Goal: Information Seeking & Learning: Learn about a topic

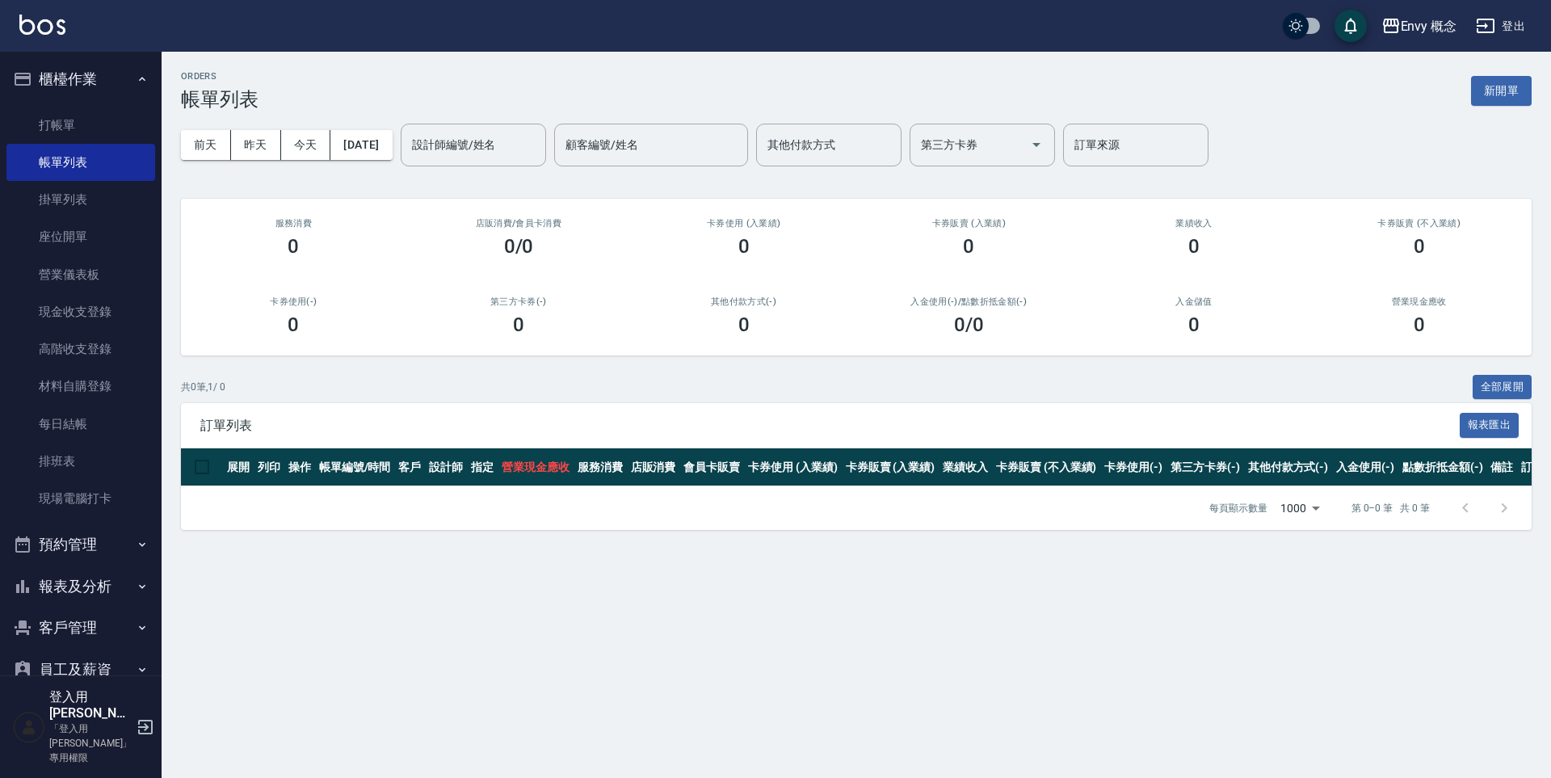
click at [1516, 24] on button "登出" at bounding box center [1500, 26] width 62 height 30
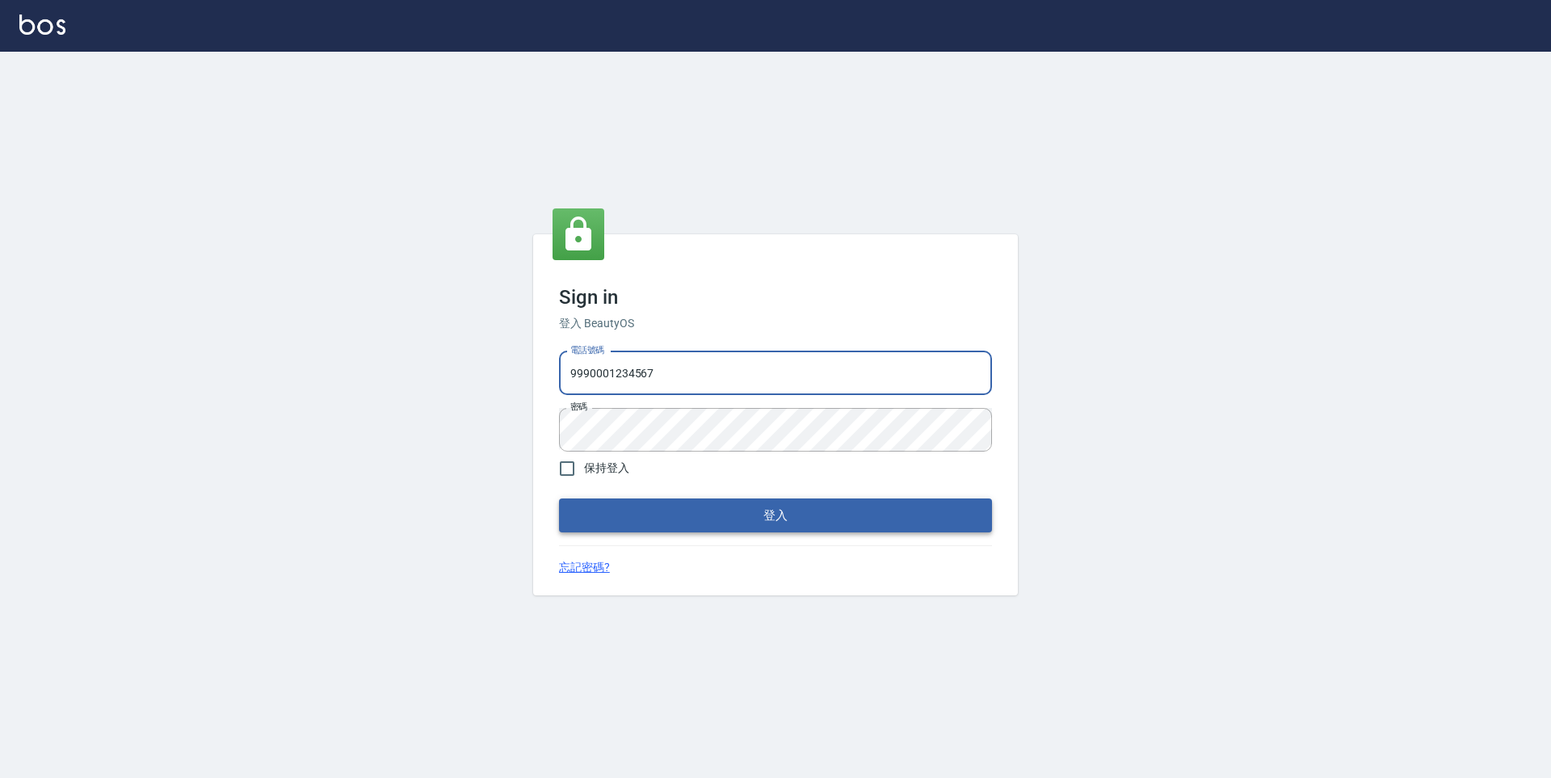
click at [746, 500] on button "登入" at bounding box center [775, 515] width 433 height 34
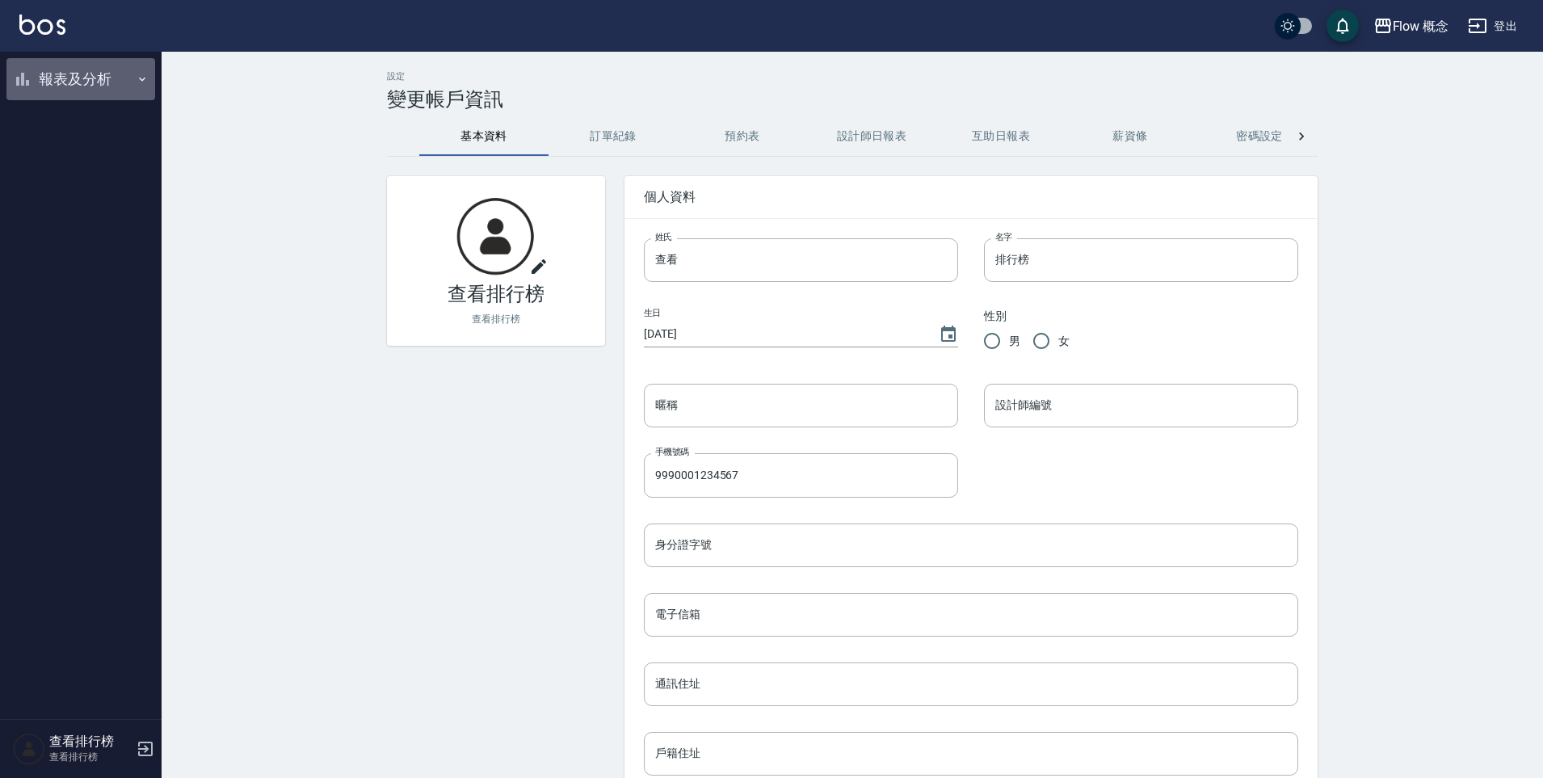
click at [107, 87] on button "報表及分析" at bounding box center [80, 79] width 149 height 42
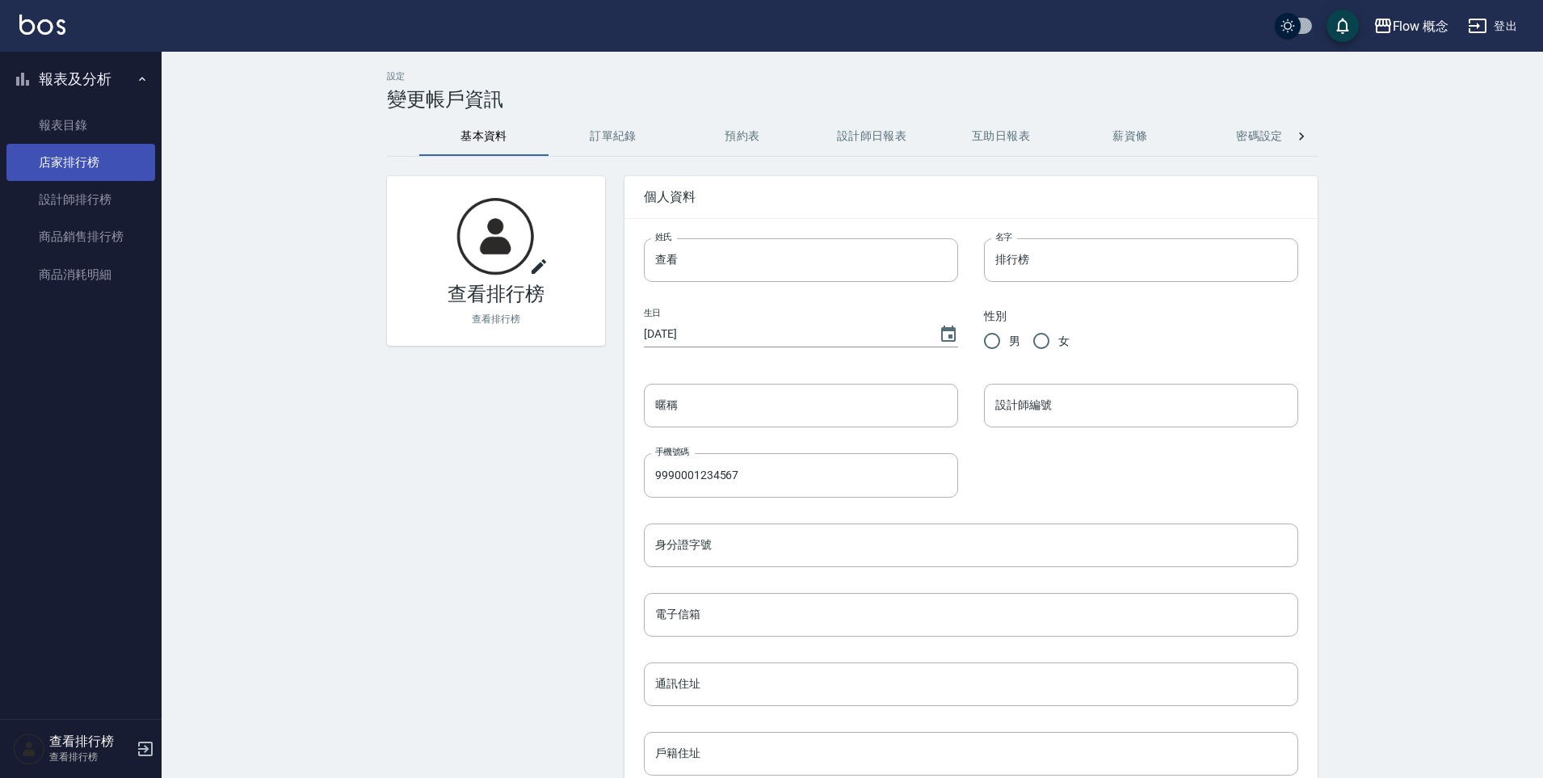
click at [107, 155] on link "店家排行榜" at bounding box center [80, 162] width 149 height 37
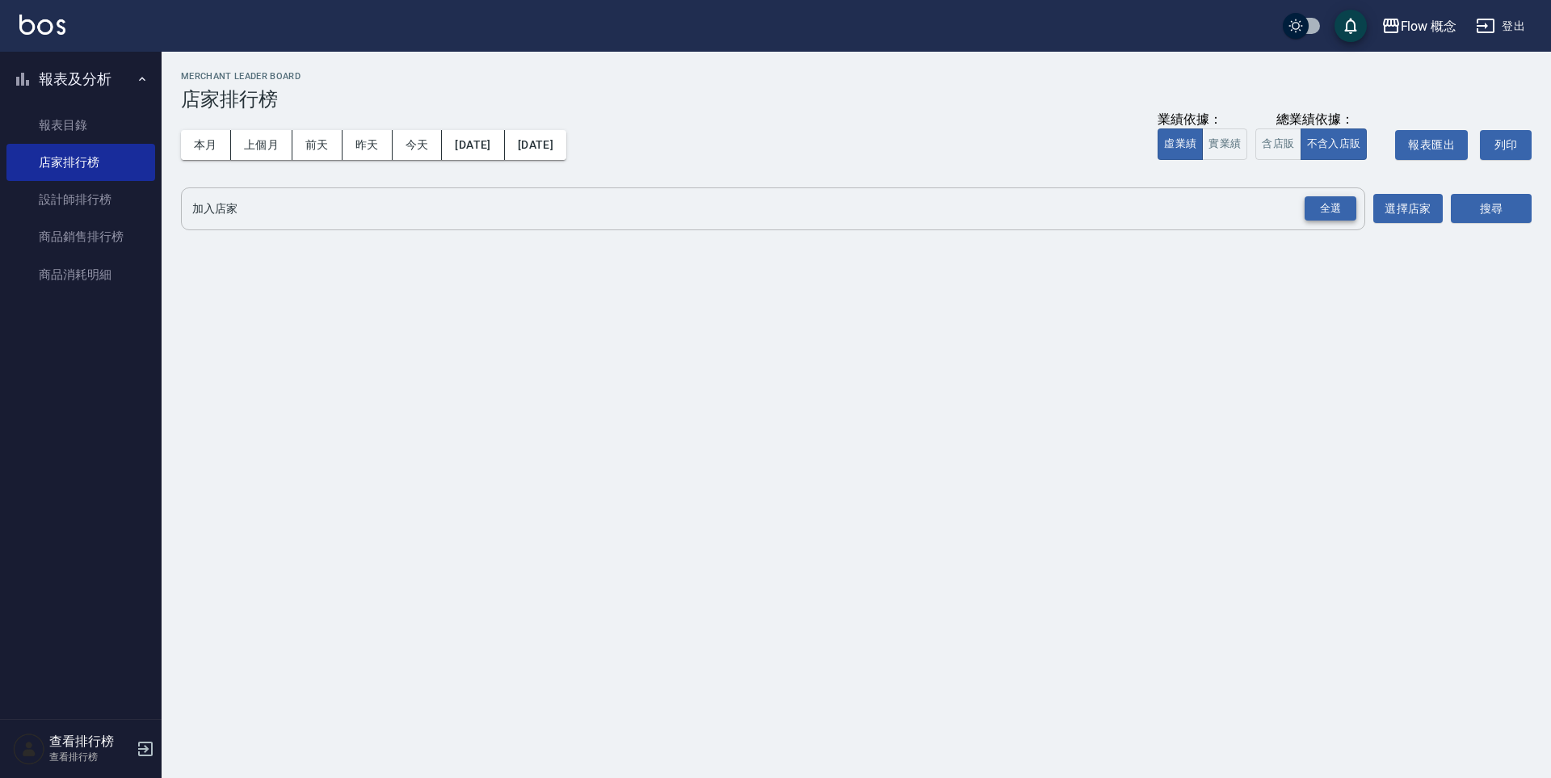
click at [1316, 216] on div "全選" at bounding box center [1330, 208] width 52 height 25
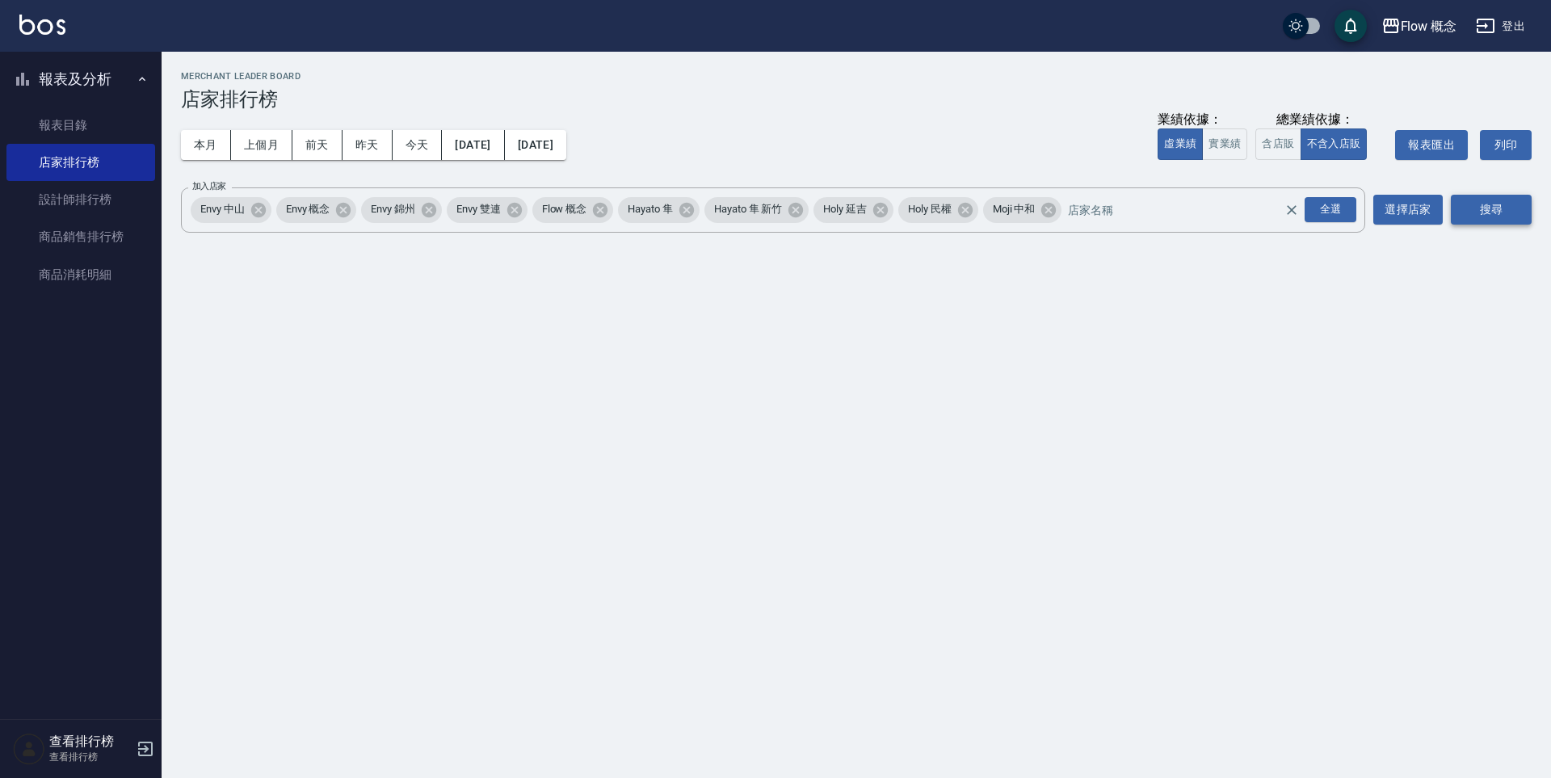
click at [1457, 201] on button "搜尋" at bounding box center [1491, 210] width 81 height 30
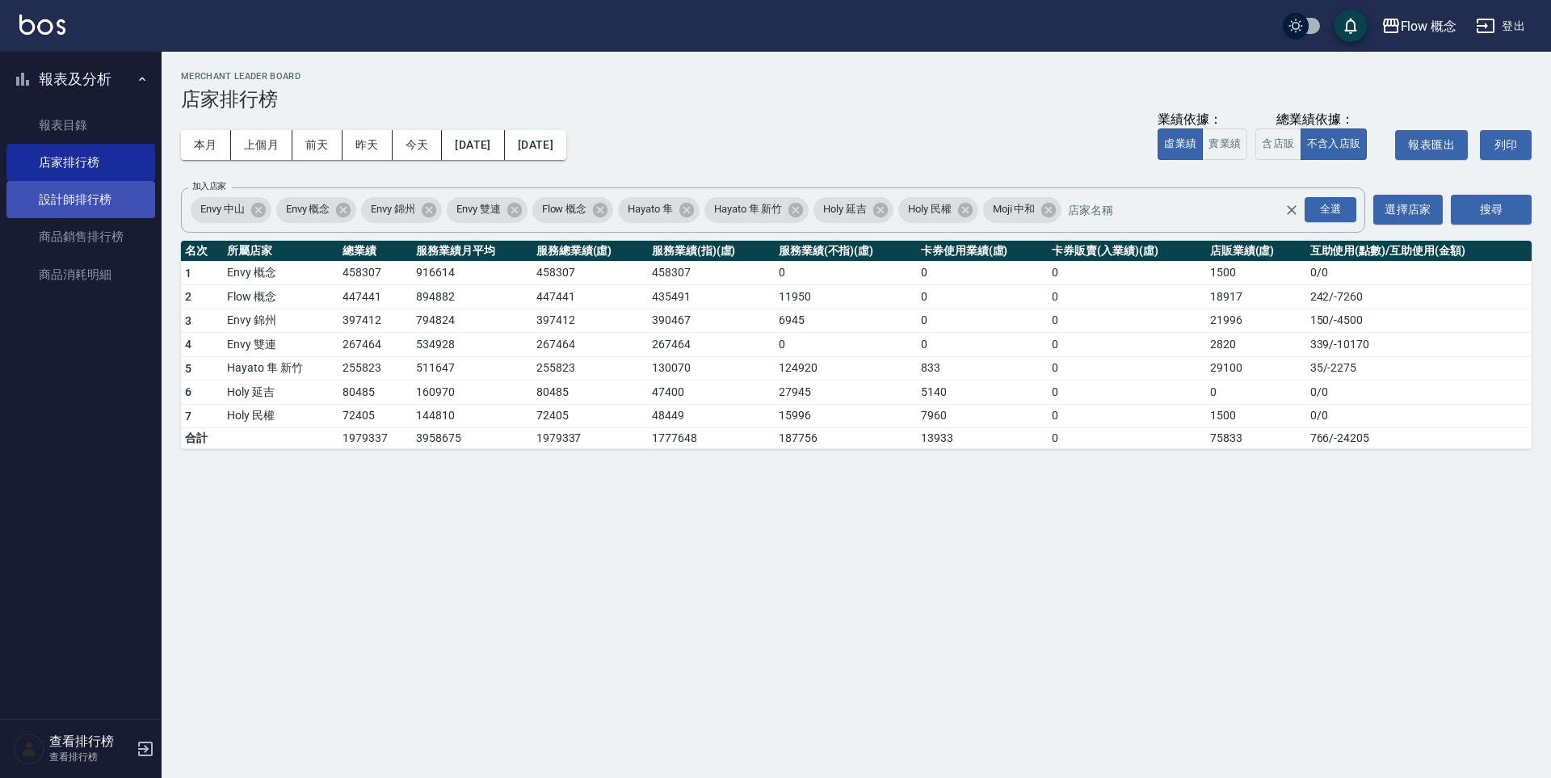
click at [61, 208] on link "設計師排行榜" at bounding box center [80, 199] width 149 height 37
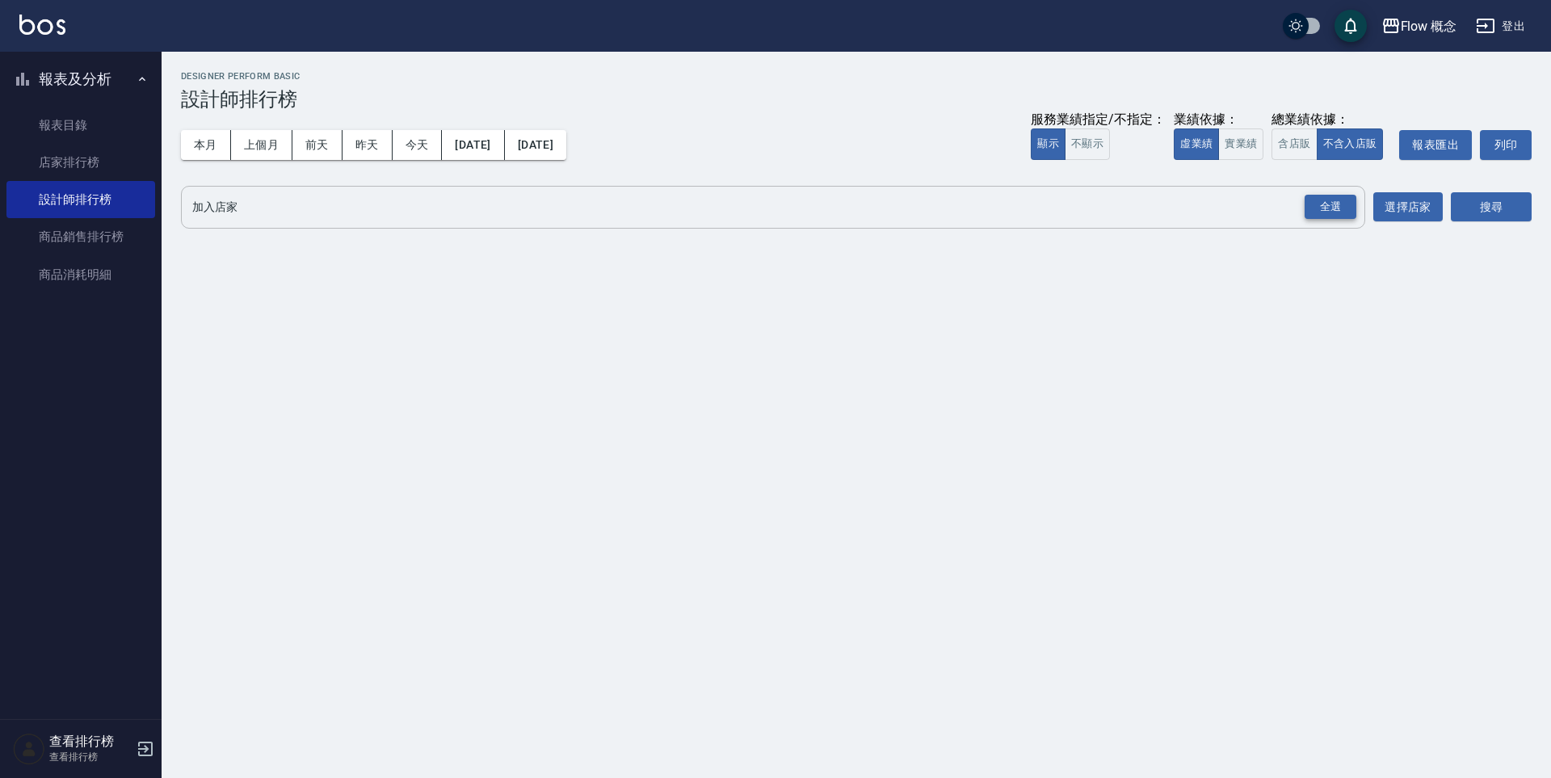
click at [1321, 220] on button "全選" at bounding box center [1330, 207] width 58 height 32
click at [1329, 207] on div "全選" at bounding box center [1330, 207] width 52 height 25
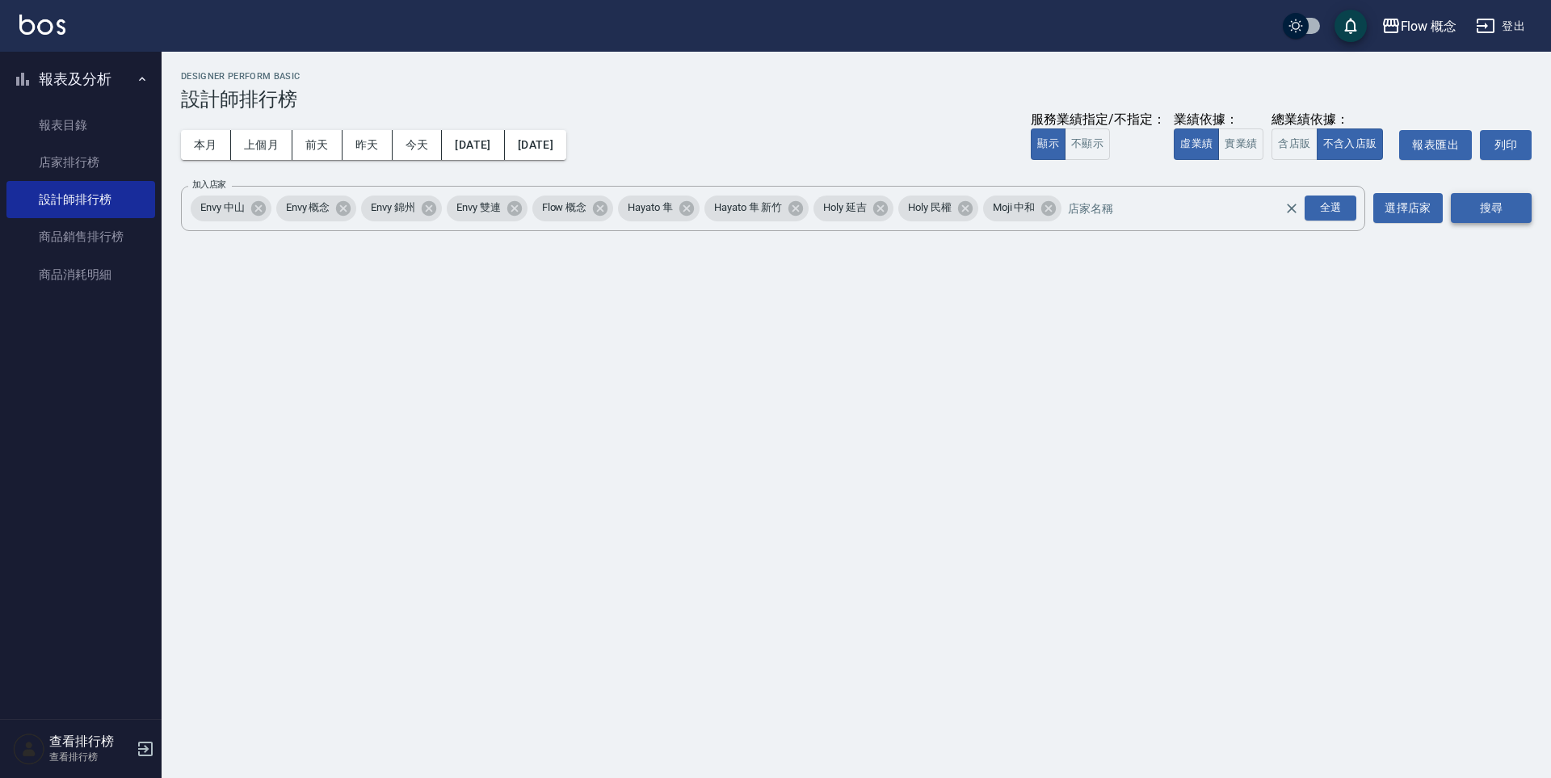
click at [1489, 211] on button "搜尋" at bounding box center [1491, 208] width 81 height 30
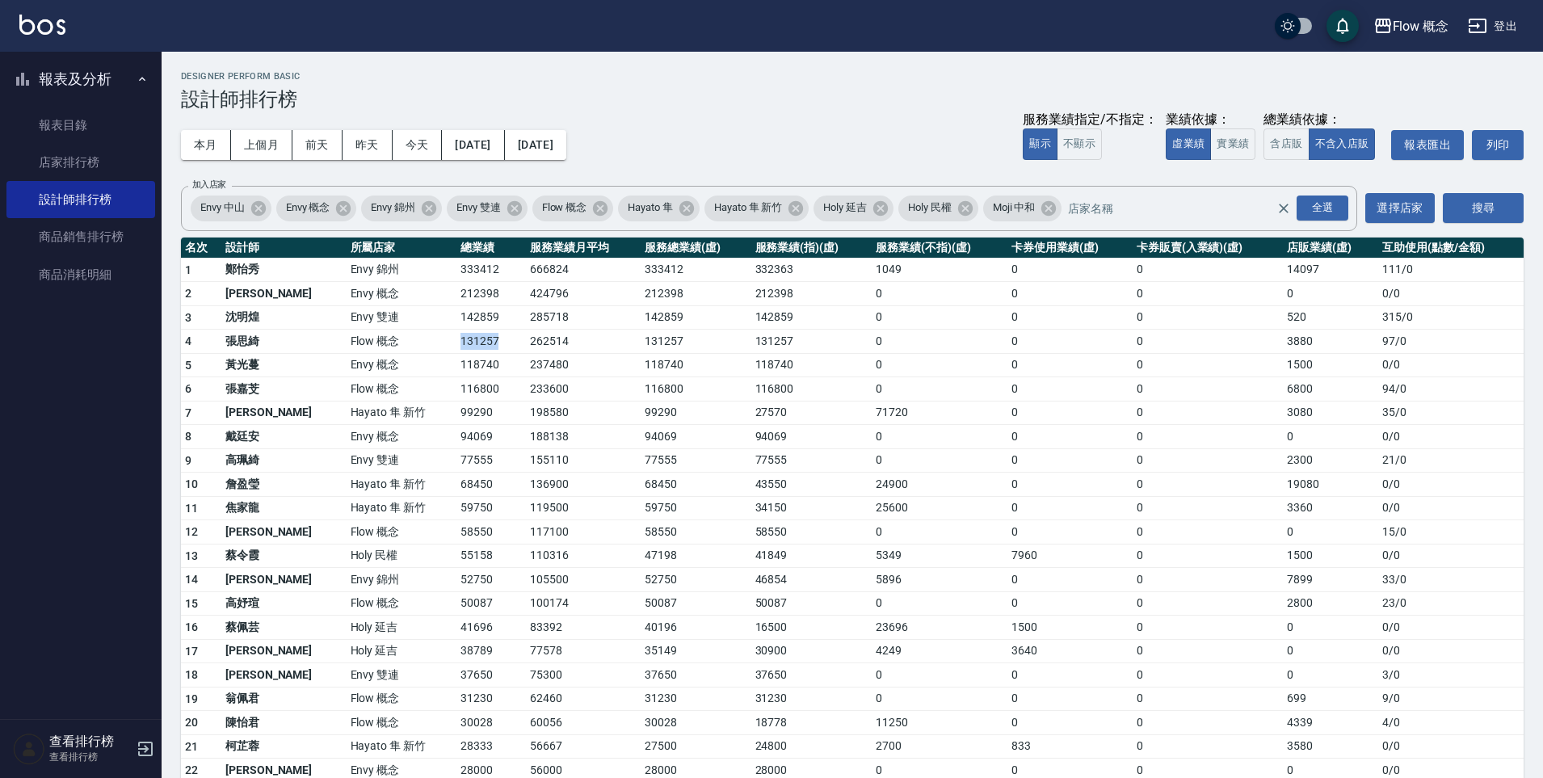
drag, startPoint x: 406, startPoint y: 342, endPoint x: 467, endPoint y: 342, distance: 60.6
click at [467, 342] on td "131257" at bounding box center [490, 342] width 69 height 24
drag, startPoint x: 467, startPoint y: 342, endPoint x: 418, endPoint y: 344, distance: 48.5
click at [467, 342] on td "131257" at bounding box center [490, 342] width 69 height 24
drag, startPoint x: 407, startPoint y: 340, endPoint x: 450, endPoint y: 351, distance: 44.1
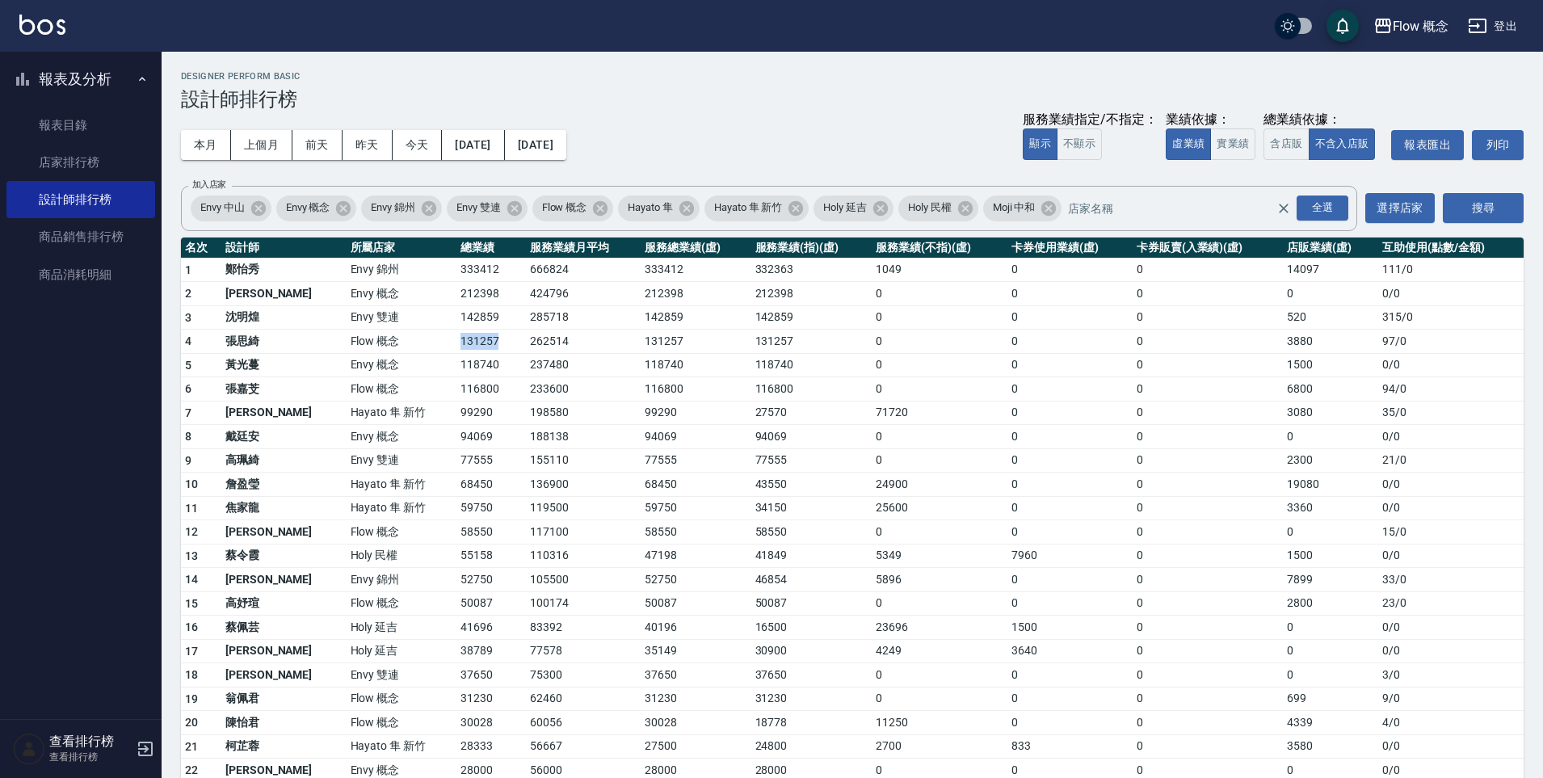
click at [456, 351] on td "131257" at bounding box center [490, 342] width 69 height 24
drag, startPoint x: 450, startPoint y: 351, endPoint x: 414, endPoint y: 346, distance: 35.9
click at [456, 351] on td "131257" at bounding box center [490, 342] width 69 height 24
drag, startPoint x: 405, startPoint y: 343, endPoint x: 453, endPoint y: 375, distance: 57.1
click at [454, 374] on tbody "1 鄭怡秀 Envy 錦州 333412 666824 333412 332363 1049 0 0 14097 111 / 0 2 王文嘉 Envy 概念 …" at bounding box center [852, 626] width 1342 height 736
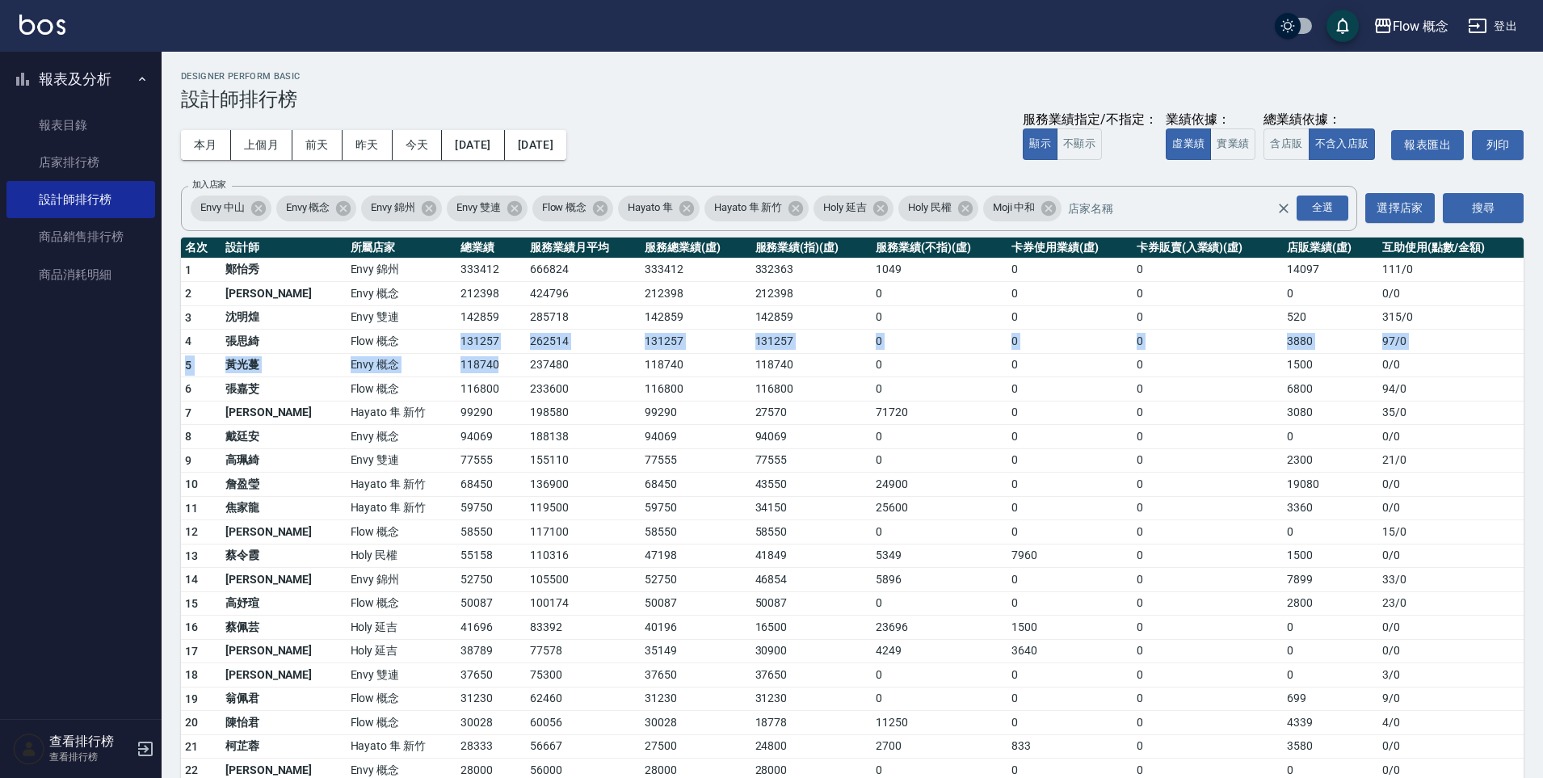
drag, startPoint x: 453, startPoint y: 375, endPoint x: 412, endPoint y: 357, distance: 44.9
click at [456, 375] on td "118740" at bounding box center [490, 365] width 69 height 24
drag, startPoint x: 421, startPoint y: 351, endPoint x: 446, endPoint y: 397, distance: 52.4
click at [446, 397] on tbody "1 鄭怡秀 Envy 錦州 333412 666824 333412 332363 1049 0 0 14097 111 / 0 2 王文嘉 Envy 概念 …" at bounding box center [852, 626] width 1342 height 736
drag, startPoint x: 446, startPoint y: 397, endPoint x: 421, endPoint y: 374, distance: 34.3
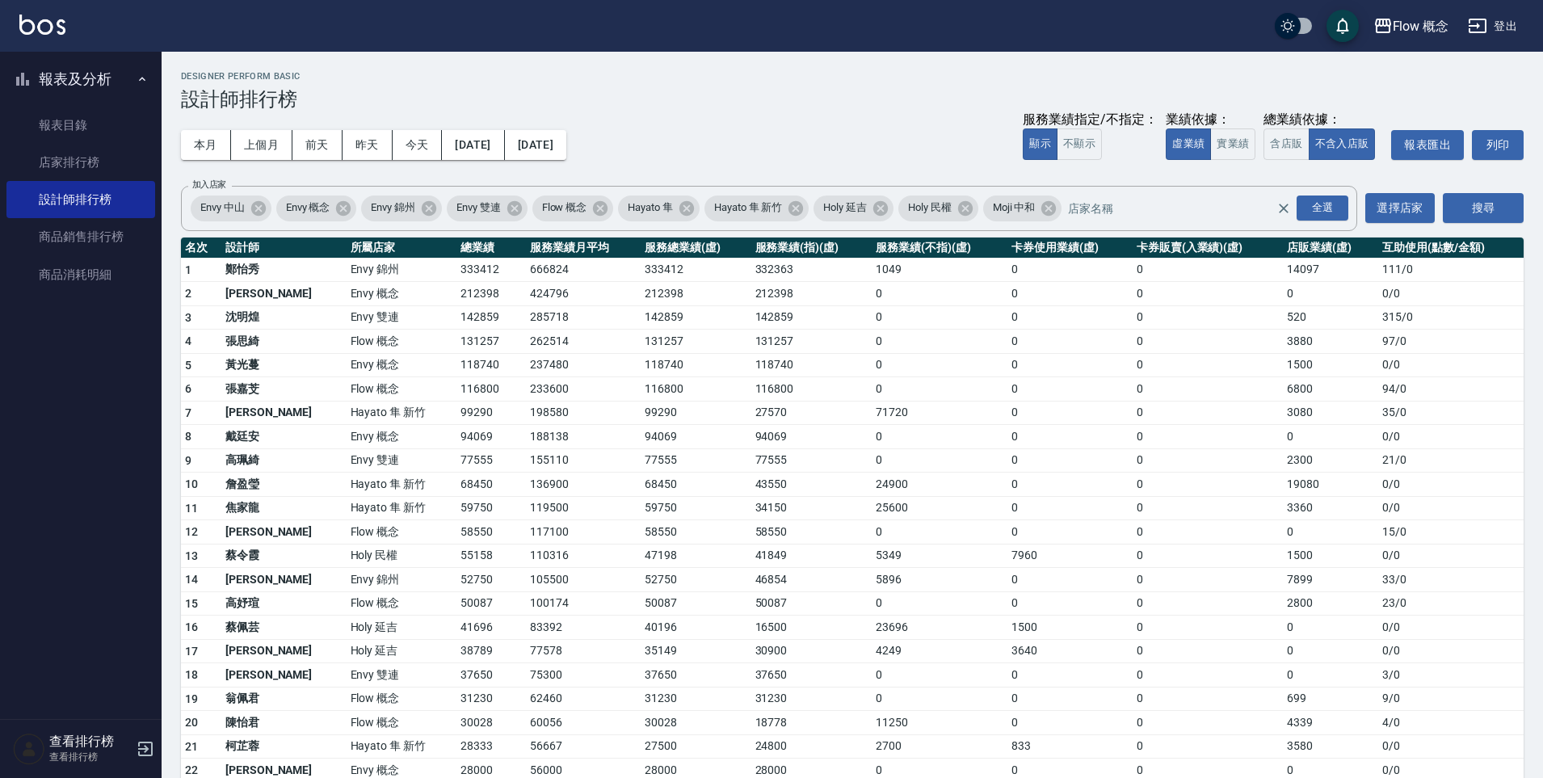
click at [456, 399] on td "116800" at bounding box center [490, 389] width 69 height 24
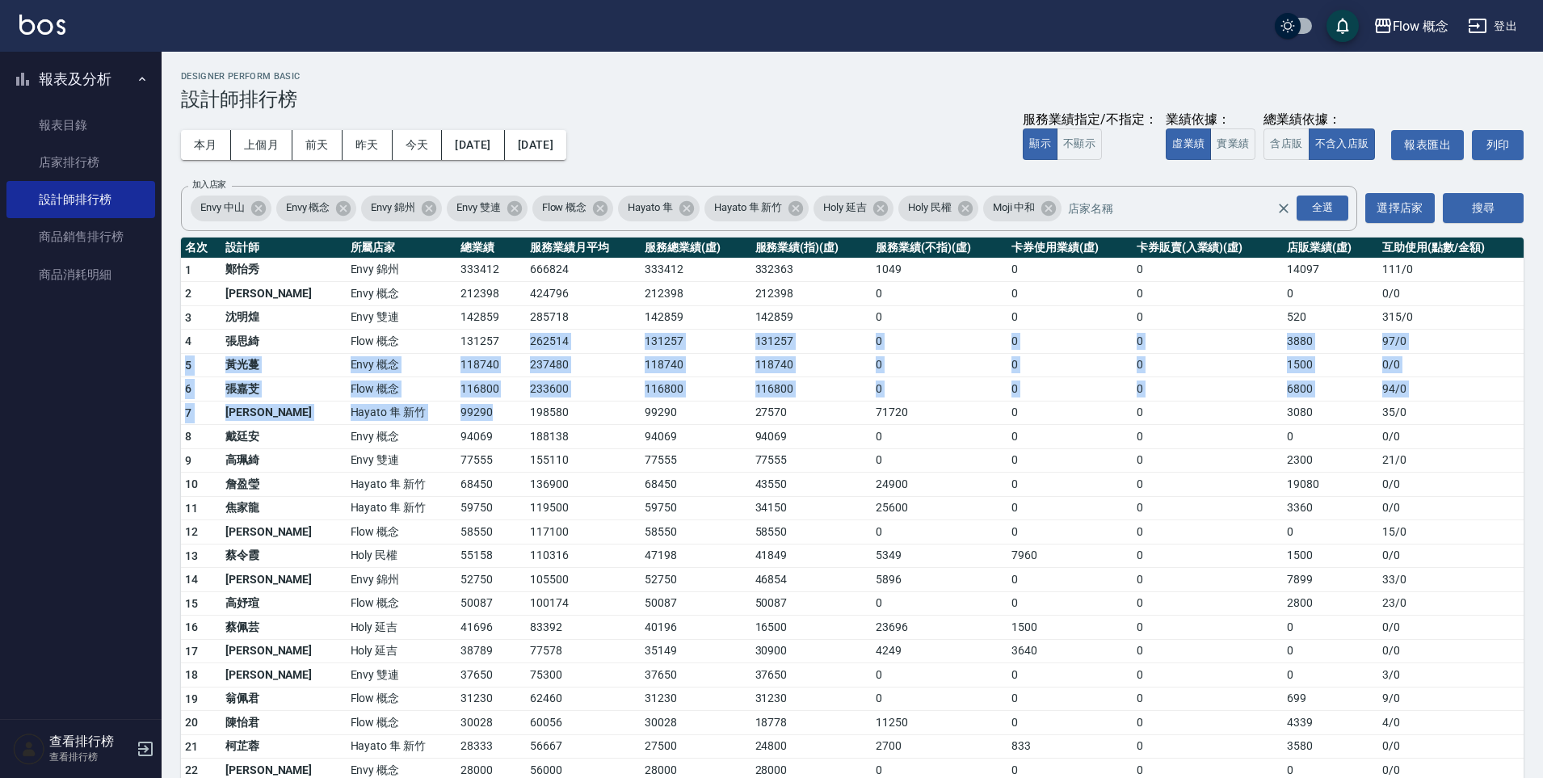
drag, startPoint x: 440, startPoint y: 389, endPoint x: 444, endPoint y: 409, distance: 19.8
click at [444, 409] on tbody "1 鄭怡秀 Envy 錦州 333412 666824 333412 332363 1049 0 0 14097 111 / 0 2 王文嘉 Envy 概念 …" at bounding box center [852, 626] width 1342 height 736
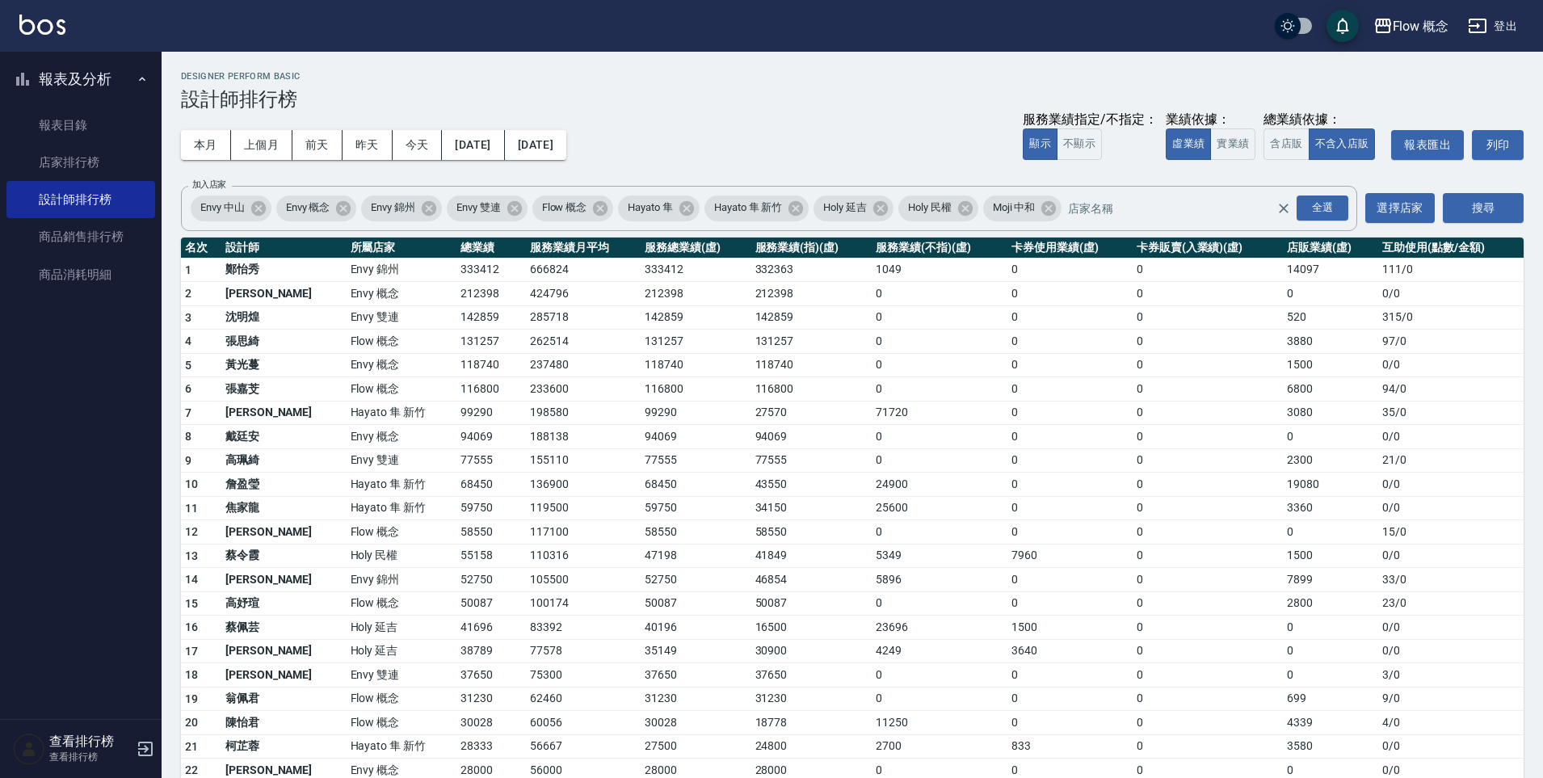
click at [456, 410] on td "99290" at bounding box center [490, 413] width 69 height 24
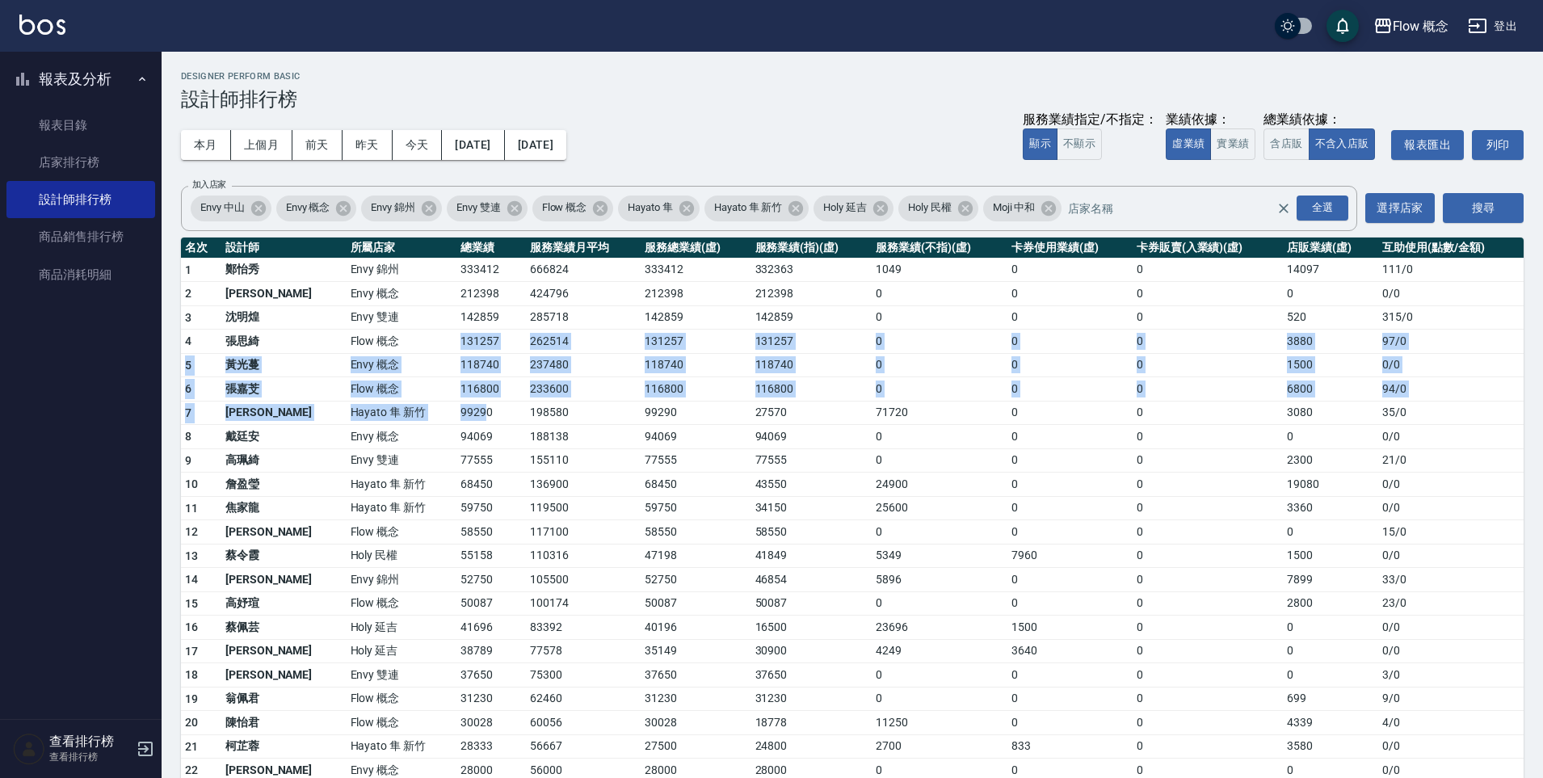
click at [430, 421] on tbody "1 鄭怡秀 Envy 錦州 333412 666824 333412 332363 1049 0 0 14097 111 / 0 2 王文嘉 Envy 概念 …" at bounding box center [852, 626] width 1342 height 736
click at [456, 421] on td "99290" at bounding box center [490, 413] width 69 height 24
drag, startPoint x: 413, startPoint y: 349, endPoint x: 440, endPoint y: 444, distance: 99.2
click at [440, 444] on tbody "1 鄭怡秀 Envy 錦州 333412 666824 333412 332363 1049 0 0 14097 111 / 0 2 王文嘉 Envy 概念 …" at bounding box center [852, 626] width 1342 height 736
drag, startPoint x: 440, startPoint y: 444, endPoint x: 419, endPoint y: 368, distance: 79.6
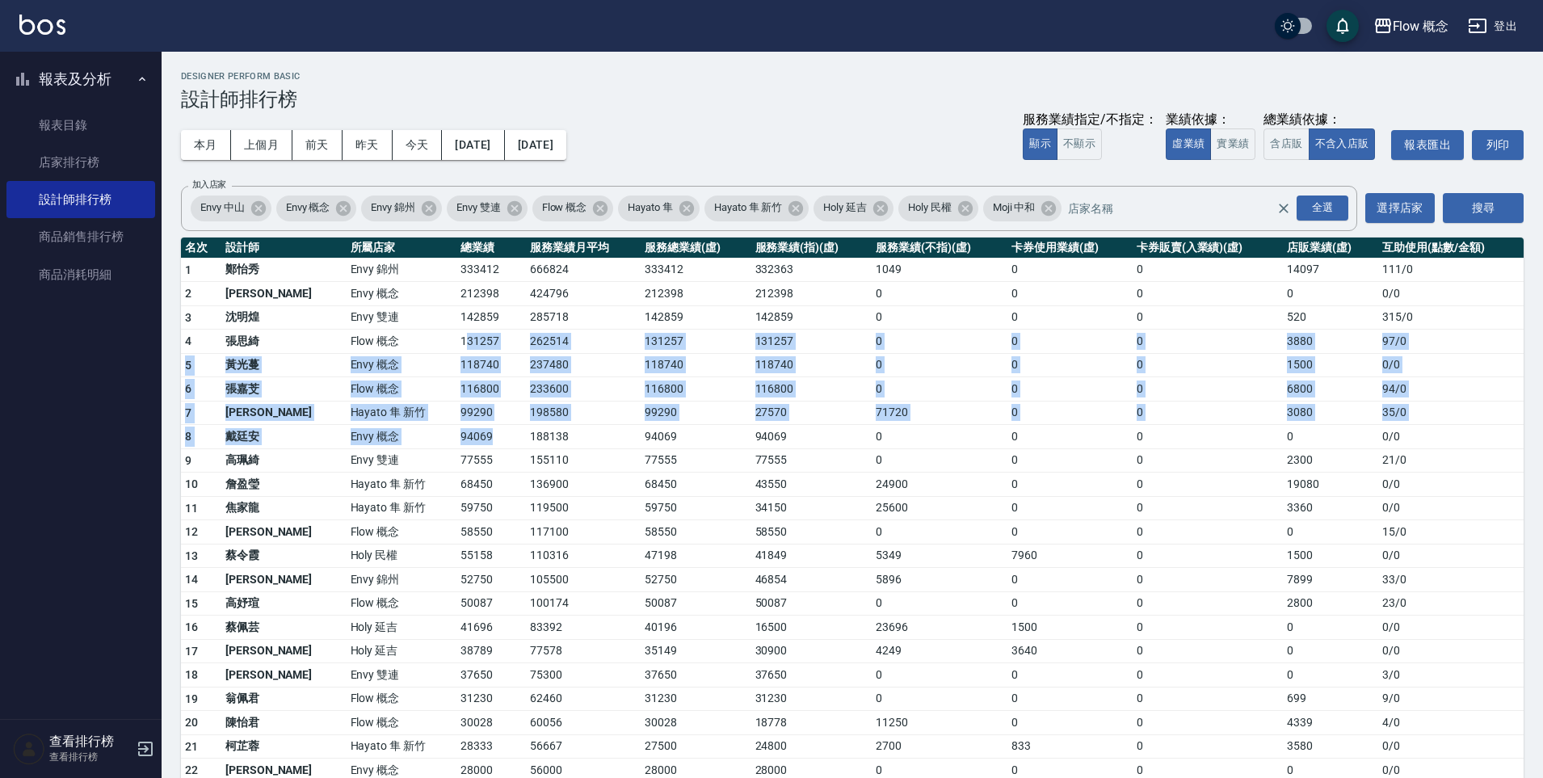
click at [456, 444] on td "94069" at bounding box center [490, 437] width 69 height 24
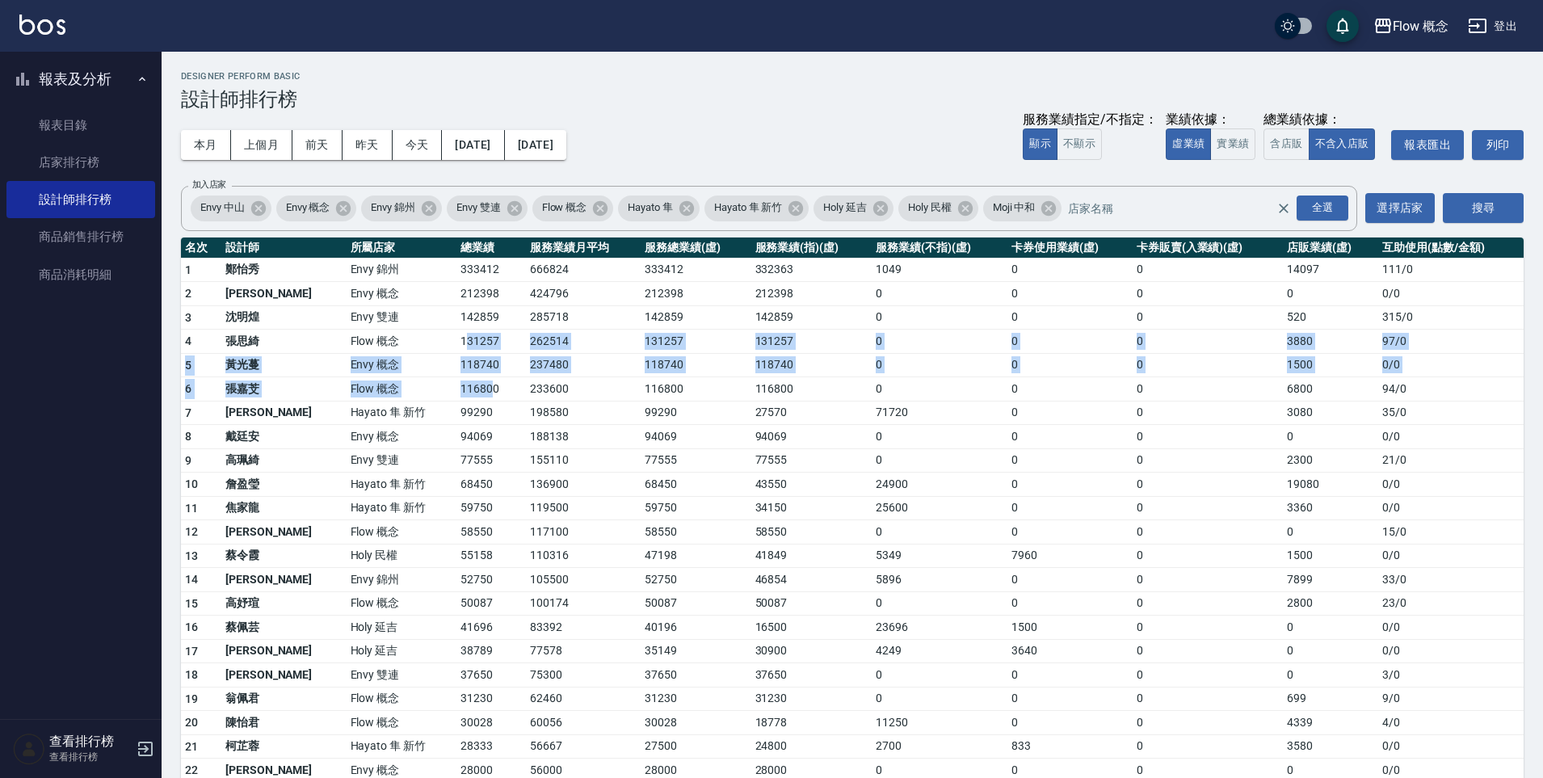
drag, startPoint x: 413, startPoint y: 344, endPoint x: 436, endPoint y: 393, distance: 54.6
click at [436, 393] on tbody "1 鄭怡秀 Envy 錦州 333412 666824 333412 332363 1049 0 0 14097 111 / 0 2 王文嘉 Envy 概念 …" at bounding box center [852, 626] width 1342 height 736
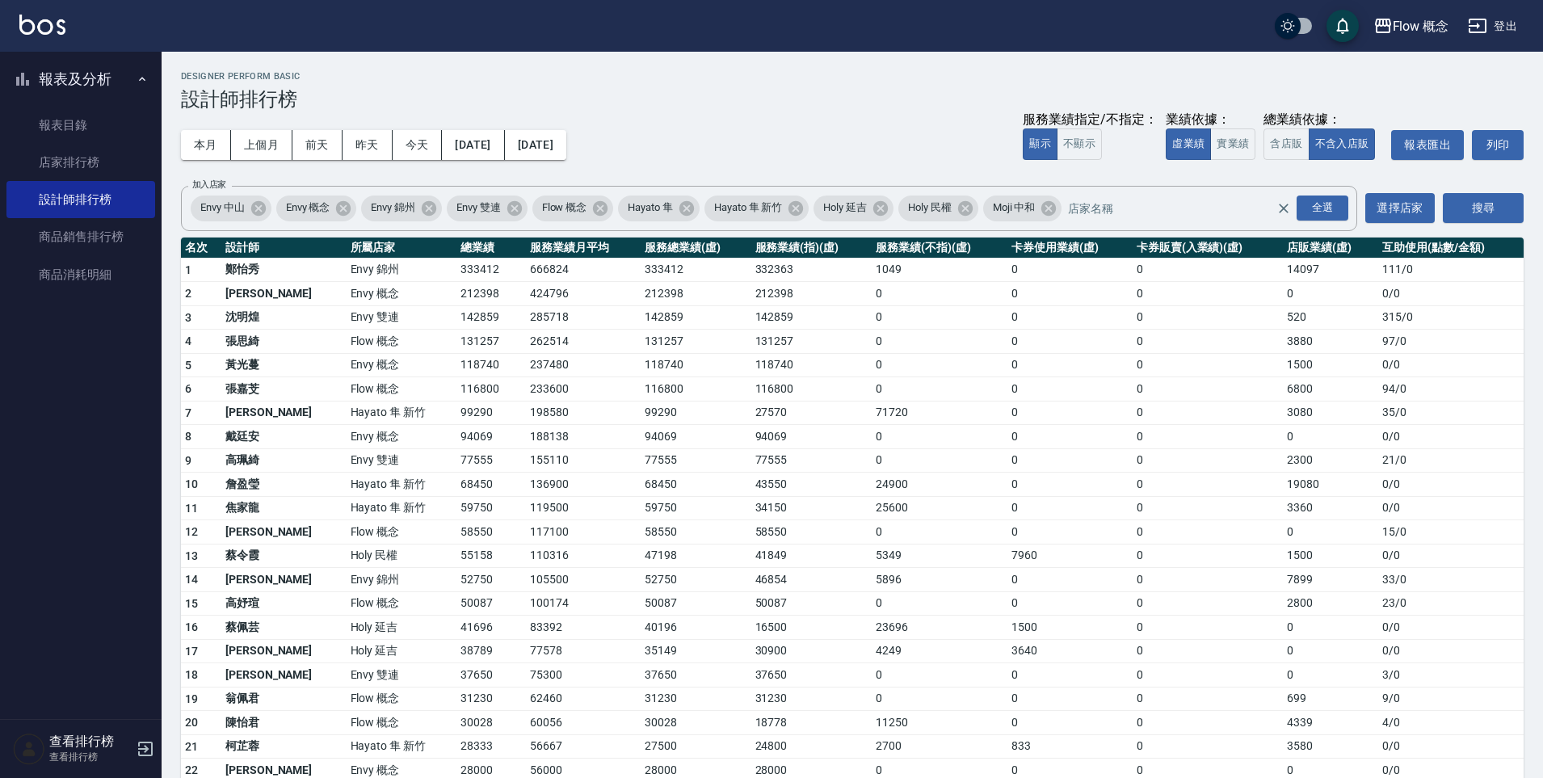
click at [456, 395] on td "116800" at bounding box center [490, 389] width 69 height 24
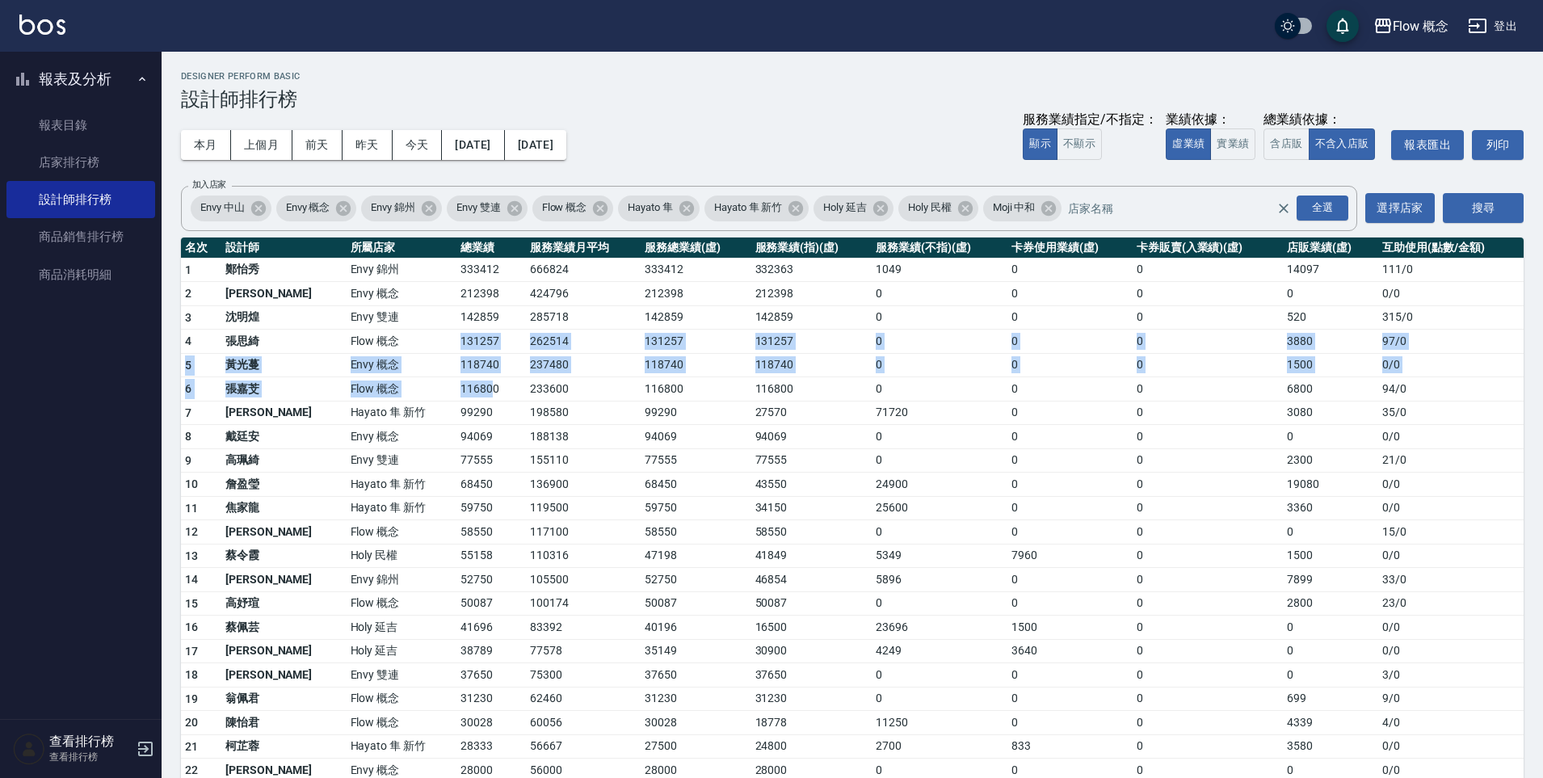
drag, startPoint x: 407, startPoint y: 342, endPoint x: 437, endPoint y: 393, distance: 59.0
click at [437, 393] on tbody "1 鄭怡秀 Envy 錦州 333412 666824 333412 332363 1049 0 0 14097 111 / 0 2 王文嘉 Envy 概念 …" at bounding box center [852, 626] width 1342 height 736
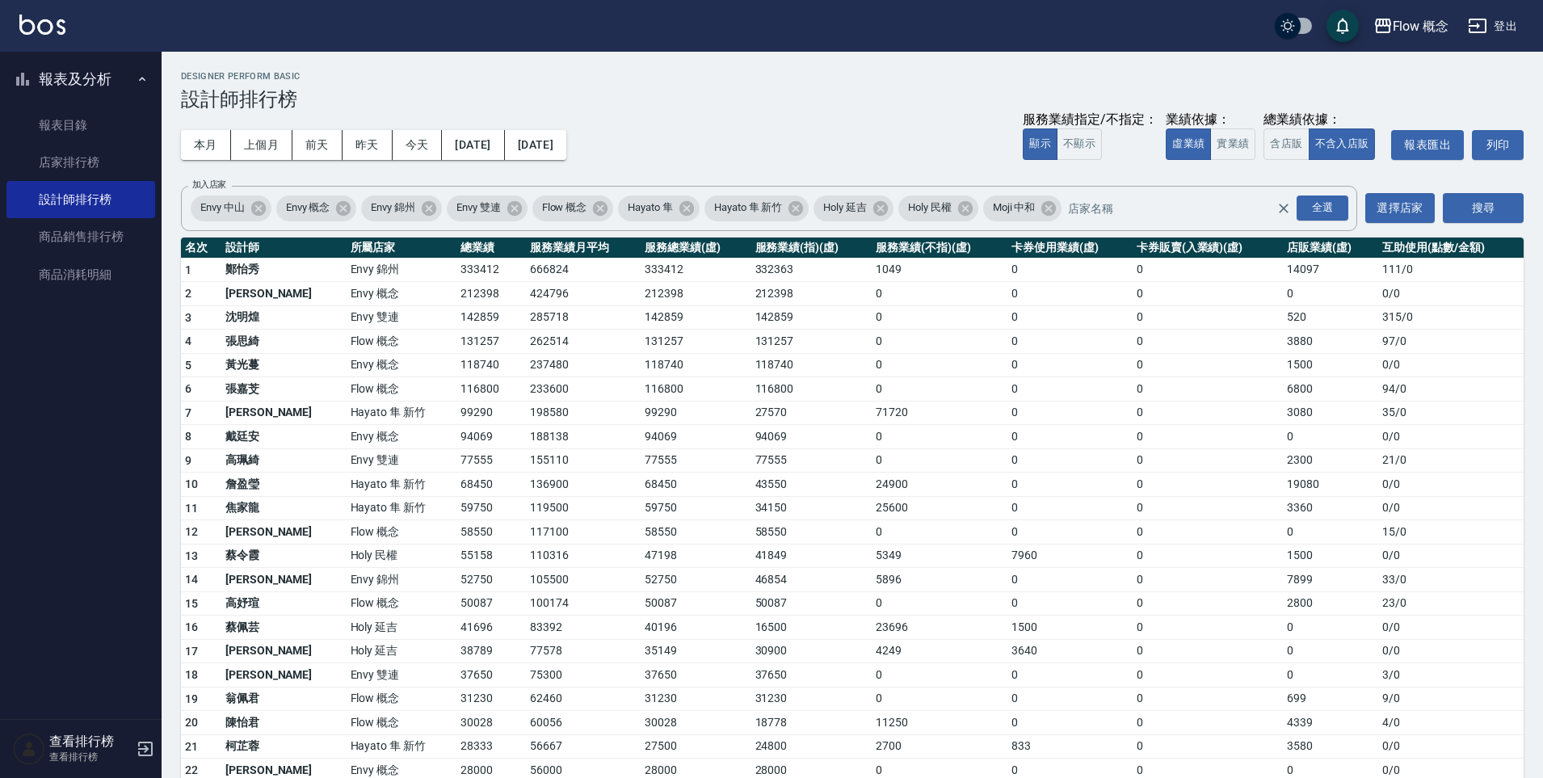
click at [456, 394] on td "116800" at bounding box center [490, 389] width 69 height 24
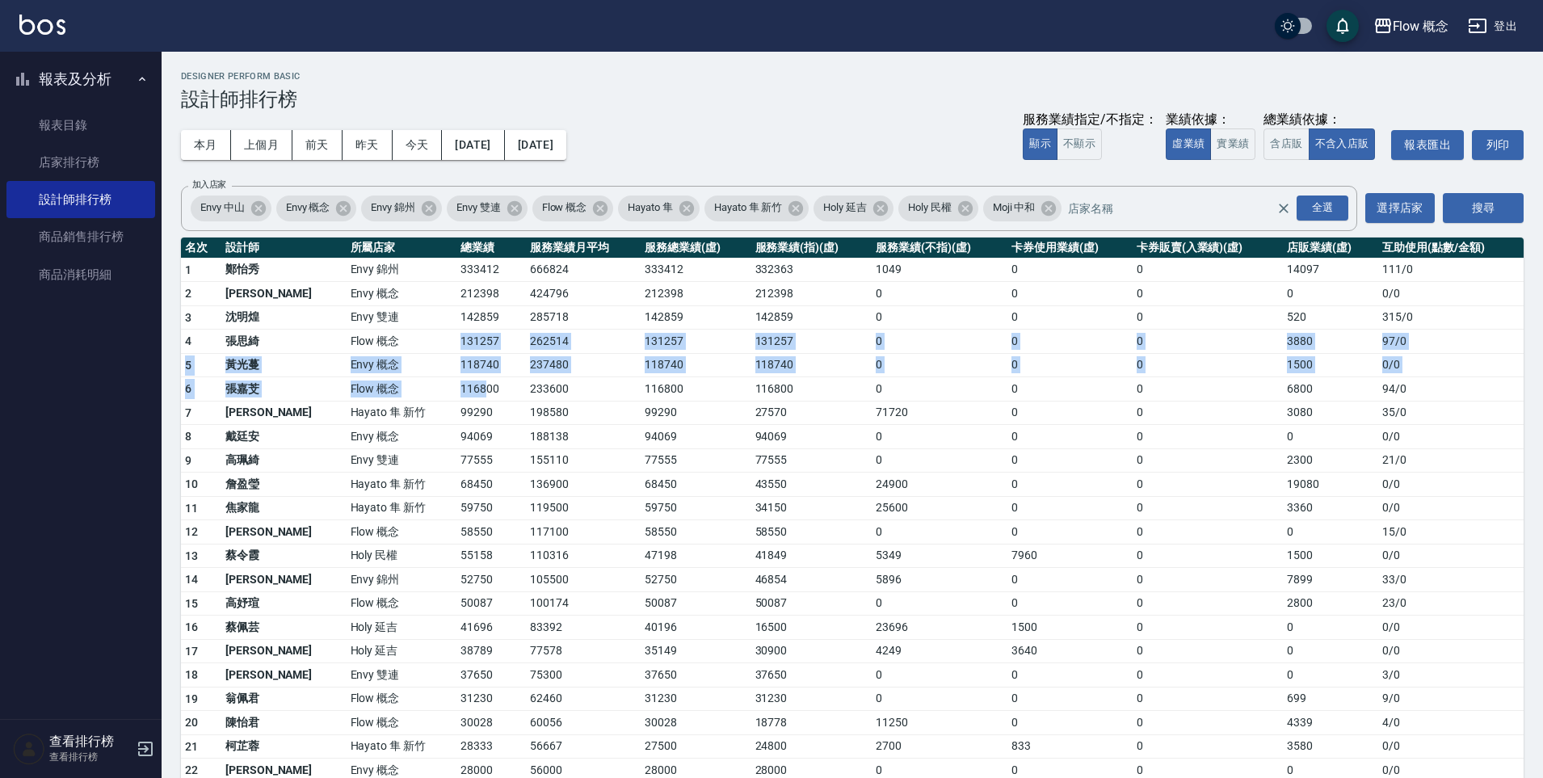
drag, startPoint x: 406, startPoint y: 334, endPoint x: 434, endPoint y: 391, distance: 62.9
click at [434, 391] on tbody "1 鄭怡秀 Envy 錦州 333412 666824 333412 332363 1049 0 0 14097 111 / 0 2 王文嘉 Envy 概念 …" at bounding box center [852, 626] width 1342 height 736
click at [456, 392] on td "116800" at bounding box center [490, 389] width 69 height 24
drag, startPoint x: 404, startPoint y: 343, endPoint x: 451, endPoint y: 421, distance: 90.6
click at [451, 421] on tbody "1 鄭怡秀 Envy 錦州 333412 666824 333412 332363 1049 0 0 14097 111 / 0 2 王文嘉 Envy 概念 …" at bounding box center [852, 626] width 1342 height 736
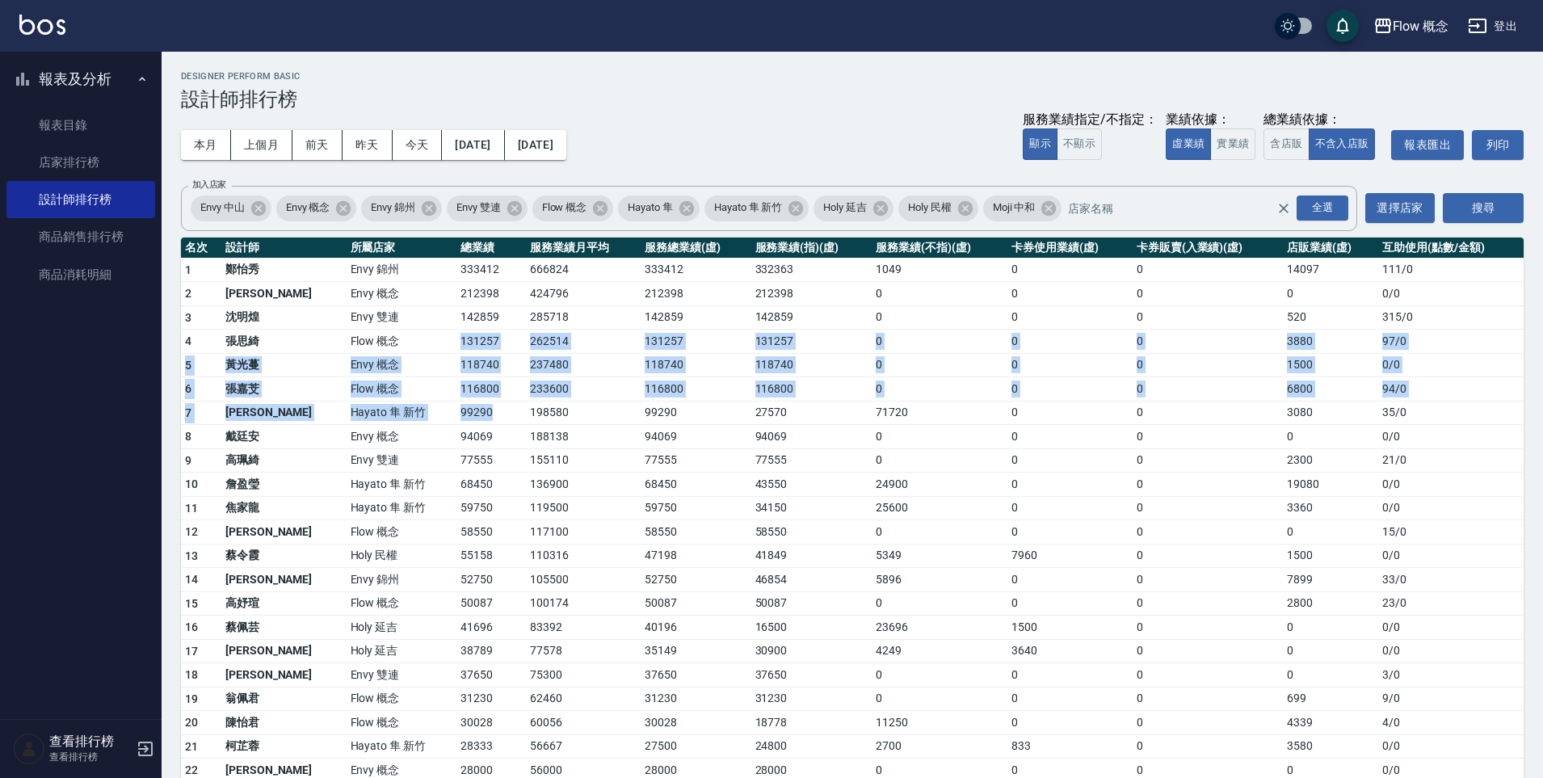
drag, startPoint x: 450, startPoint y: 422, endPoint x: 432, endPoint y: 390, distance: 36.2
click at [456, 422] on td "99290" at bounding box center [490, 413] width 69 height 24
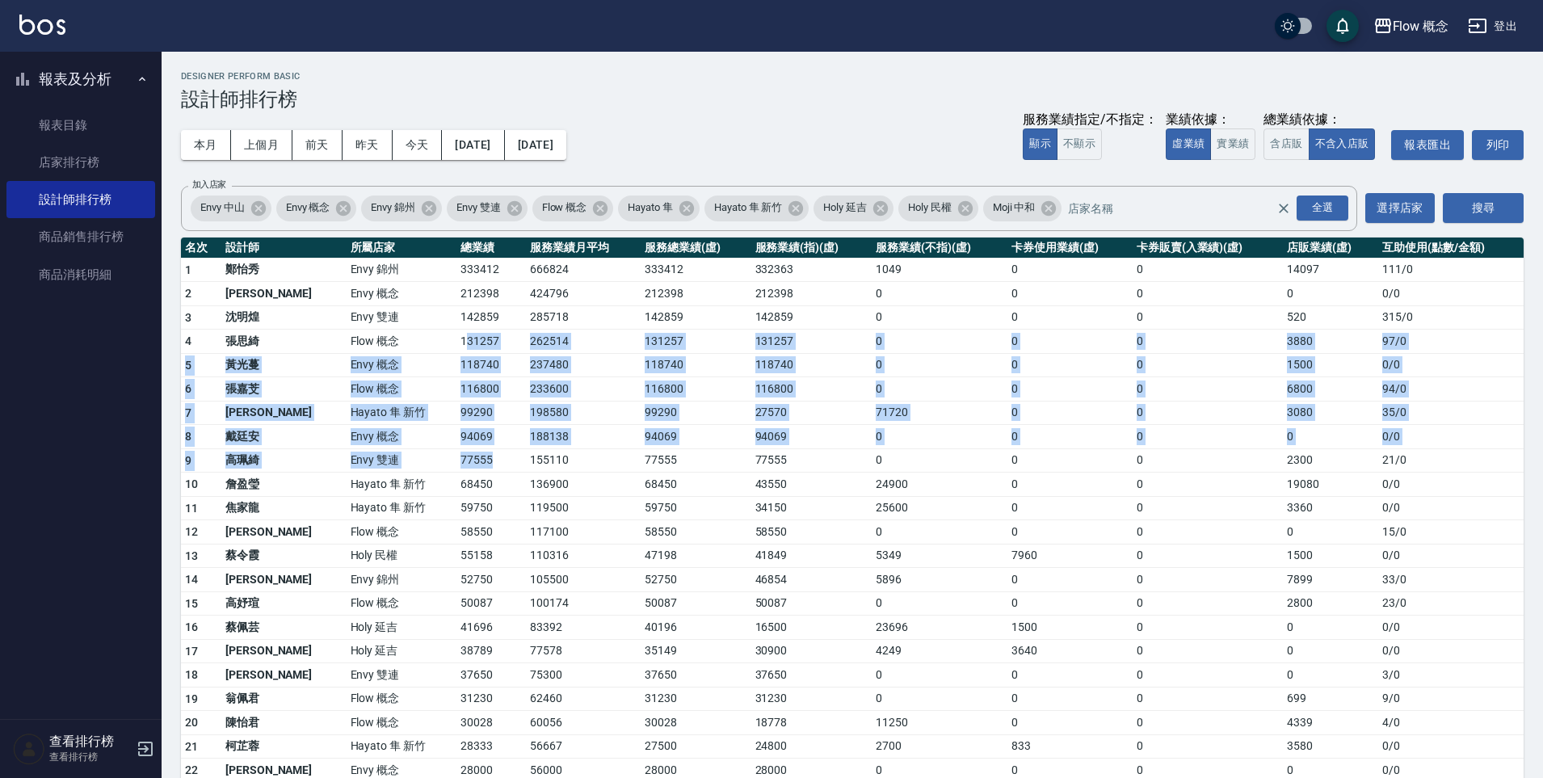
drag, startPoint x: 413, startPoint y: 344, endPoint x: 456, endPoint y: 468, distance: 130.8
click at [456, 468] on tbody "1 鄭怡秀 Envy 錦州 333412 666824 333412 332363 1049 0 0 14097 111 / 0 2 王文嘉 Envy 概念 …" at bounding box center [852, 626] width 1342 height 736
drag, startPoint x: 456, startPoint y: 468, endPoint x: 437, endPoint y: 389, distance: 81.3
click at [456, 468] on td "77555" at bounding box center [490, 460] width 69 height 24
drag, startPoint x: 439, startPoint y: 418, endPoint x: 447, endPoint y: 456, distance: 38.2
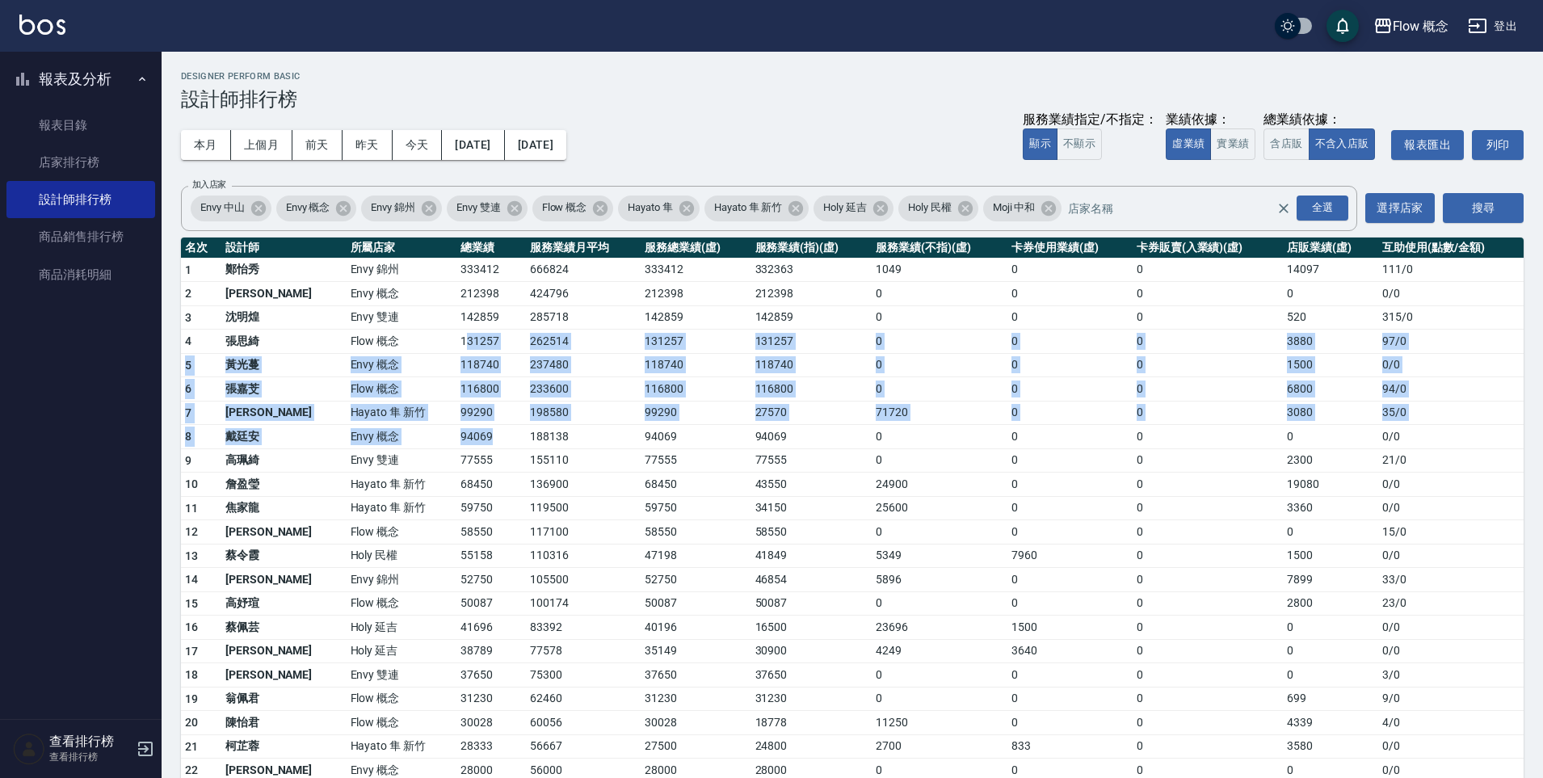
click at [443, 443] on tbody "1 鄭怡秀 Envy 錦州 333412 666824 333412 332363 1049 0 0 14097 111 / 0 2 王文嘉 Envy 概念 …" at bounding box center [852, 626] width 1342 height 736
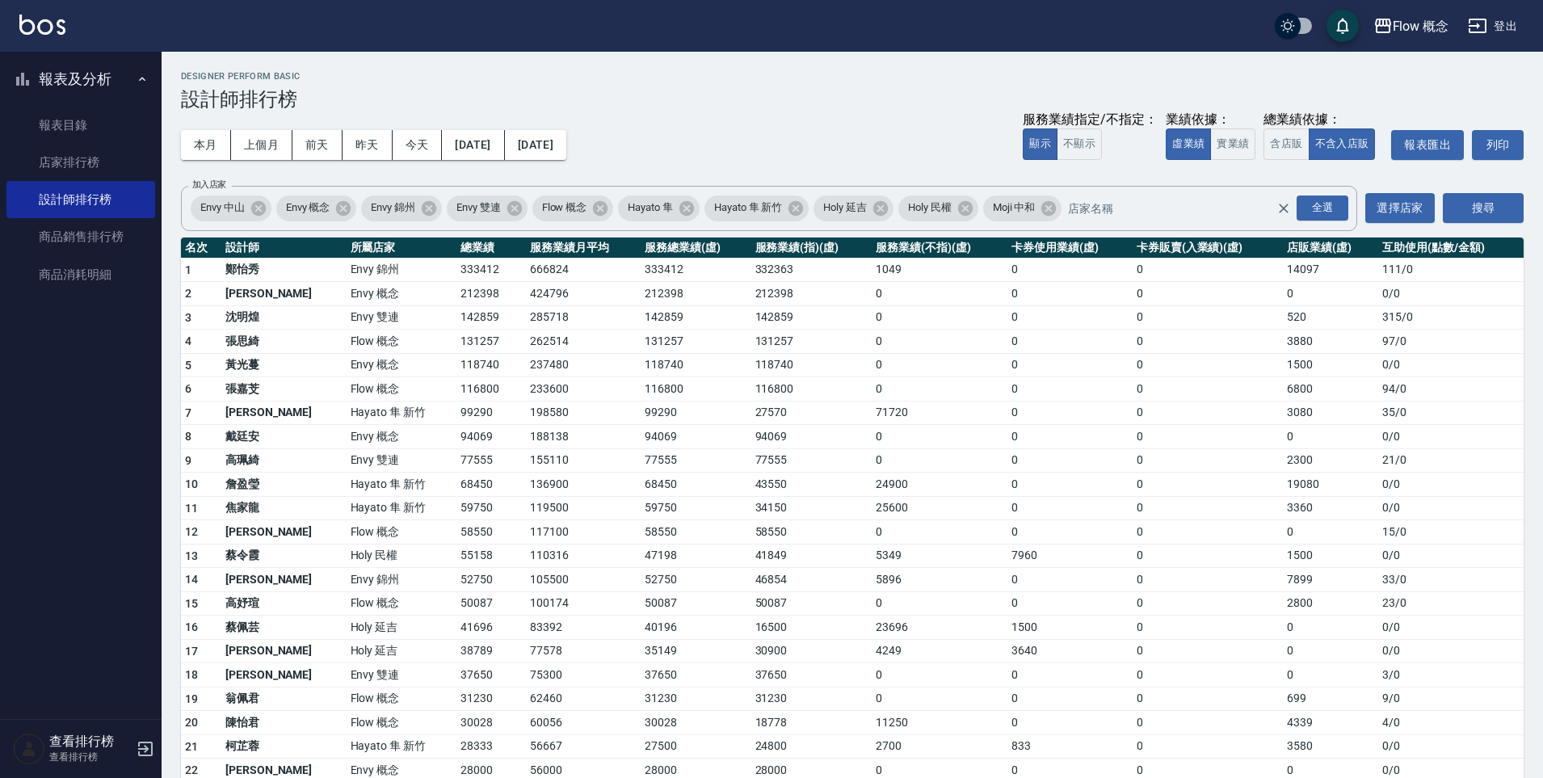
drag, startPoint x: 447, startPoint y: 456, endPoint x: 426, endPoint y: 400, distance: 59.6
click at [456, 454] on td "77555" at bounding box center [490, 460] width 69 height 24
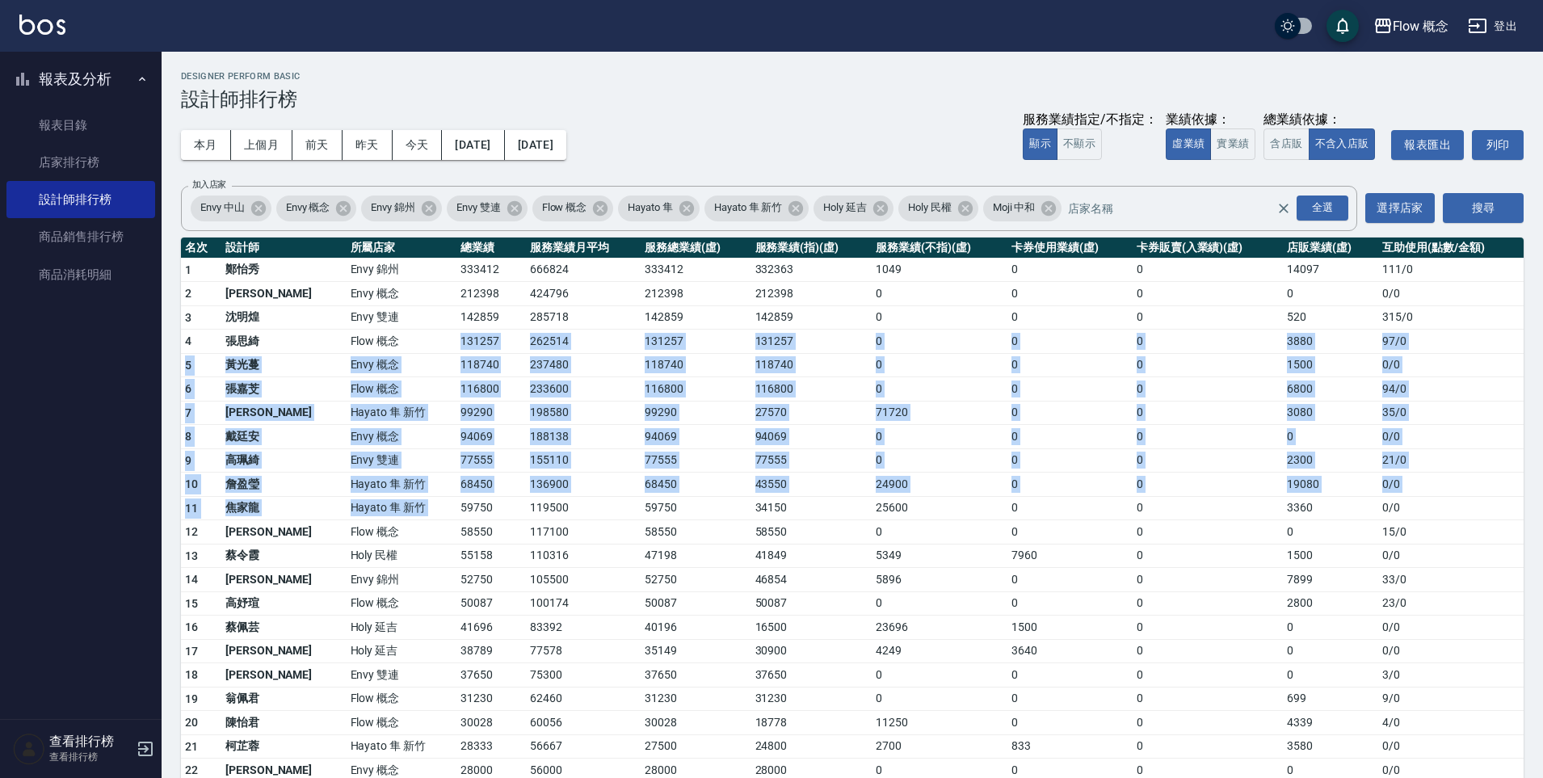
drag, startPoint x: 408, startPoint y: 336, endPoint x: 447, endPoint y: 498, distance: 167.1
click at [447, 498] on tbody "1 鄭怡秀 Envy 錦州 333412 666824 333412 332363 1049 0 0 14097 111 / 0 2 王文嘉 Envy 概念 …" at bounding box center [852, 626] width 1342 height 736
drag, startPoint x: 447, startPoint y: 498, endPoint x: 435, endPoint y: 433, distance: 65.9
click at [456, 497] on td "59750" at bounding box center [490, 508] width 69 height 24
drag, startPoint x: 406, startPoint y: 347, endPoint x: 435, endPoint y: 479, distance: 135.5
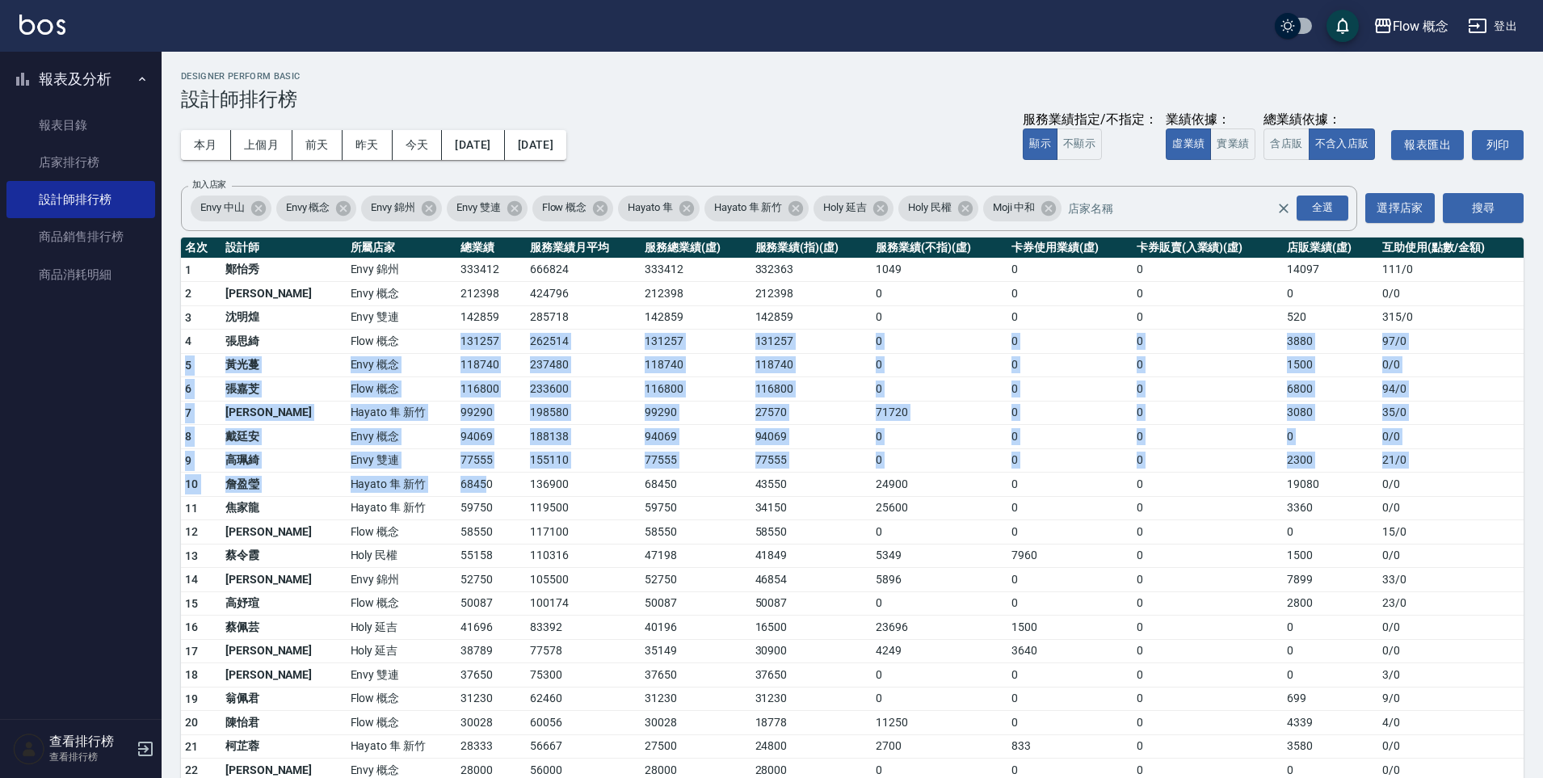
click at [435, 479] on tbody "1 鄭怡秀 Envy 錦州 333412 666824 333412 332363 1049 0 0 14097 111 / 0 2 王文嘉 Envy 概念 …" at bounding box center [852, 626] width 1342 height 736
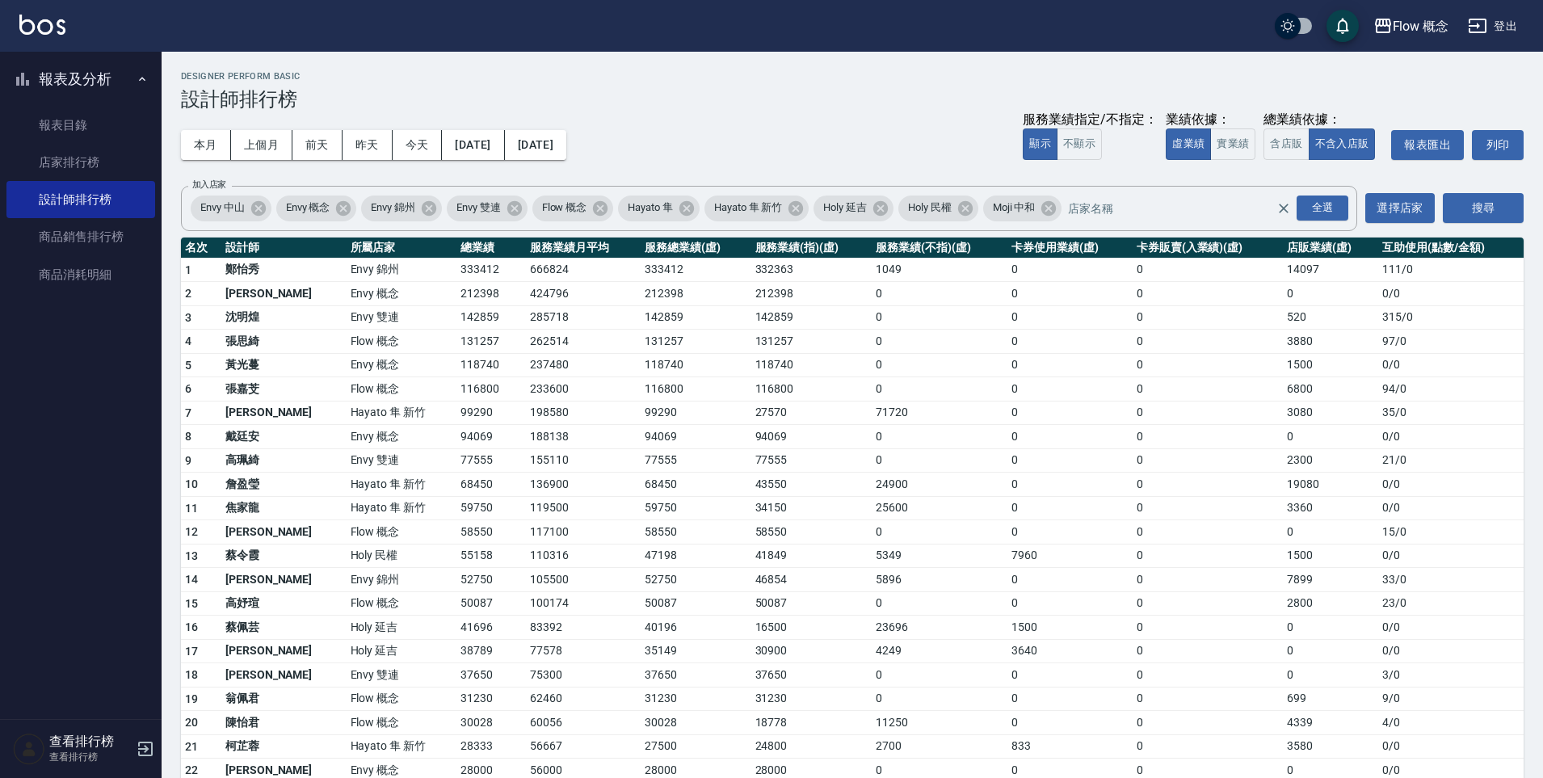
click at [456, 412] on td "99290" at bounding box center [490, 413] width 69 height 24
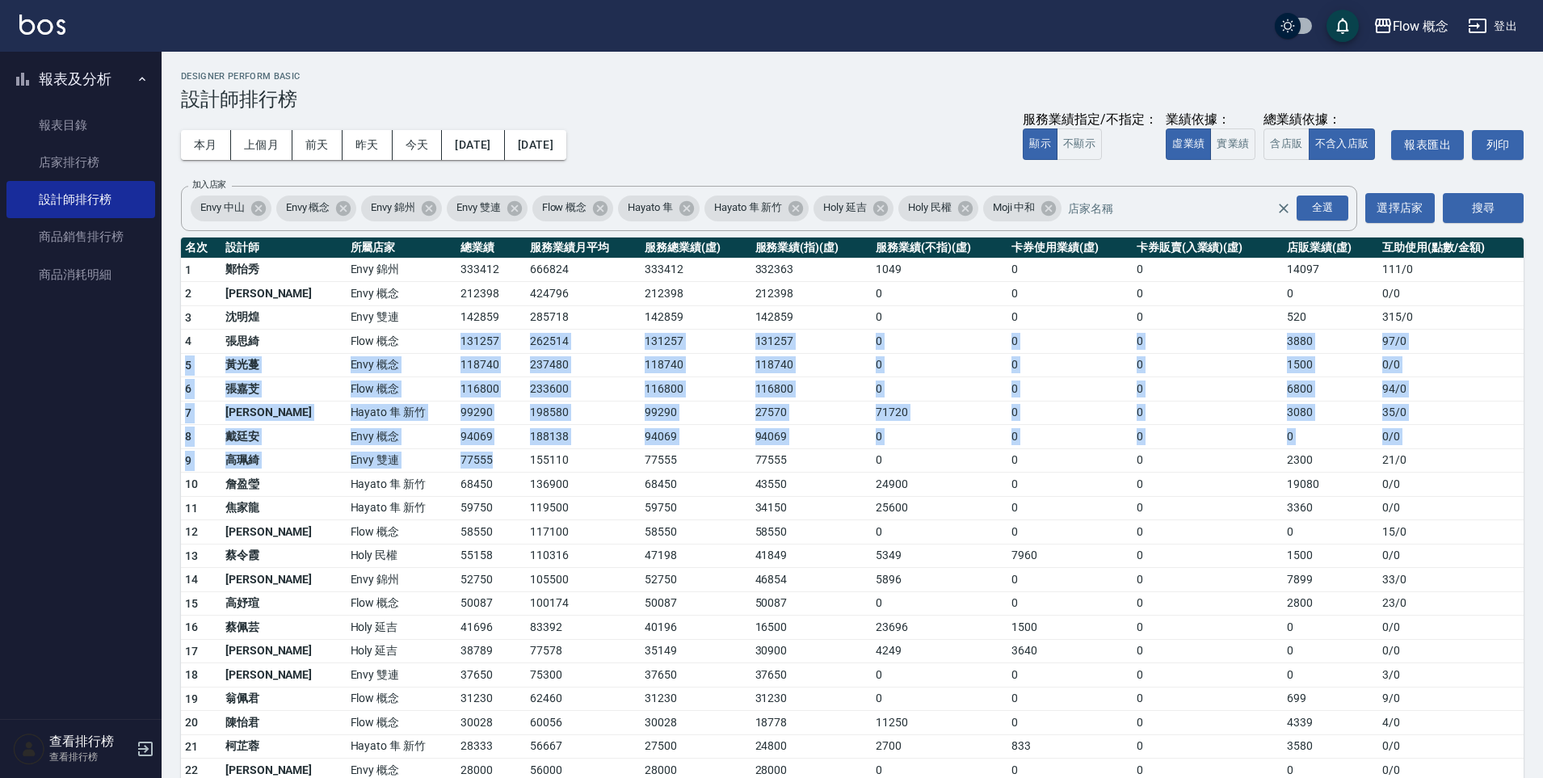
drag, startPoint x: 408, startPoint y: 338, endPoint x: 439, endPoint y: 458, distance: 123.4
click at [439, 458] on tbody "1 鄭怡秀 Envy 錦州 333412 666824 333412 332363 1049 0 0 14097 111 / 0 2 王文嘉 Envy 概念 …" at bounding box center [852, 626] width 1342 height 736
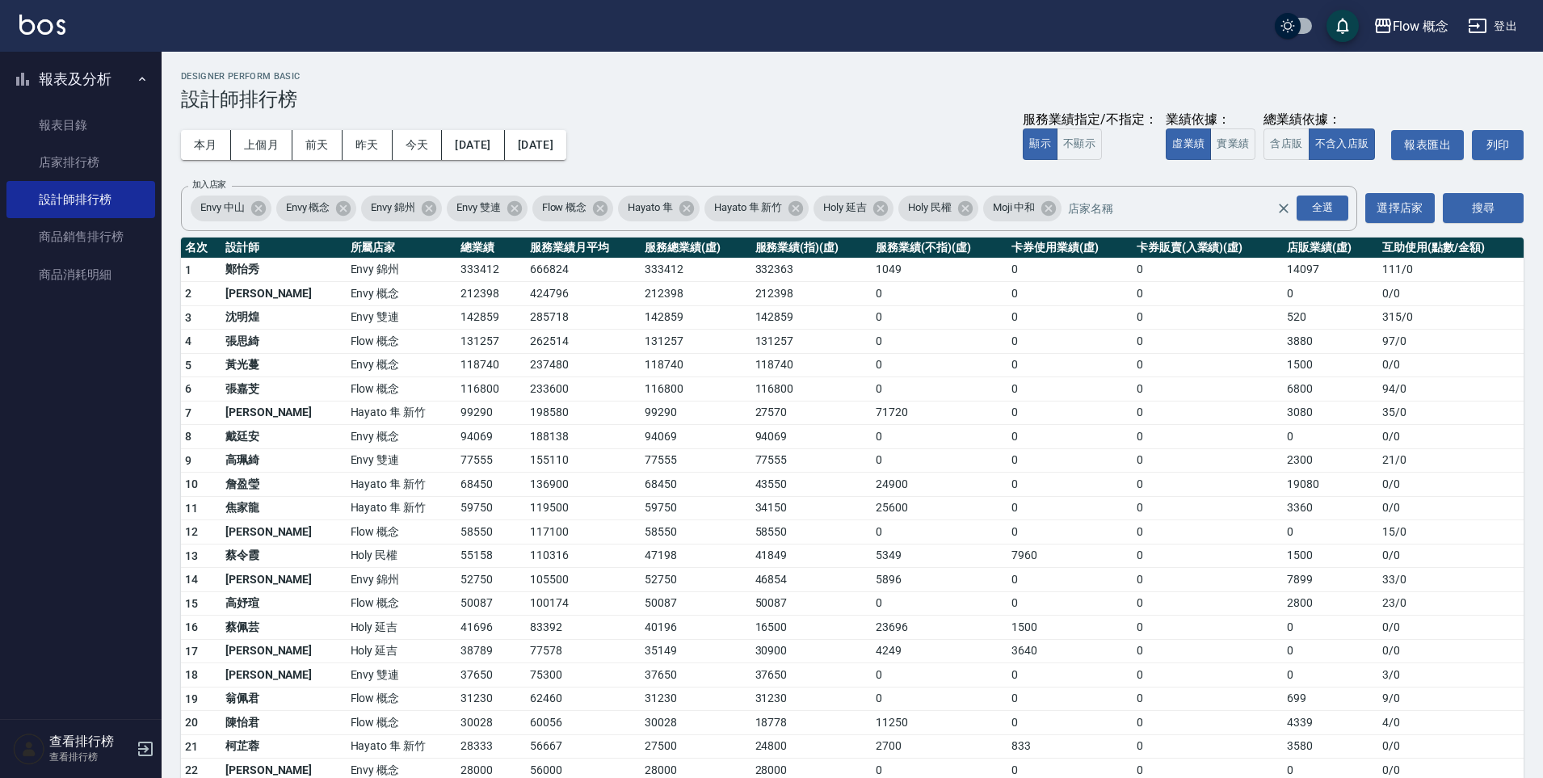
drag, startPoint x: 438, startPoint y: 460, endPoint x: 441, endPoint y: 419, distance: 40.5
click at [456, 460] on td "77555" at bounding box center [490, 460] width 69 height 24
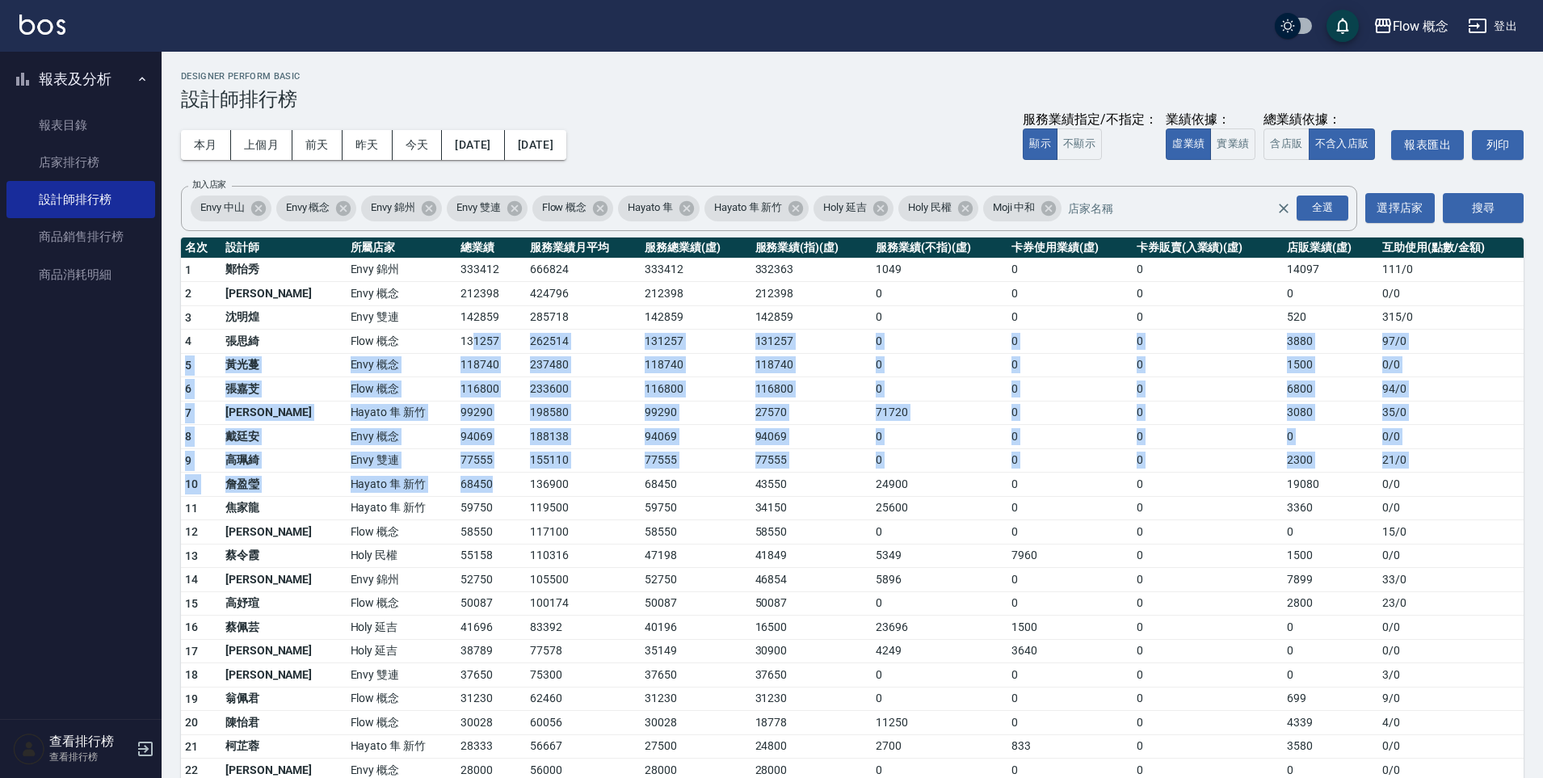
drag, startPoint x: 418, startPoint y: 345, endPoint x: 438, endPoint y: 486, distance: 142.8
click at [439, 485] on tbody "1 鄭怡秀 Envy 錦州 333412 666824 333412 332363 1049 0 0 14097 111 / 0 2 王文嘉 Envy 概念 …" at bounding box center [852, 626] width 1342 height 736
drag, startPoint x: 438, startPoint y: 486, endPoint x: 427, endPoint y: 402, distance: 84.7
click at [456, 485] on td "68450" at bounding box center [490, 485] width 69 height 24
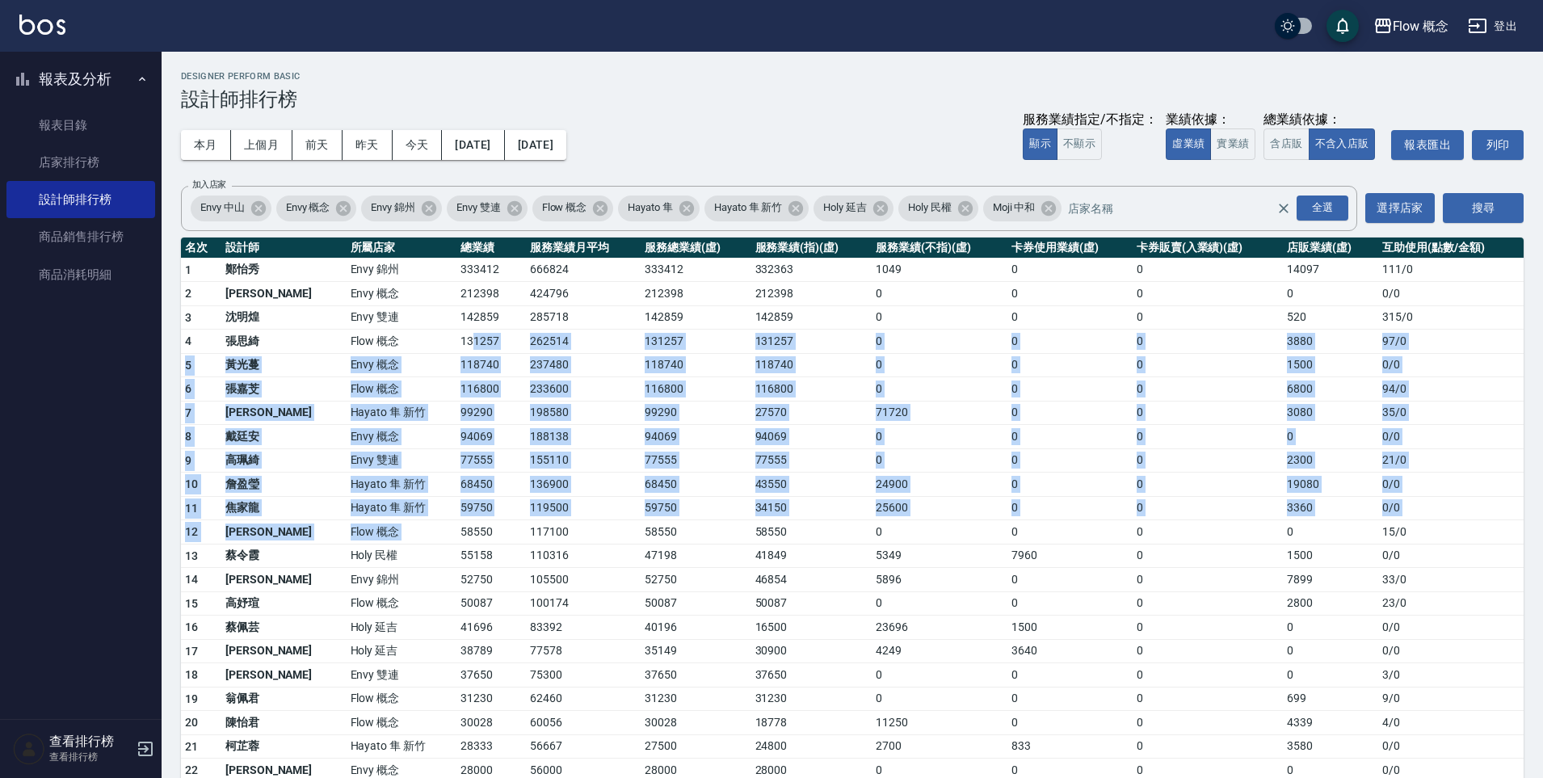
drag, startPoint x: 443, startPoint y: 457, endPoint x: 452, endPoint y: 523, distance: 66.9
click at [452, 523] on tbody "1 鄭怡秀 Envy 錦州 333412 666824 333412 332363 1049 0 0 14097 111 / 0 2 王文嘉 Envy 概念 …" at bounding box center [852, 626] width 1342 height 736
drag, startPoint x: 452, startPoint y: 523, endPoint x: 456, endPoint y: 506, distance: 18.2
click at [456, 523] on td "58550" at bounding box center [490, 532] width 69 height 24
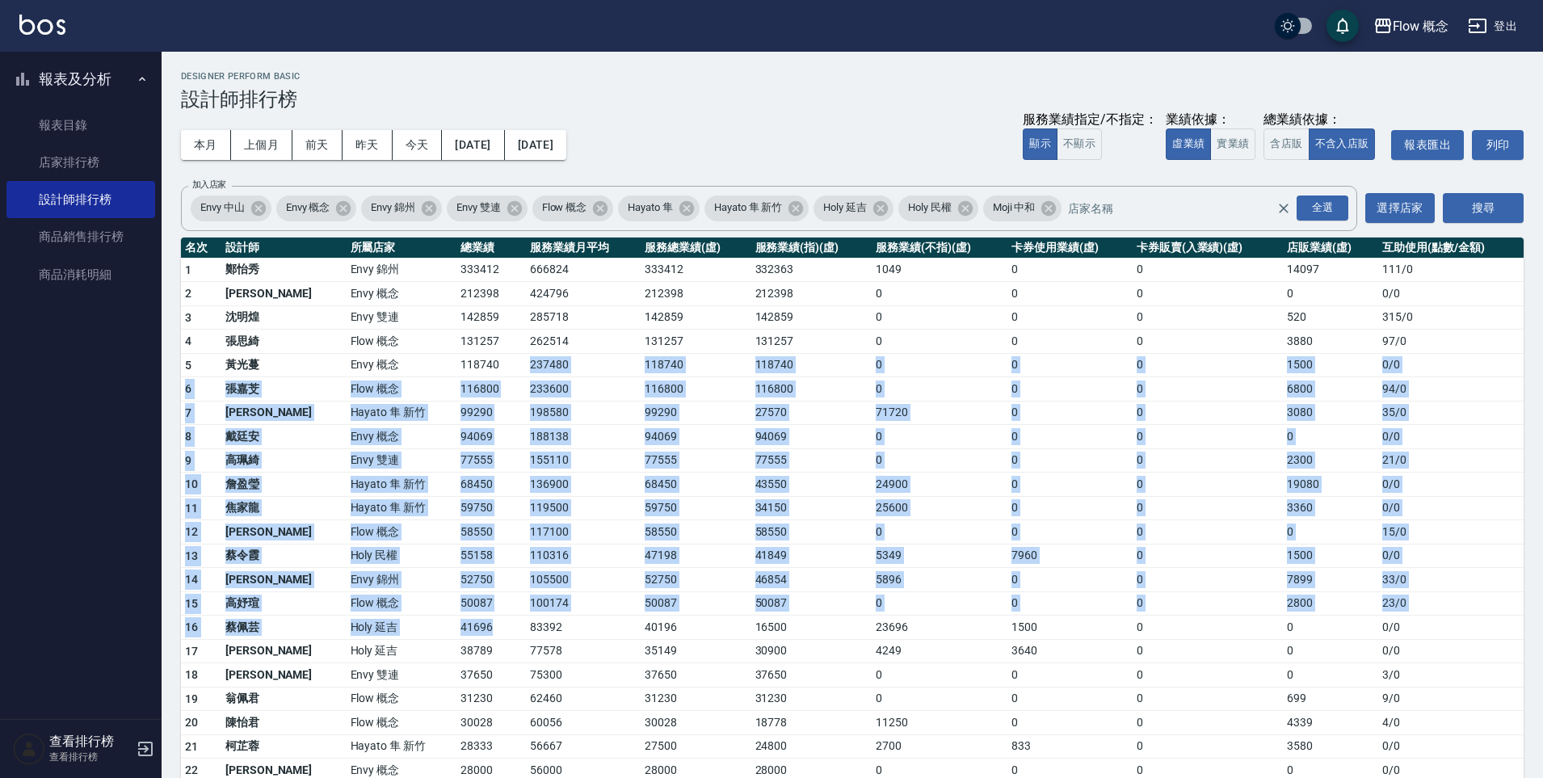
drag, startPoint x: 433, startPoint y: 376, endPoint x: 456, endPoint y: 632, distance: 257.9
click at [456, 632] on tbody "1 鄭怡秀 Envy 錦州 333412 666824 333412 332363 1049 0 0 14097 111 / 0 2 王文嘉 Envy 概念 …" at bounding box center [852, 626] width 1342 height 736
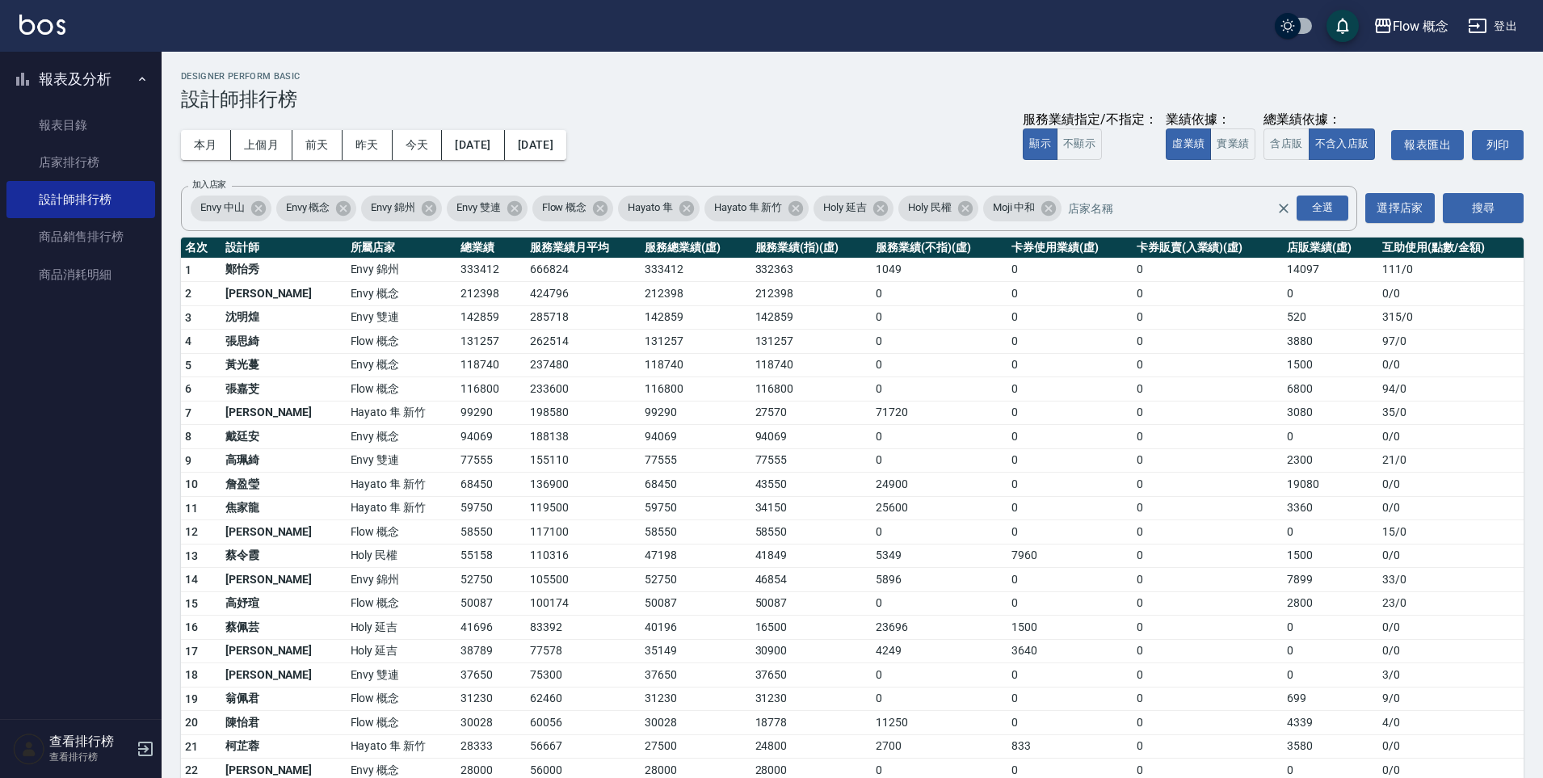
drag
click at [459, 622] on td "41696" at bounding box center [490, 627] width 69 height 24
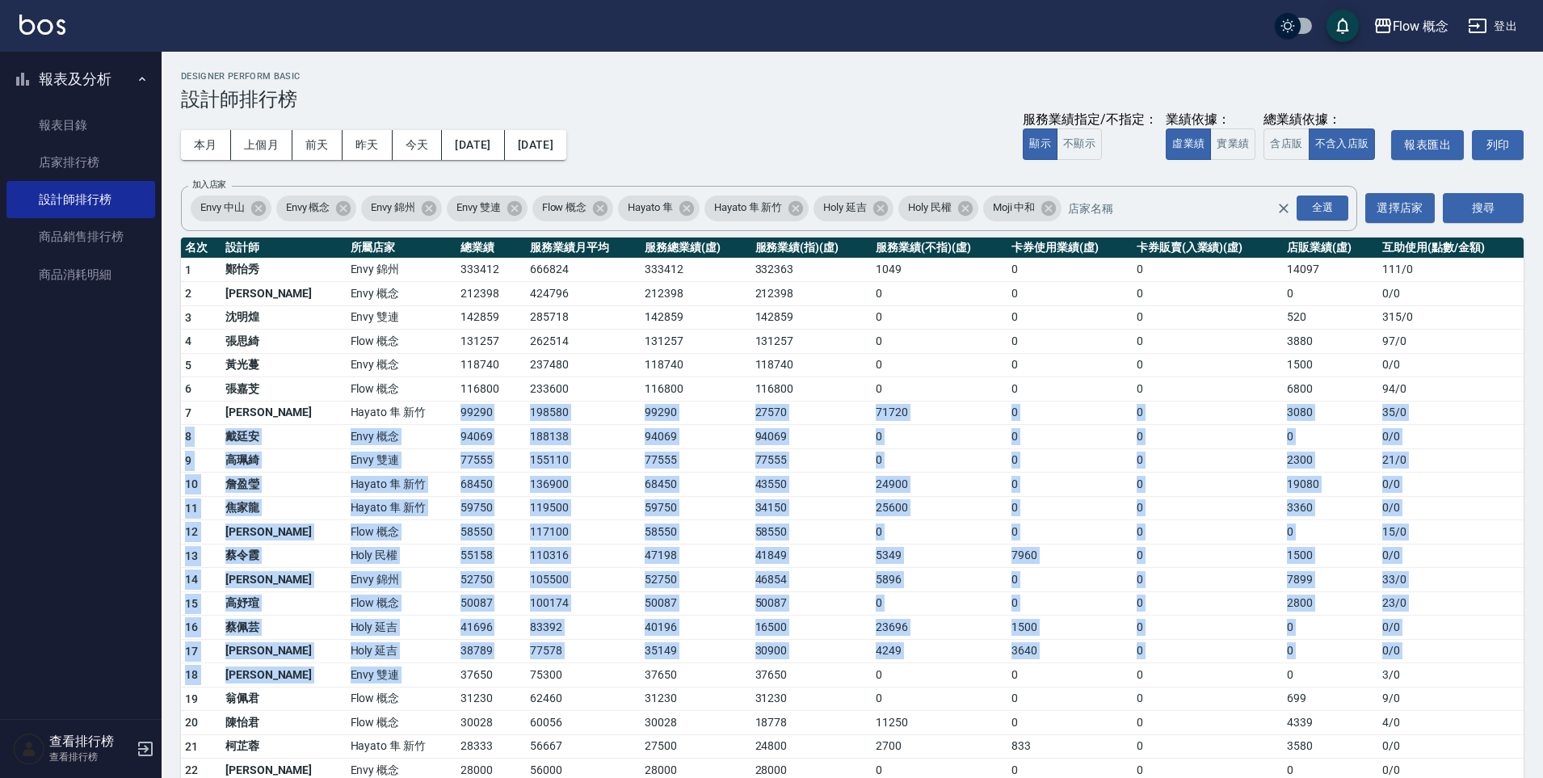
click at [445, 663] on tbody "1 鄭怡秀 Envy 錦州 333412 666824 333412 332363 1049 0 0 14097 111 / 0 2 王文嘉 Envy 概念 …" at bounding box center [852, 626] width 1342 height 736
click at [456, 659] on td "38789" at bounding box center [490, 651] width 69 height 24
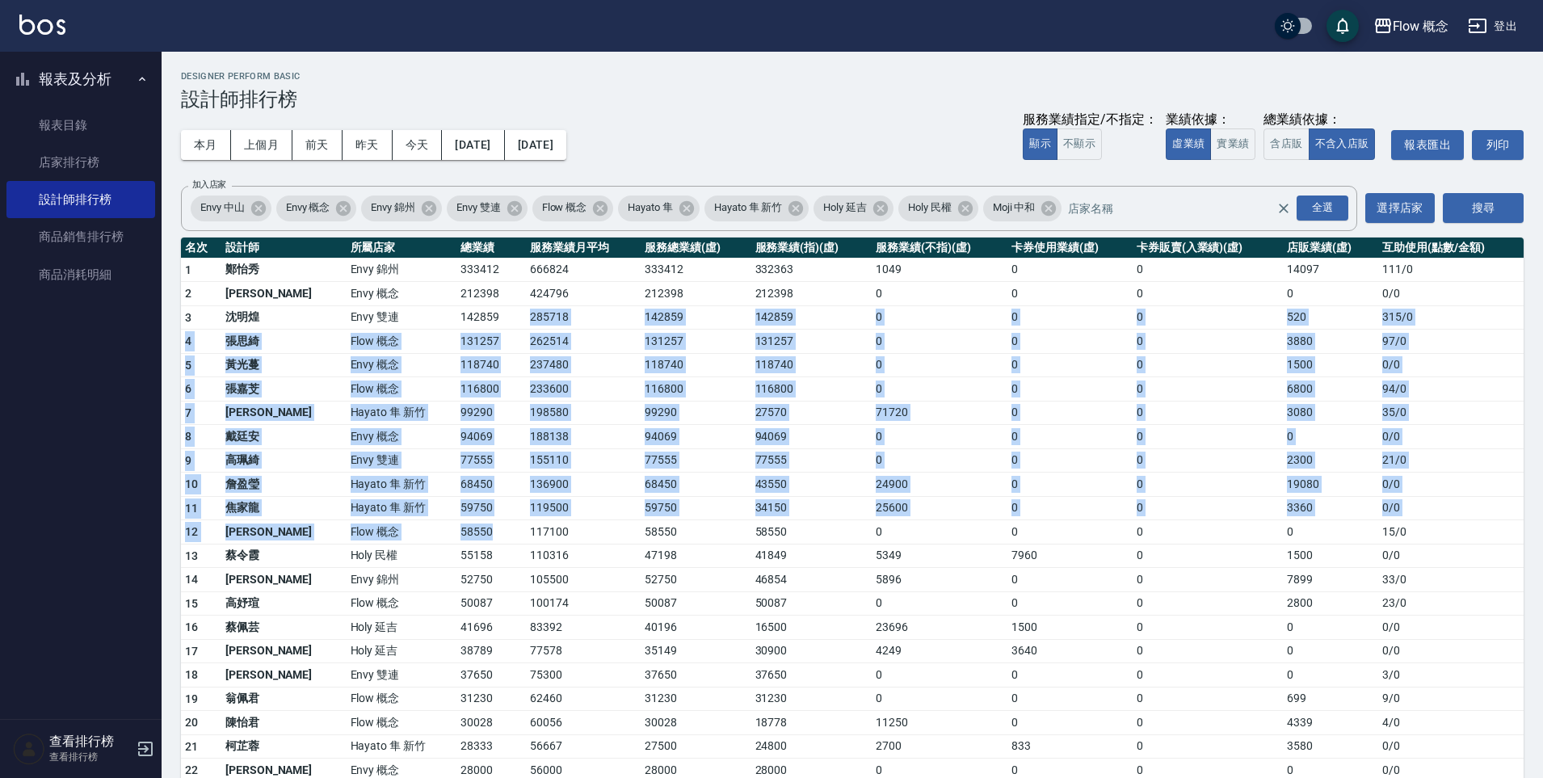
click at [459, 529] on tbody "1 鄭怡秀 Envy 錦州 333412 666824 333412 332363 1049 0 0 14097 111 / 0 2 王文嘉 Envy 概念 …" at bounding box center [852, 626] width 1342 height 736
click at [458, 530] on td "58550" at bounding box center [490, 532] width 69 height 24
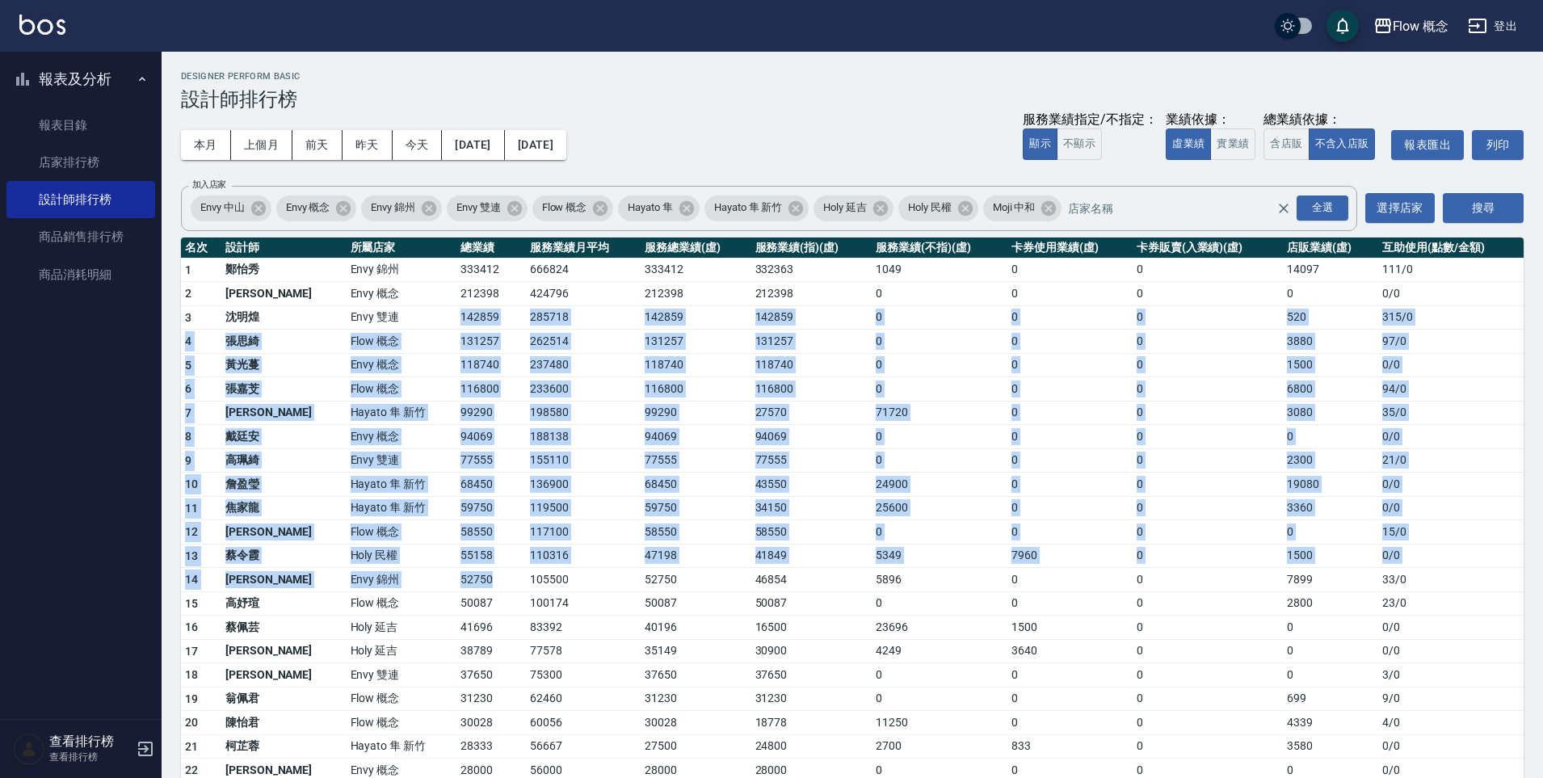
click at [436, 575] on tbody "1 鄭怡秀 Envy 錦州 333412 666824 333412 332363 1049 0 0 14097 111 / 0 2 王文嘉 Envy 概念 …" at bounding box center [852, 626] width 1342 height 736
click at [456, 574] on td "52750" at bounding box center [490, 580] width 69 height 24
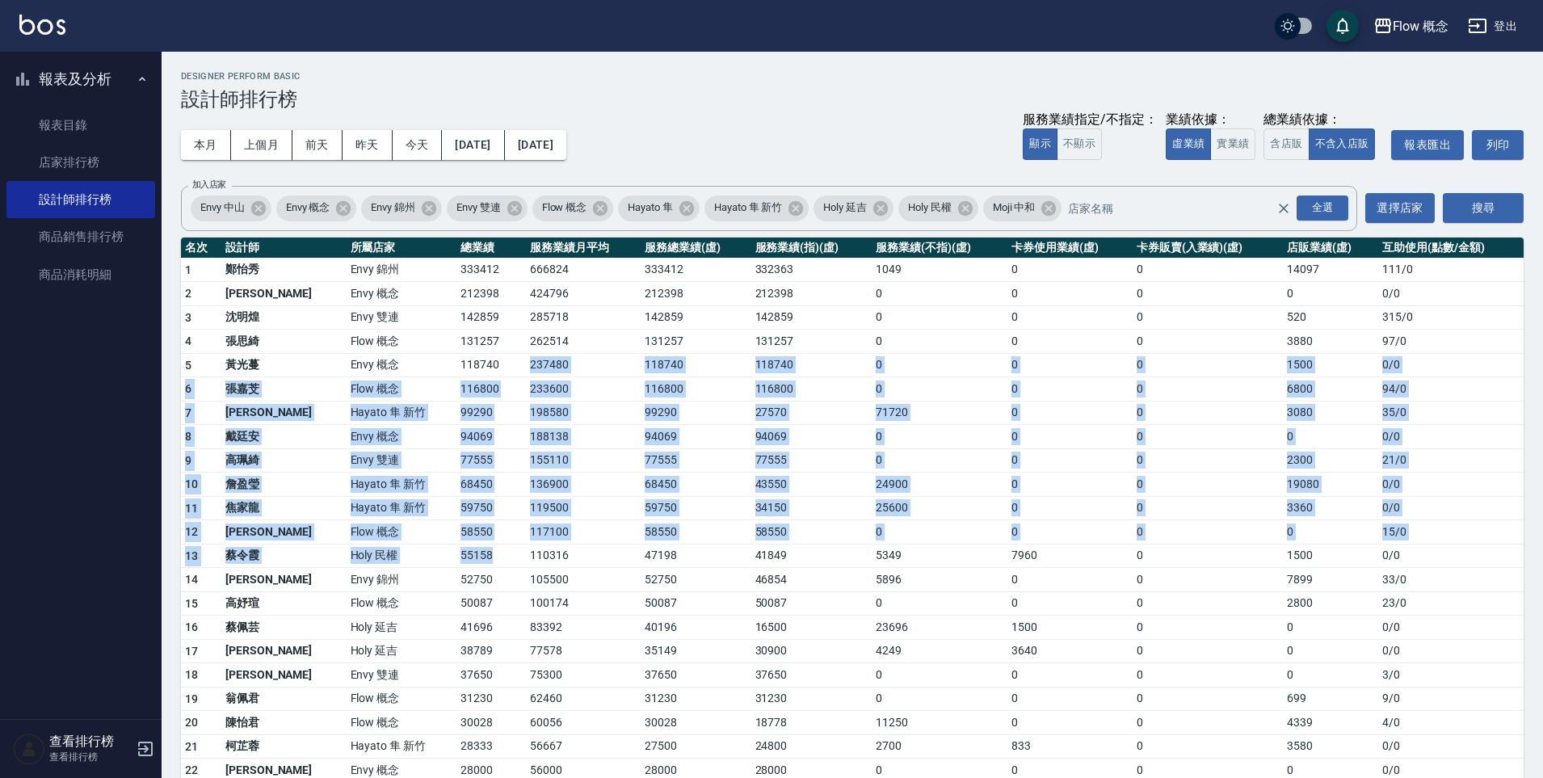
click at [473, 550] on tbody "1 鄭怡秀 Envy 錦州 333412 666824 333412 332363 1049 0 0 14097 111 / 0 2 王文嘉 Envy 概念 …" at bounding box center [852, 626] width 1342 height 736
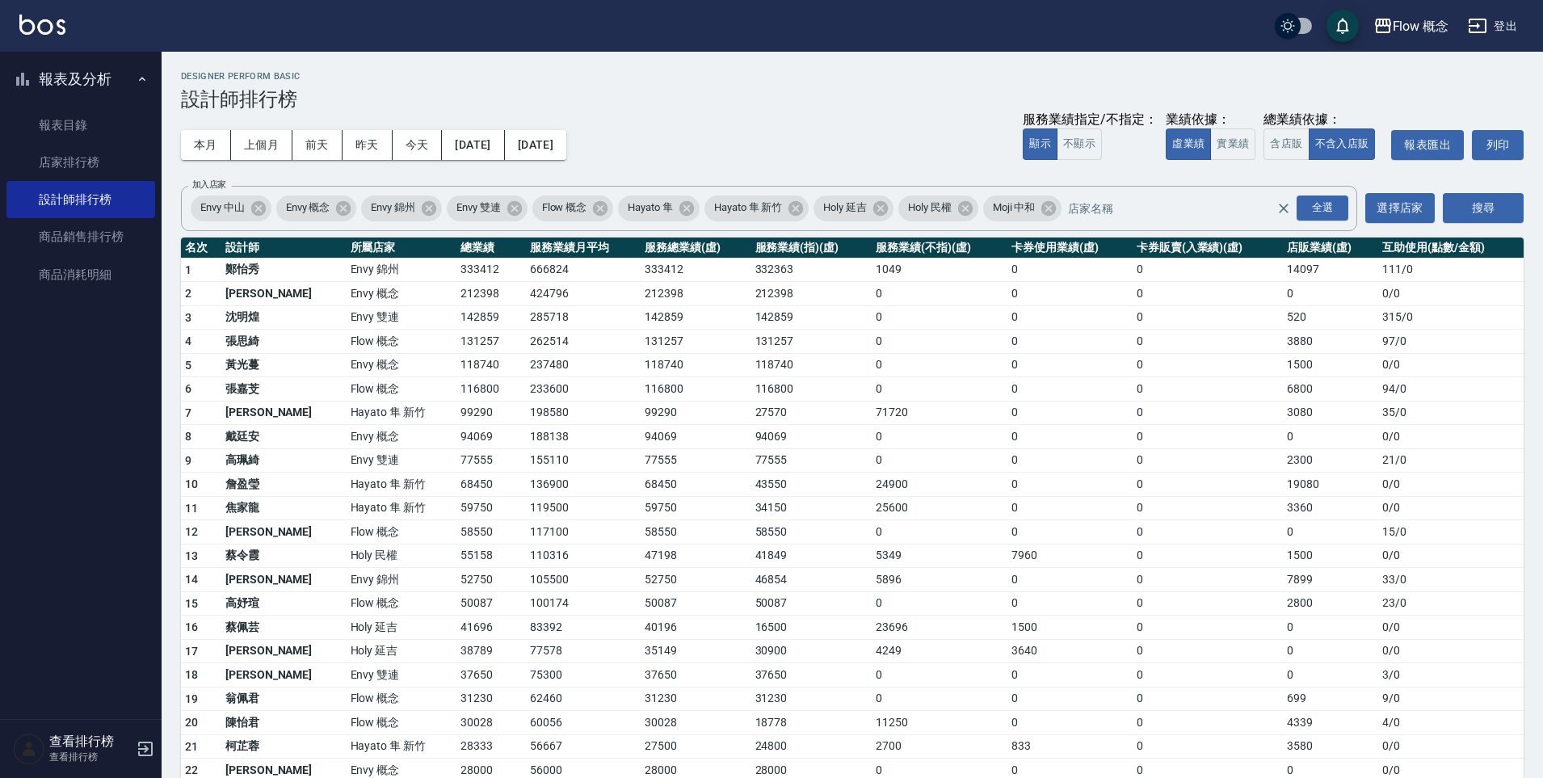
click at [526, 549] on td "110316" at bounding box center [583, 556] width 115 height 24
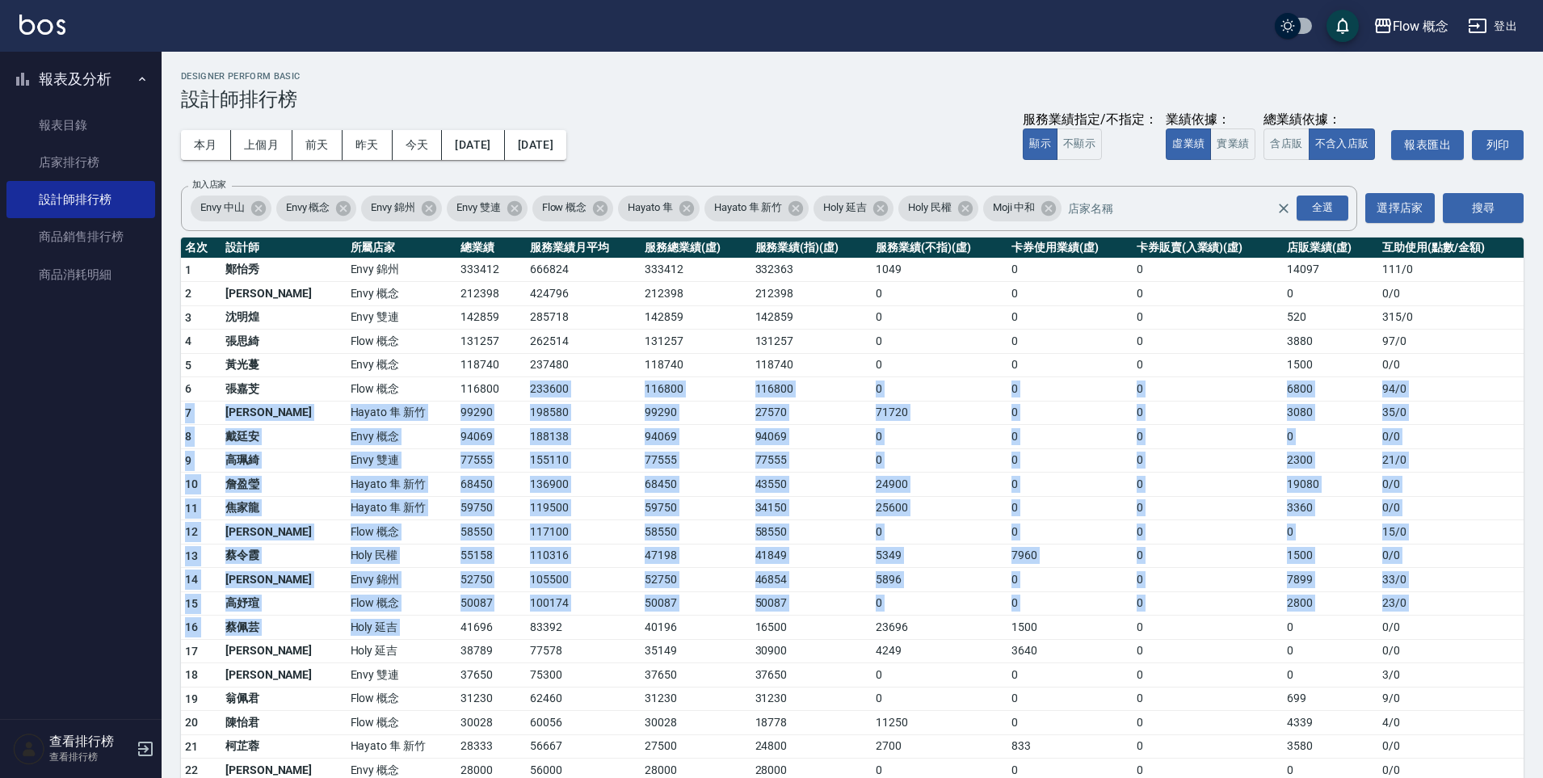
click at [469, 618] on tbody "1 鄭怡秀 Envy 錦州 333412 666824 333412 332363 1049 0 0 14097 111 / 0 2 王文嘉 Envy 概念 …" at bounding box center [852, 626] width 1342 height 736
click at [526, 576] on td "105500" at bounding box center [583, 580] width 115 height 24
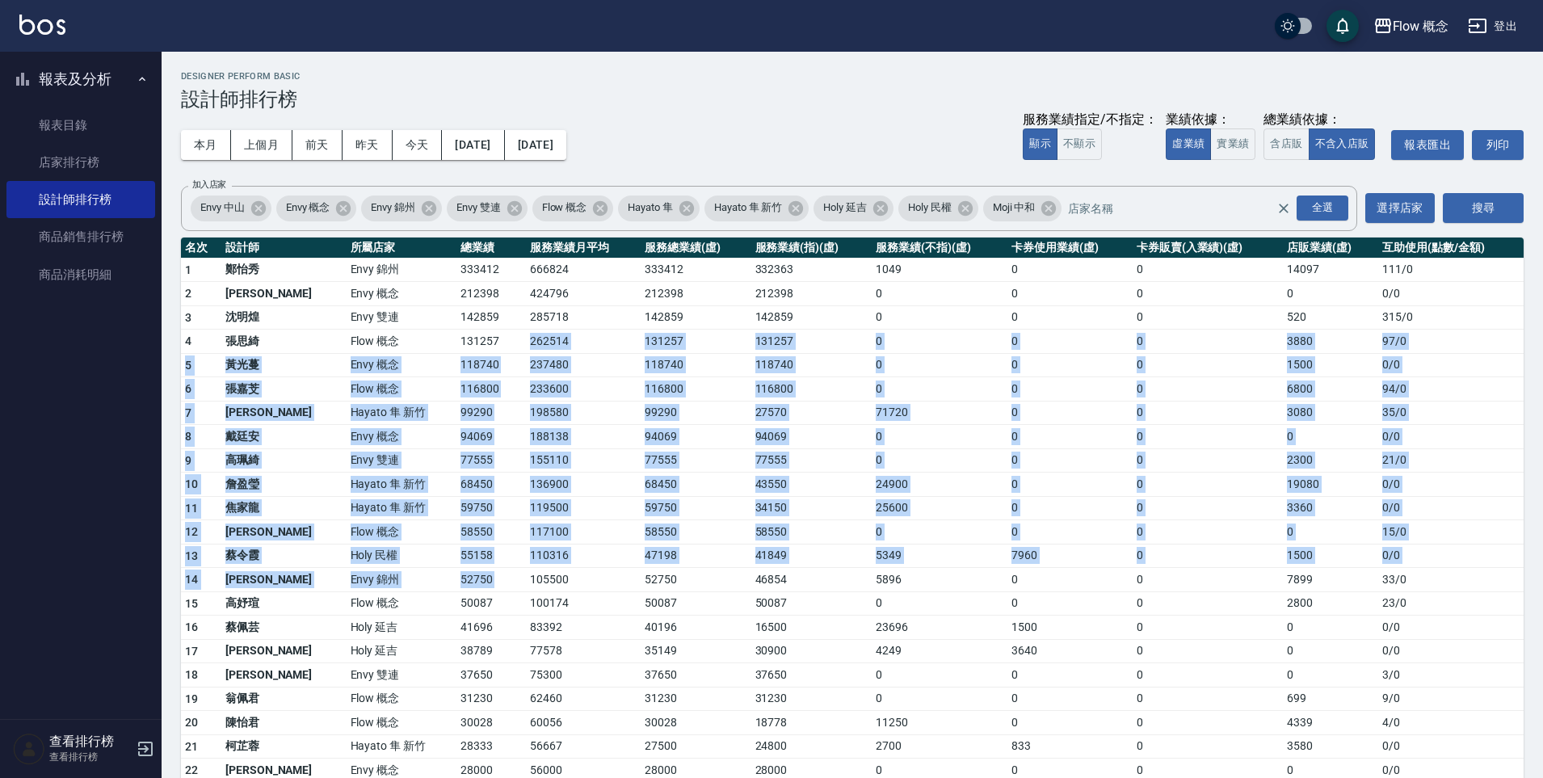
click at [481, 582] on tbody "1 鄭怡秀 Envy 錦州 333412 666824 333412 332363 1049 0 0 14097 111 / 0 2 王文嘉 Envy 概念 …" at bounding box center [852, 626] width 1342 height 736
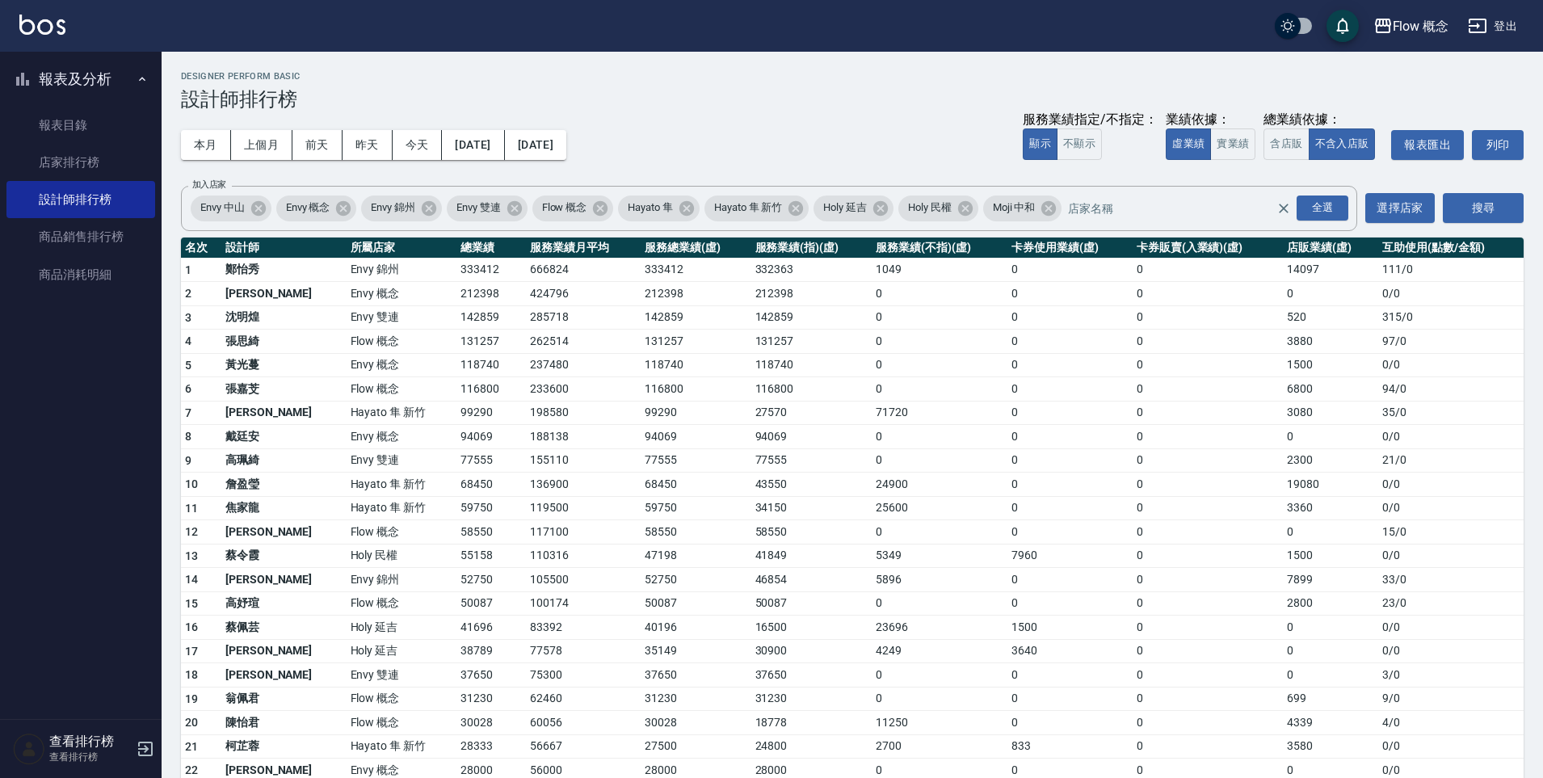
click at [526, 579] on td "105500" at bounding box center [583, 580] width 115 height 24
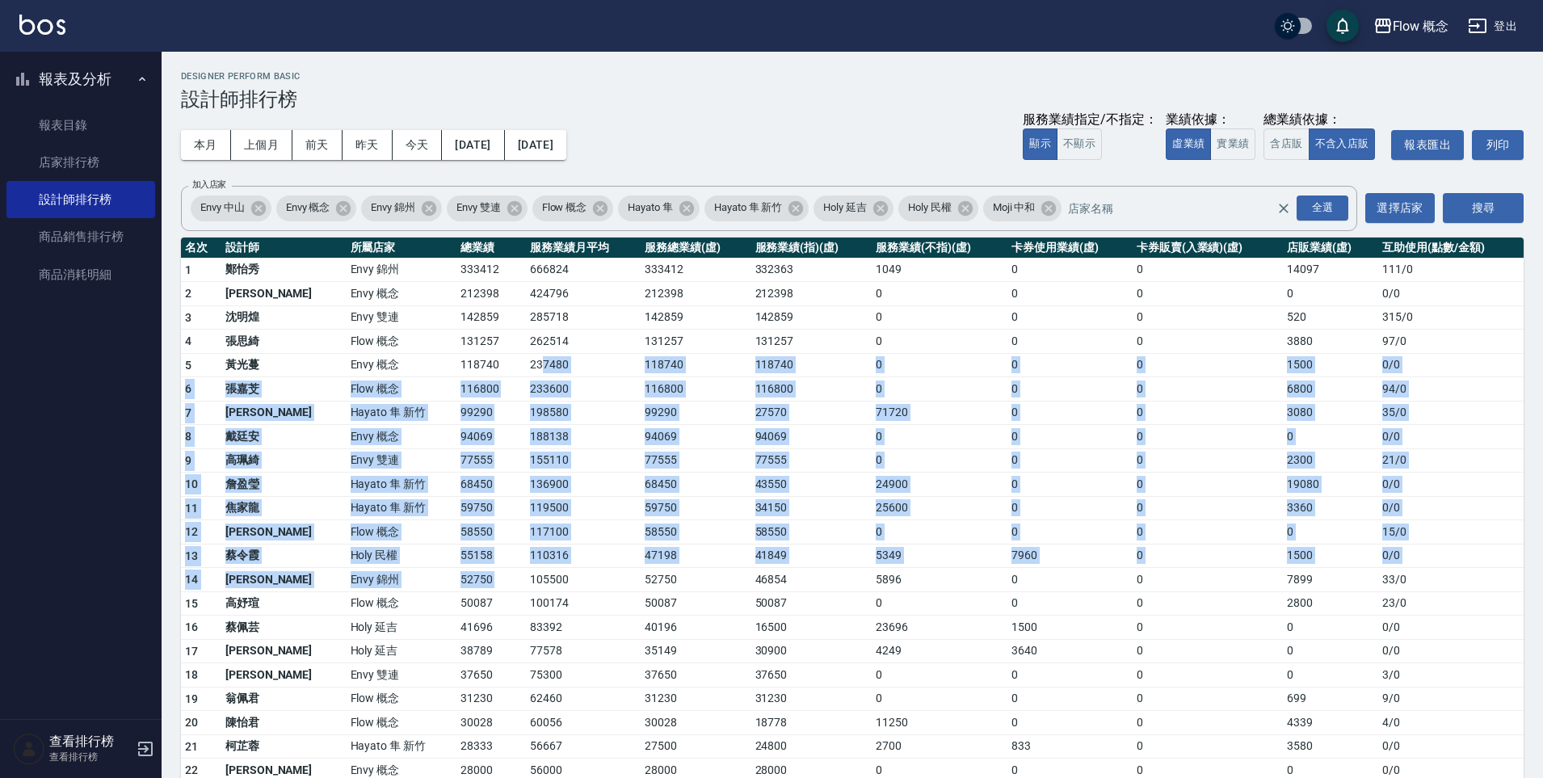
click at [477, 577] on tbody "1 鄭怡秀 Envy 錦州 333412 666824 333412 332363 1049 0 0 14097 111 / 0 2 王文嘉 Envy 概念 …" at bounding box center [852, 626] width 1342 height 736
click at [526, 545] on td "110316" at bounding box center [583, 556] width 115 height 24
click at [457, 596] on tbody "1 鄭怡秀 Envy 錦州 333412 666824 333412 332363 1049 0 0 14097 111 / 0 2 王文嘉 Envy 概念 …" at bounding box center [852, 626] width 1342 height 736
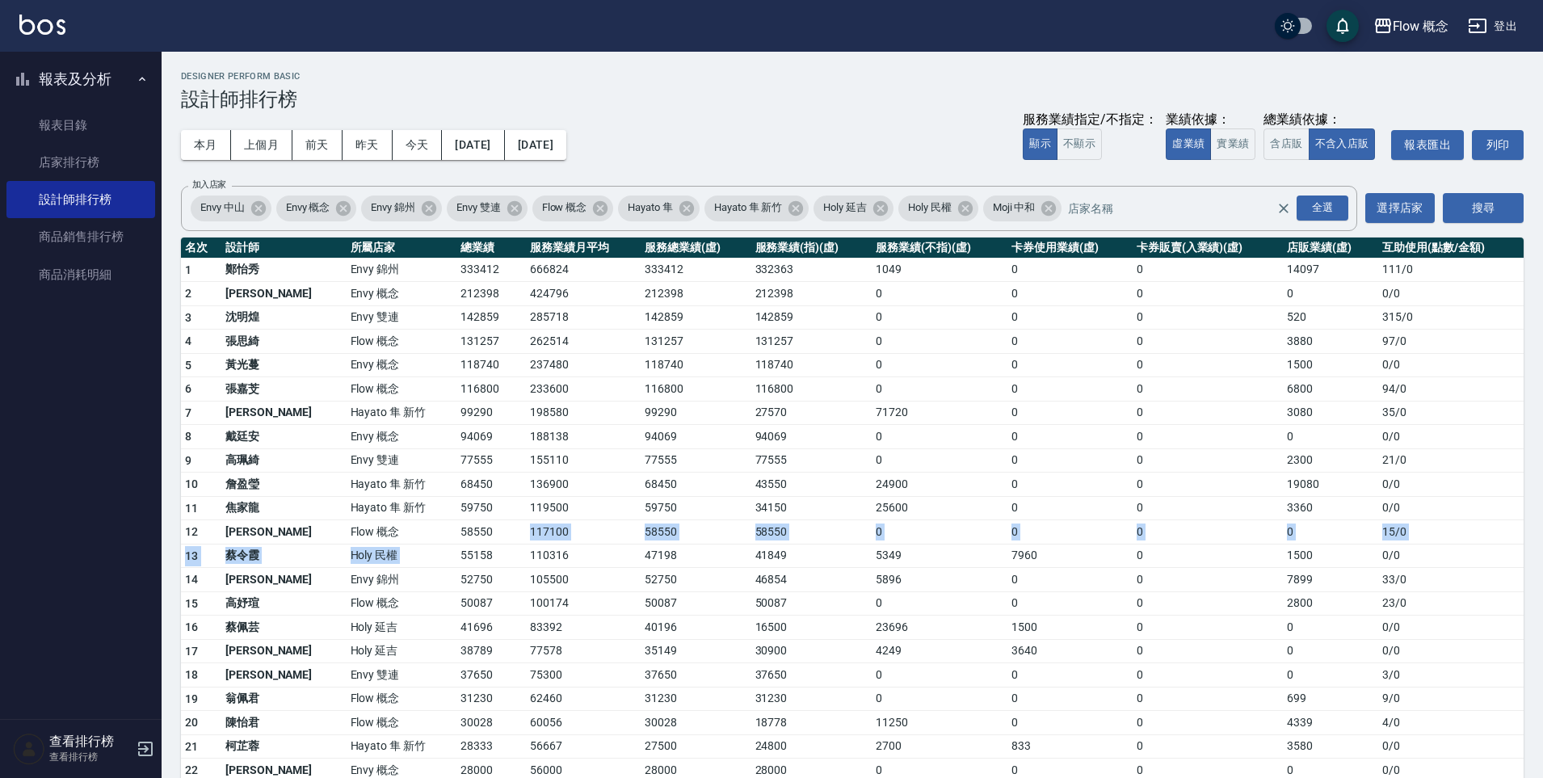
click at [473, 539] on tbody "1 鄭怡秀 Envy 錦州 333412 666824 333412 332363 1049 0 0 14097 111 / 0 2 王文嘉 Envy 概念 …" at bounding box center [852, 626] width 1342 height 736
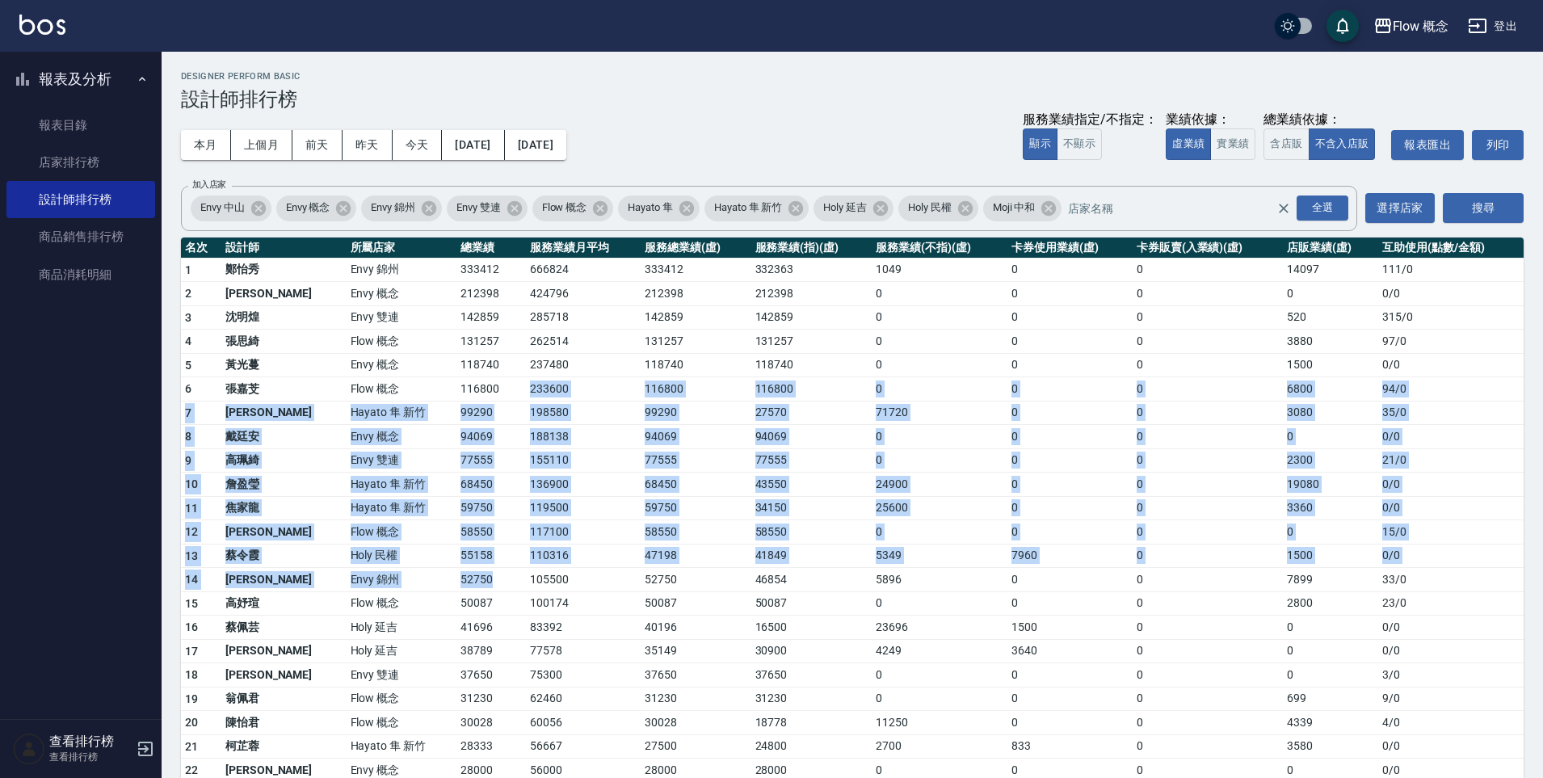
click at [456, 585] on tbody "1 鄭怡秀 Envy 錦州 333412 666824 333412 332363 1049 0 0 14097 111 / 0 2 王文嘉 Envy 概念 …" at bounding box center [852, 626] width 1342 height 736
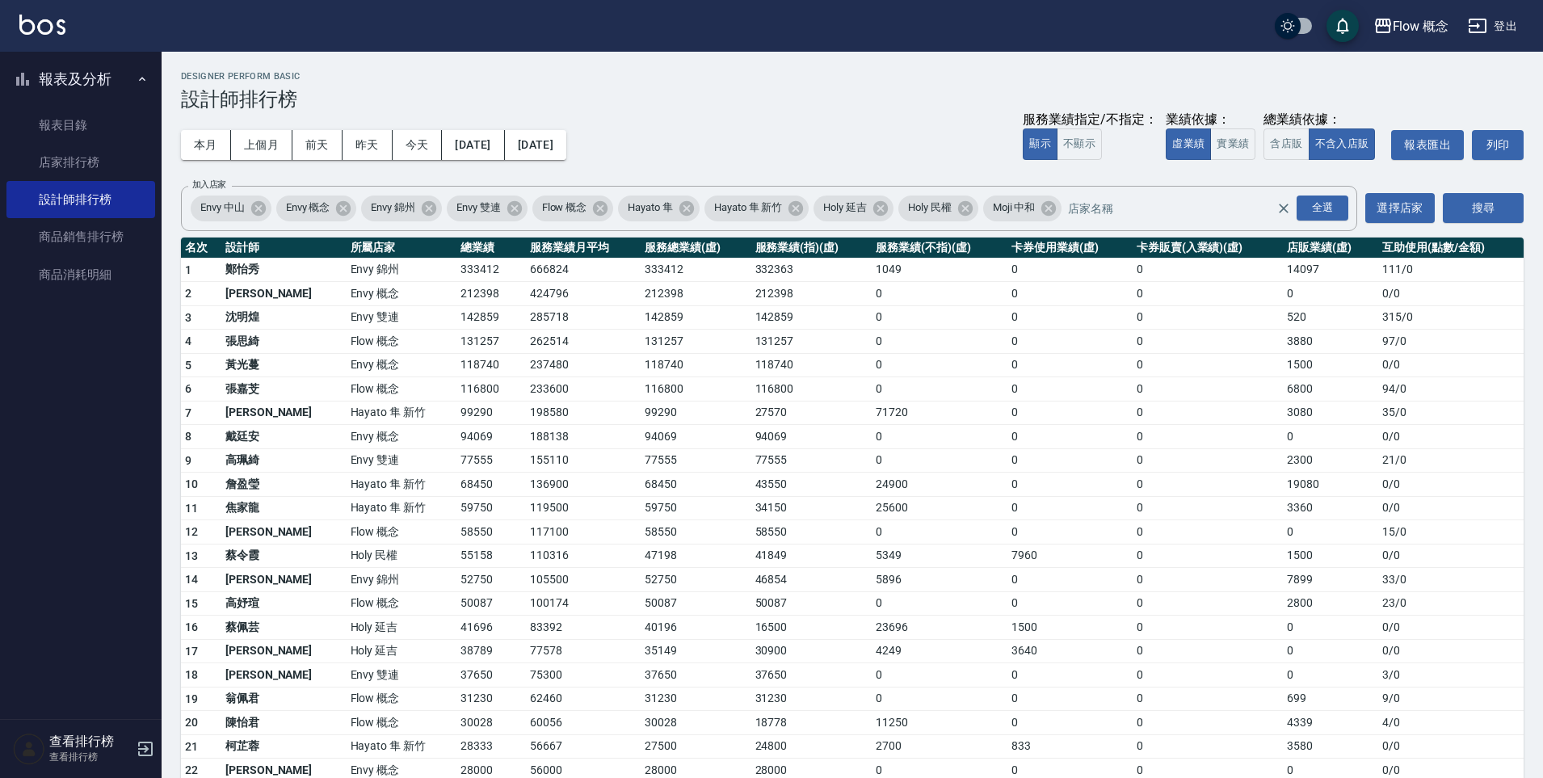
click at [471, 530] on tbody "1 鄭怡秀 Envy 錦州 333412 666824 333412 332363 1049 0 0 14097 111 / 0 2 王文嘉 Envy 概念 …" at bounding box center [852, 626] width 1342 height 736
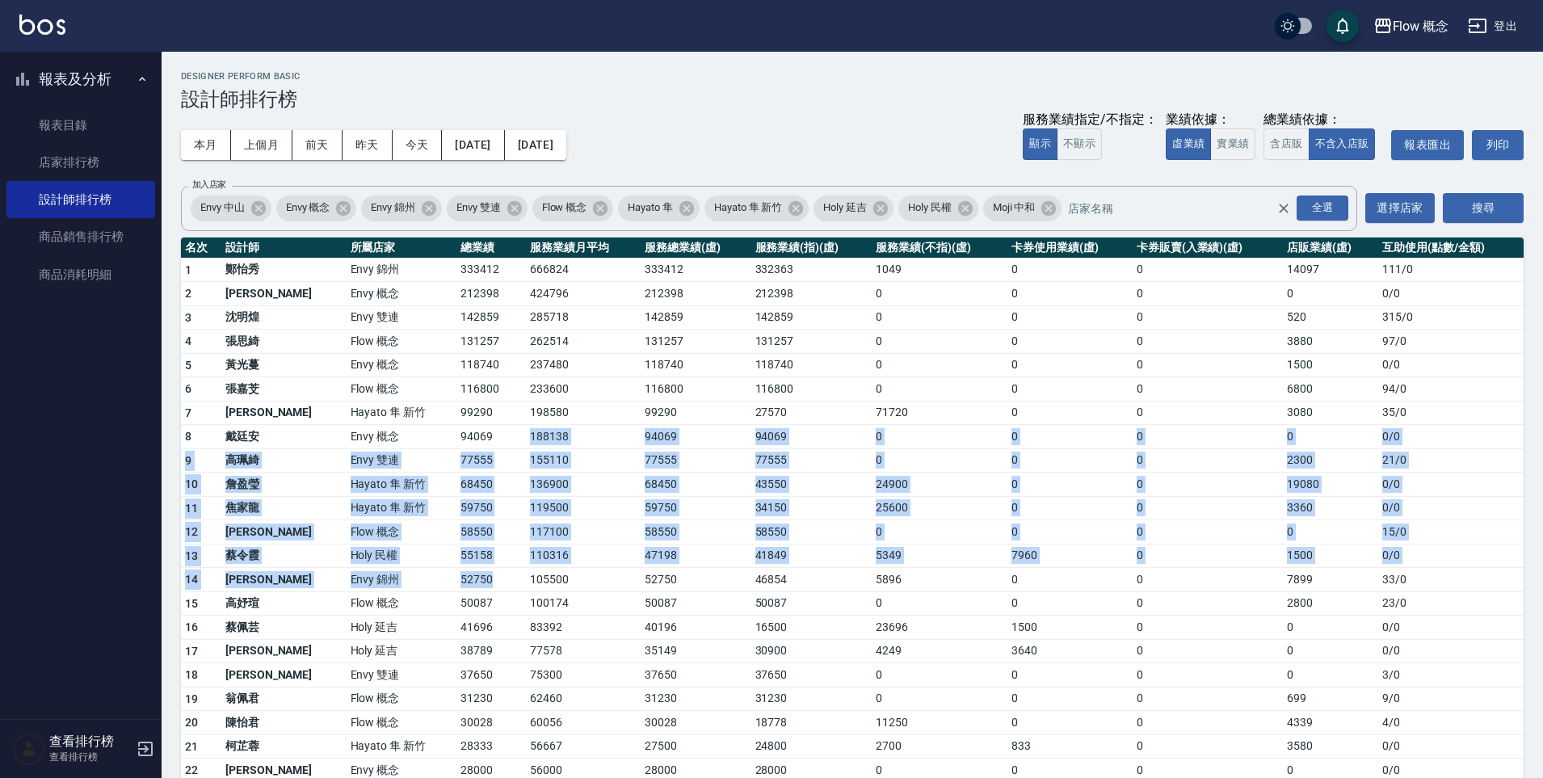
click at [468, 579] on tbody "1 鄭怡秀 Envy 錦州 333412 666824 333412 332363 1049 0 0 14097 111 / 0 2 王文嘉 Envy 概念 …" at bounding box center [852, 626] width 1342 height 736
click at [472, 478] on td "68450" at bounding box center [490, 485] width 69 height 24
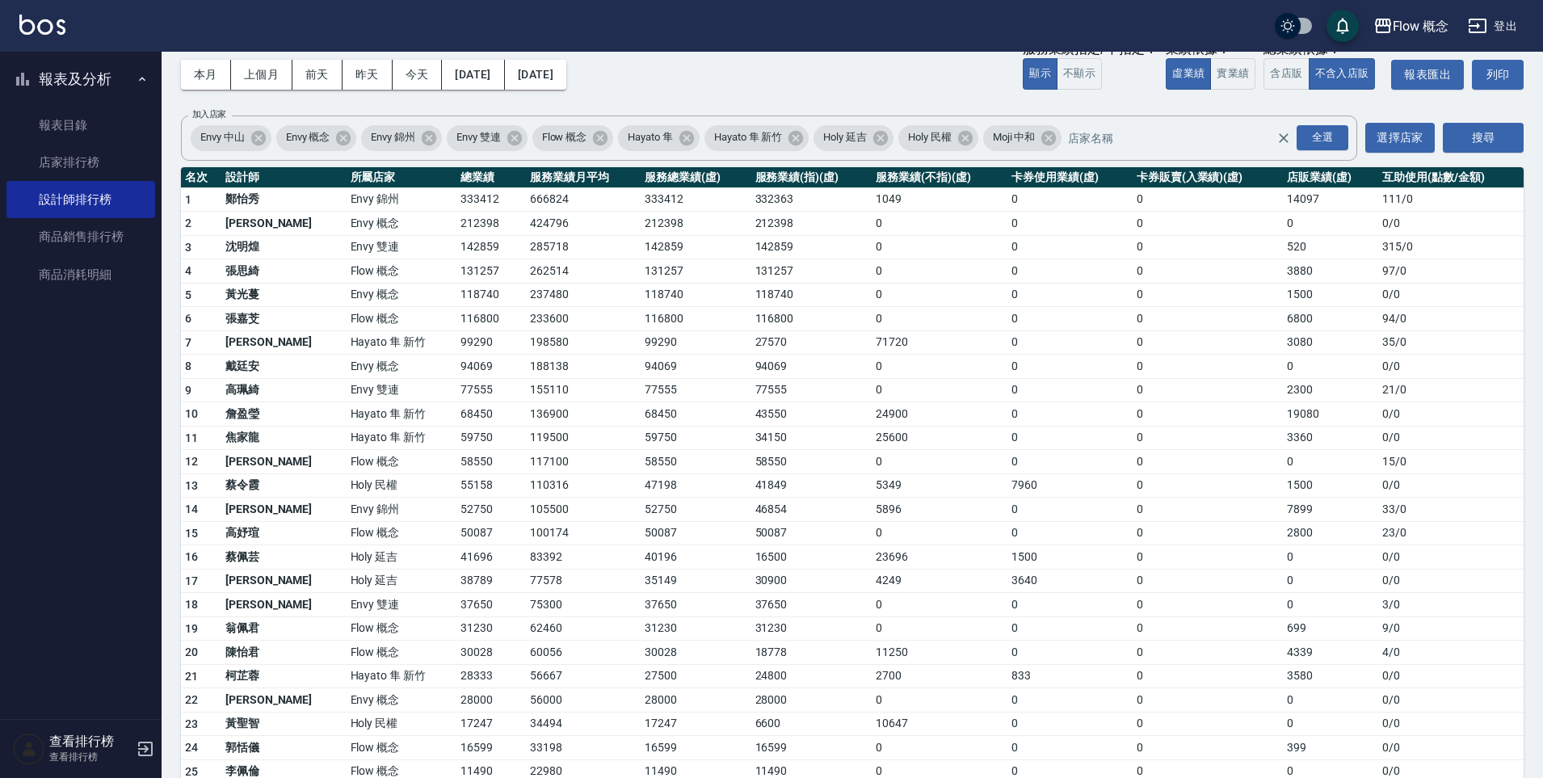
scroll to position [69, 0]
drag, startPoint x: 404, startPoint y: 224, endPoint x: 448, endPoint y: 226, distance: 44.5
click at [456, 226] on td "212398" at bounding box center [490, 224] width 69 height 24
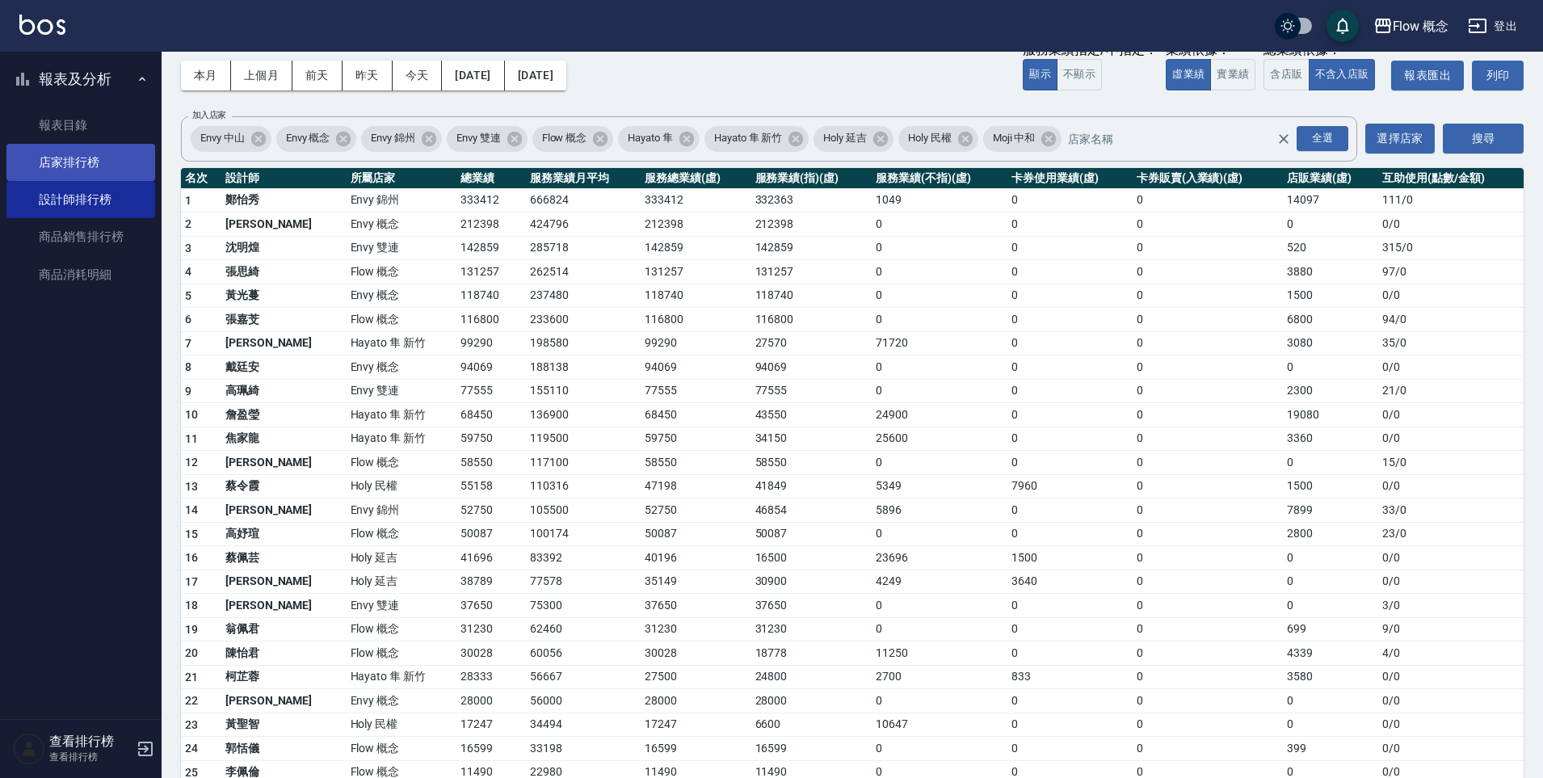
click at [64, 166] on link "店家排行榜" at bounding box center [80, 162] width 149 height 37
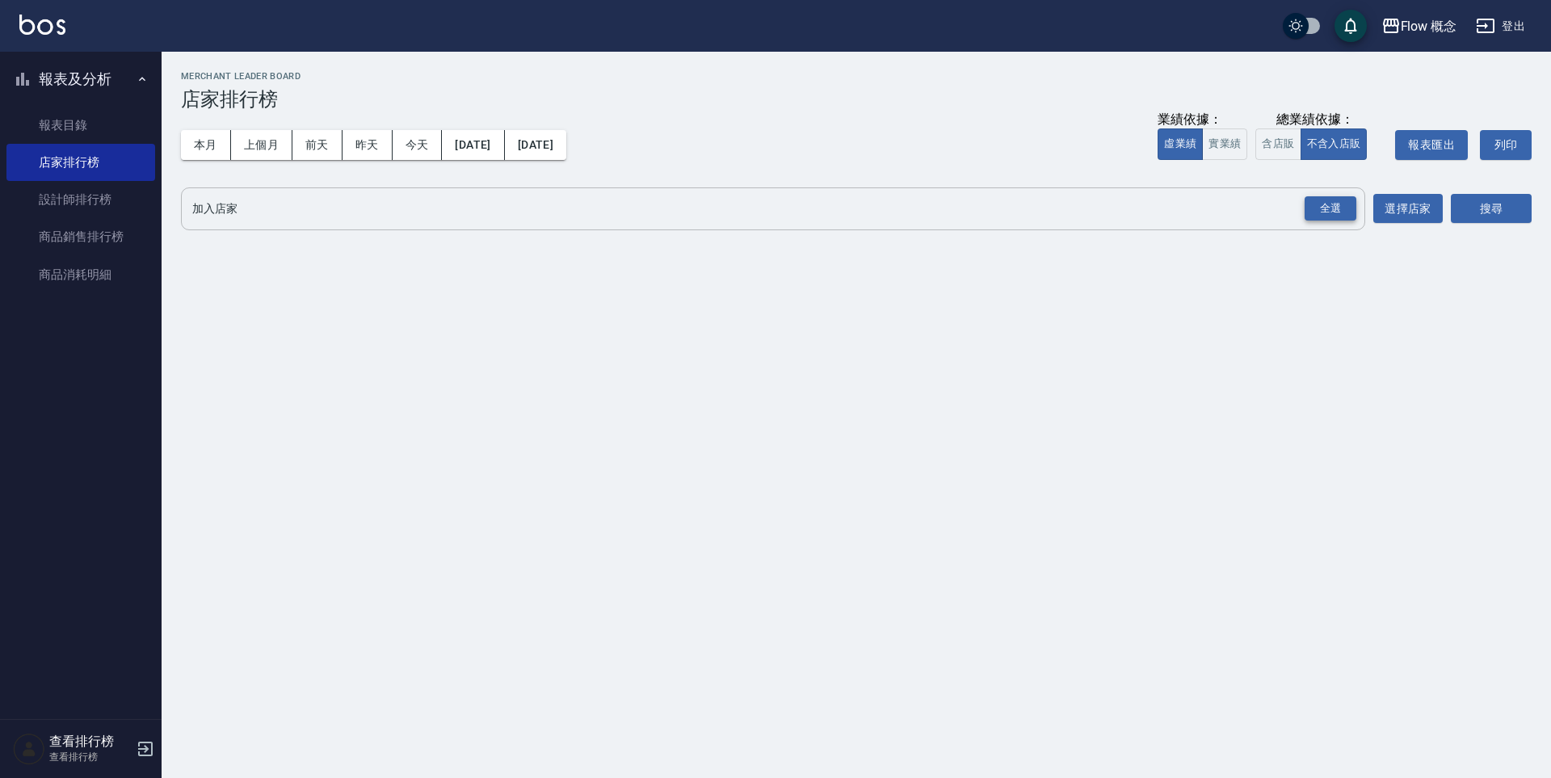
click at [1313, 204] on div "全選" at bounding box center [1330, 208] width 52 height 25
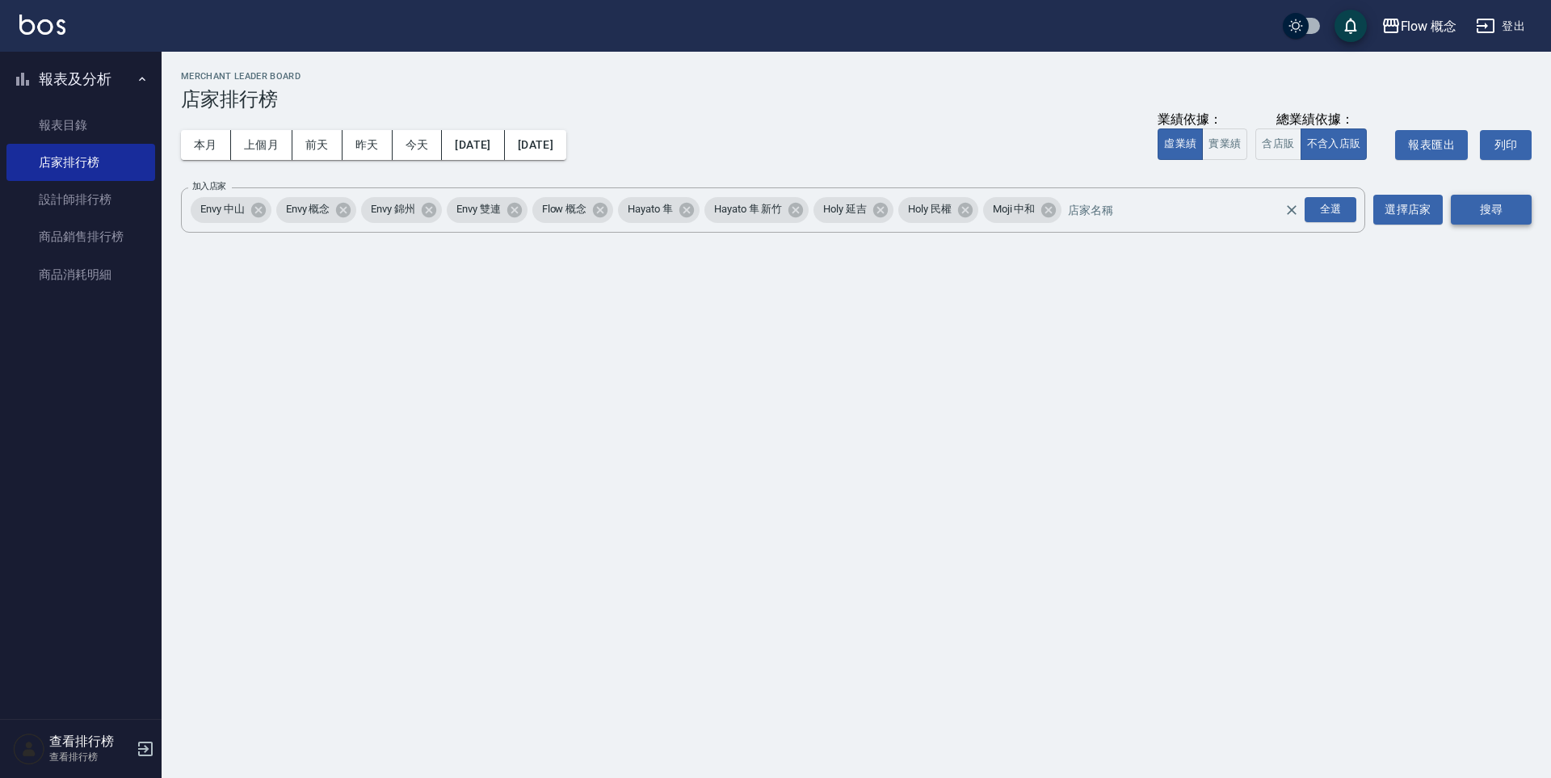
click at [1503, 207] on button "搜尋" at bounding box center [1491, 210] width 81 height 30
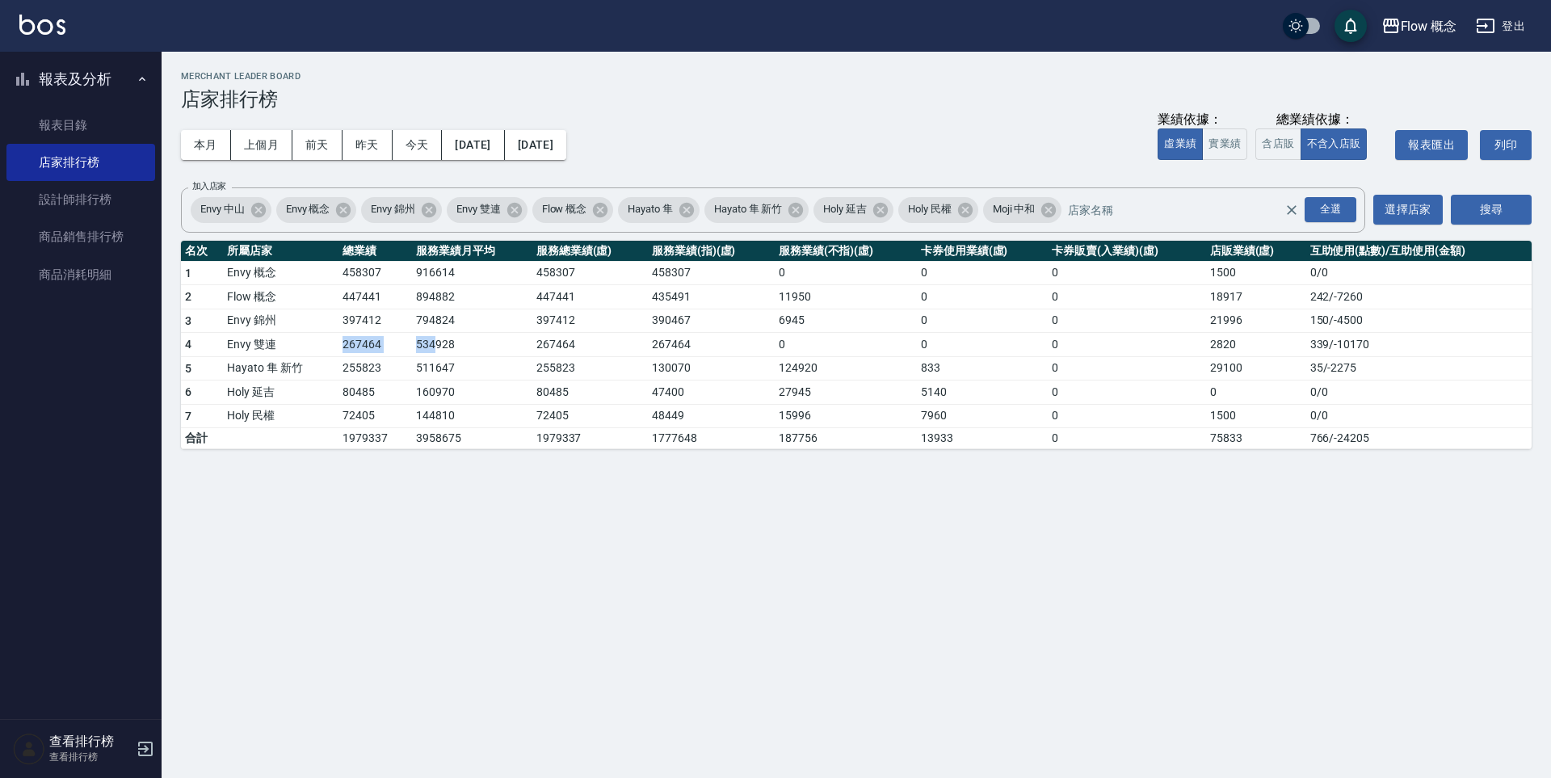
drag, startPoint x: 339, startPoint y: 342, endPoint x: 435, endPoint y: 344, distance: 95.3
click at [435, 344] on tr "4 Envy 雙連 267464 534928 267464 267464 0 0 0 2820 339 / -10170" at bounding box center [856, 345] width 1351 height 24
click at [445, 347] on td "534928" at bounding box center [472, 345] width 120 height 24
drag, startPoint x: 342, startPoint y: 342, endPoint x: 462, endPoint y: 353, distance: 120.0
click at [462, 353] on tr "4 Envy 雙連 267464 534928 267464 267464 0 0 0 2820 339 / -10170" at bounding box center [856, 345] width 1351 height 24
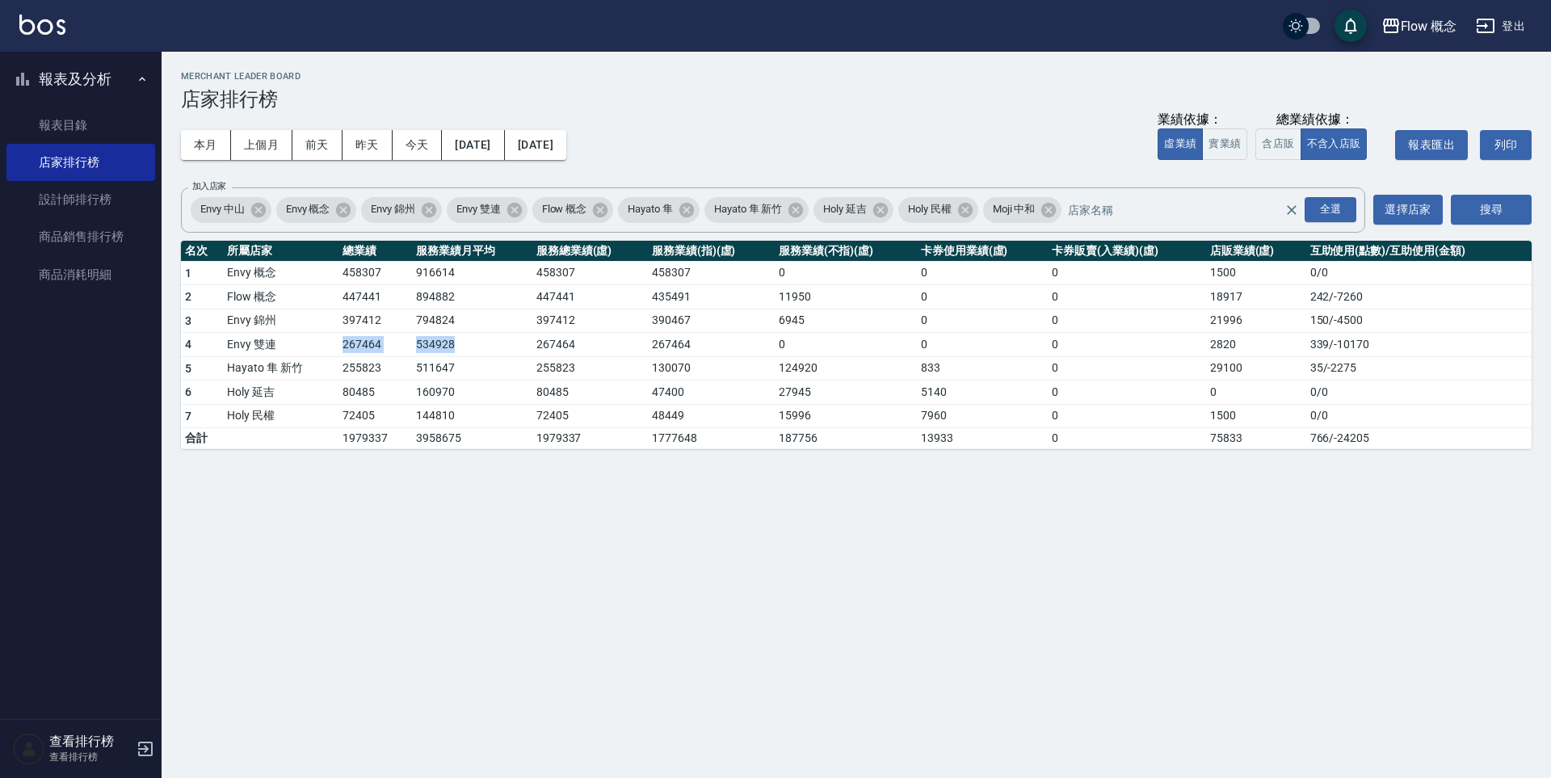
click at [462, 353] on td "534928" at bounding box center [472, 345] width 120 height 24
click at [1502, 28] on button "登出" at bounding box center [1500, 26] width 62 height 30
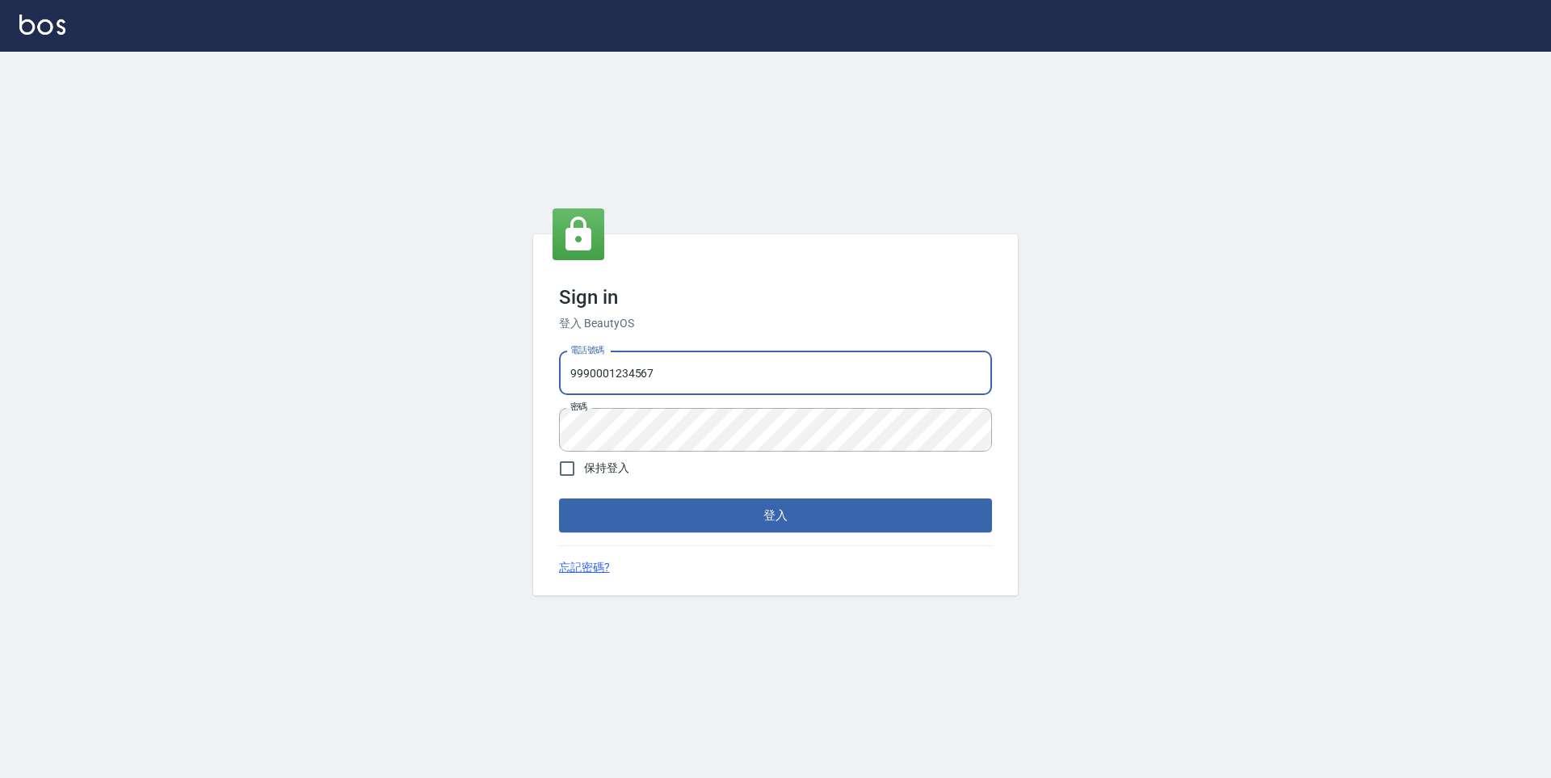
drag, startPoint x: 0, startPoint y: 0, endPoint x: 521, endPoint y: 359, distance: 633.0
click at [520, 360] on div "Sign in 登入 BeautyOS 電話號碼 [PHONE_NUMBER] 電話號碼 密碼 密碼 保持登入 登入 忘記密碼?" at bounding box center [775, 415] width 1551 height 726
type input "9"
type input "0930889212"
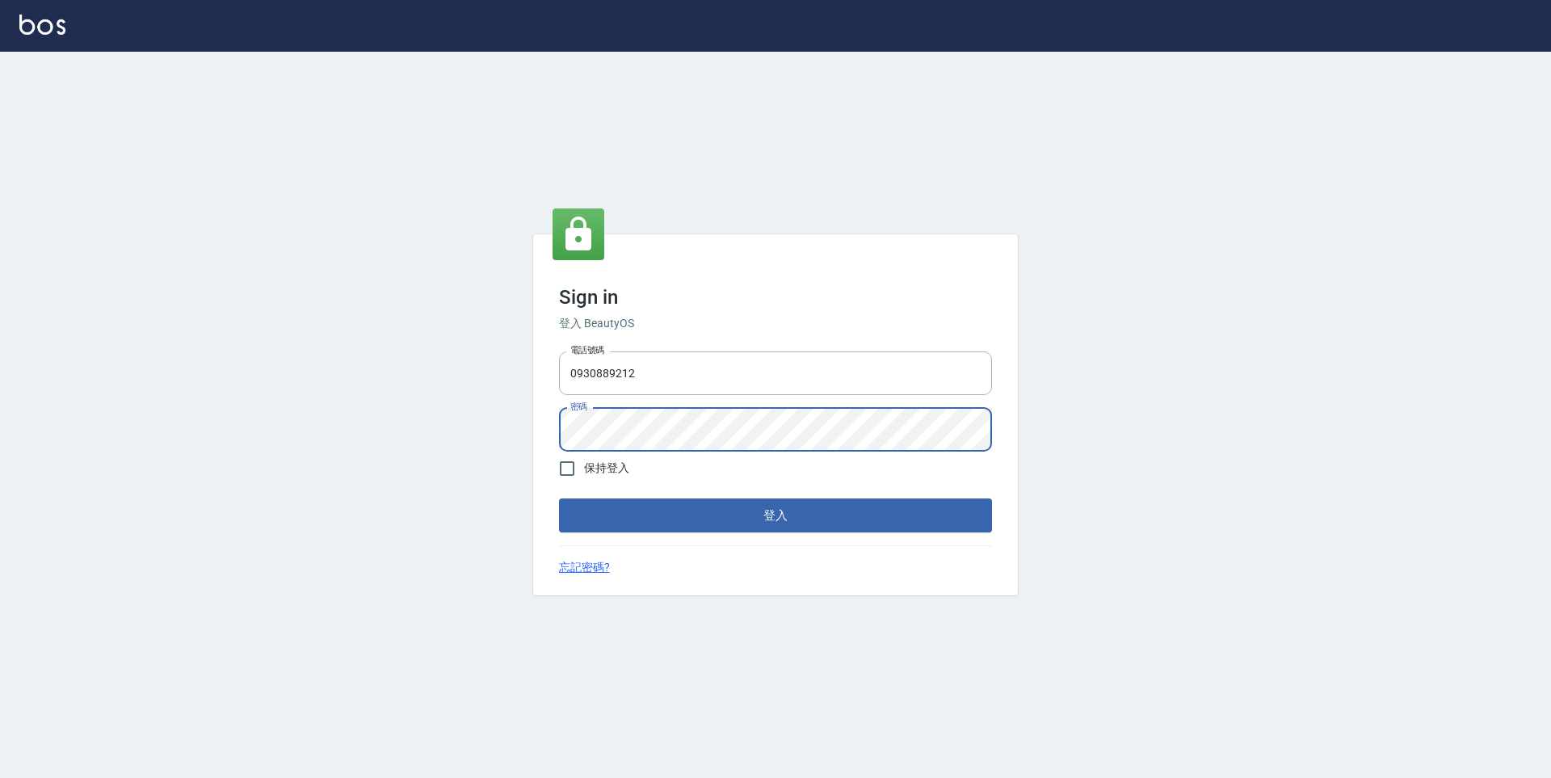
click at [557, 425] on div "電話號碼 [PHONE_NUMBER] 電話號碼 密碼 密碼" at bounding box center [775, 401] width 446 height 113
click at [705, 513] on button "登入" at bounding box center [775, 515] width 433 height 34
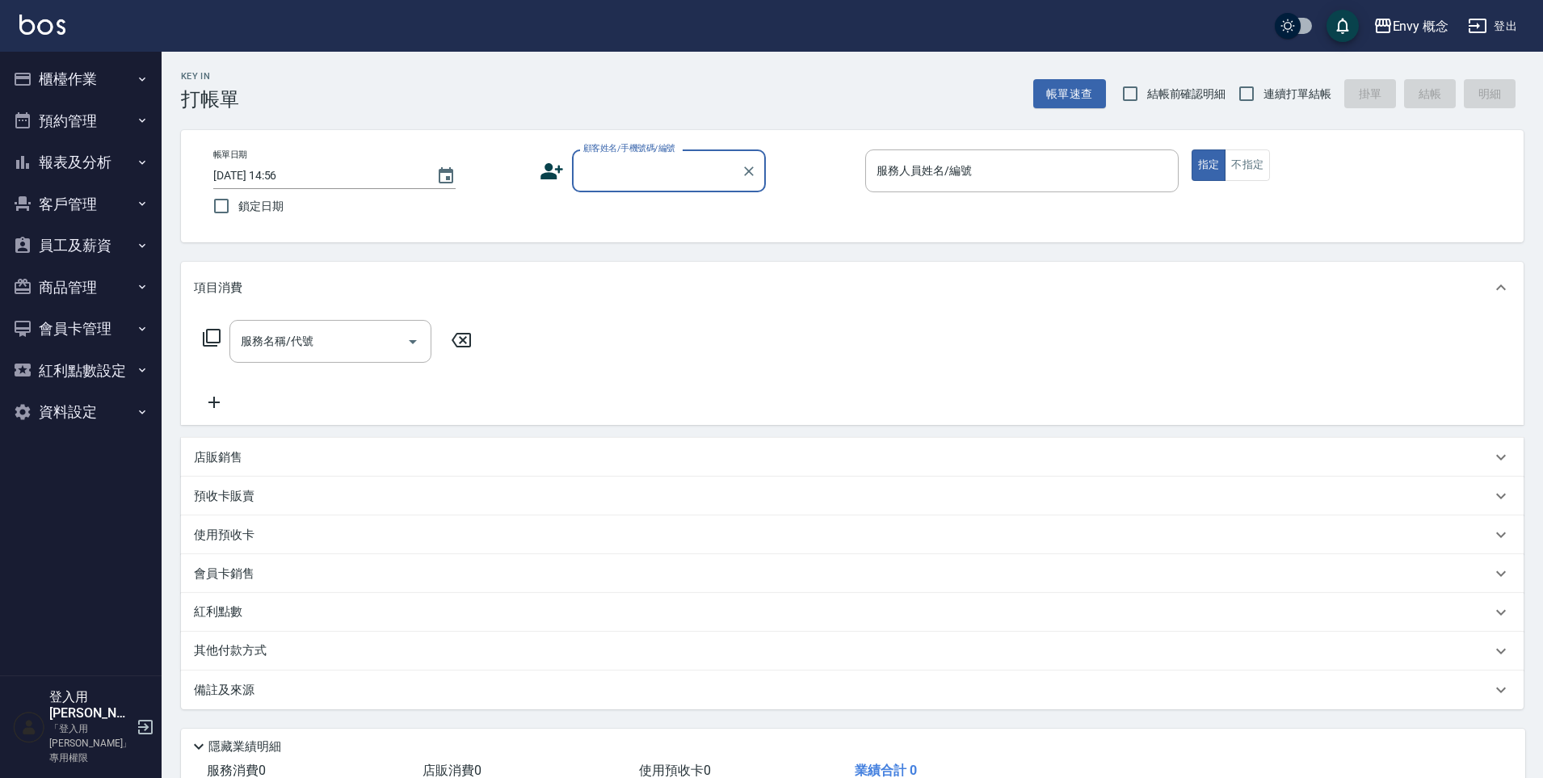
click at [103, 86] on button "櫃檯作業" at bounding box center [80, 79] width 149 height 42
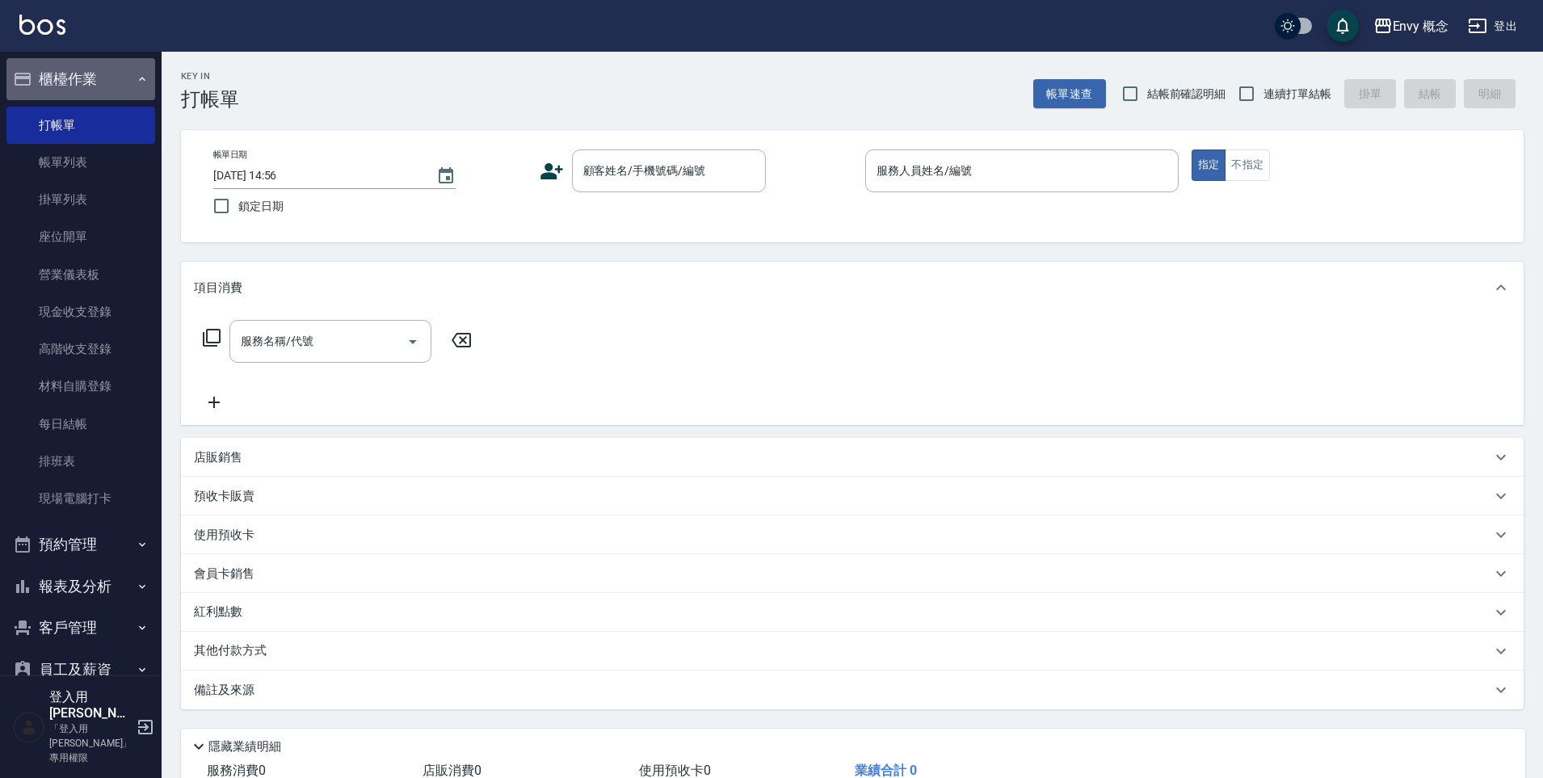
click at [111, 76] on button "櫃檯作業" at bounding box center [80, 79] width 149 height 42
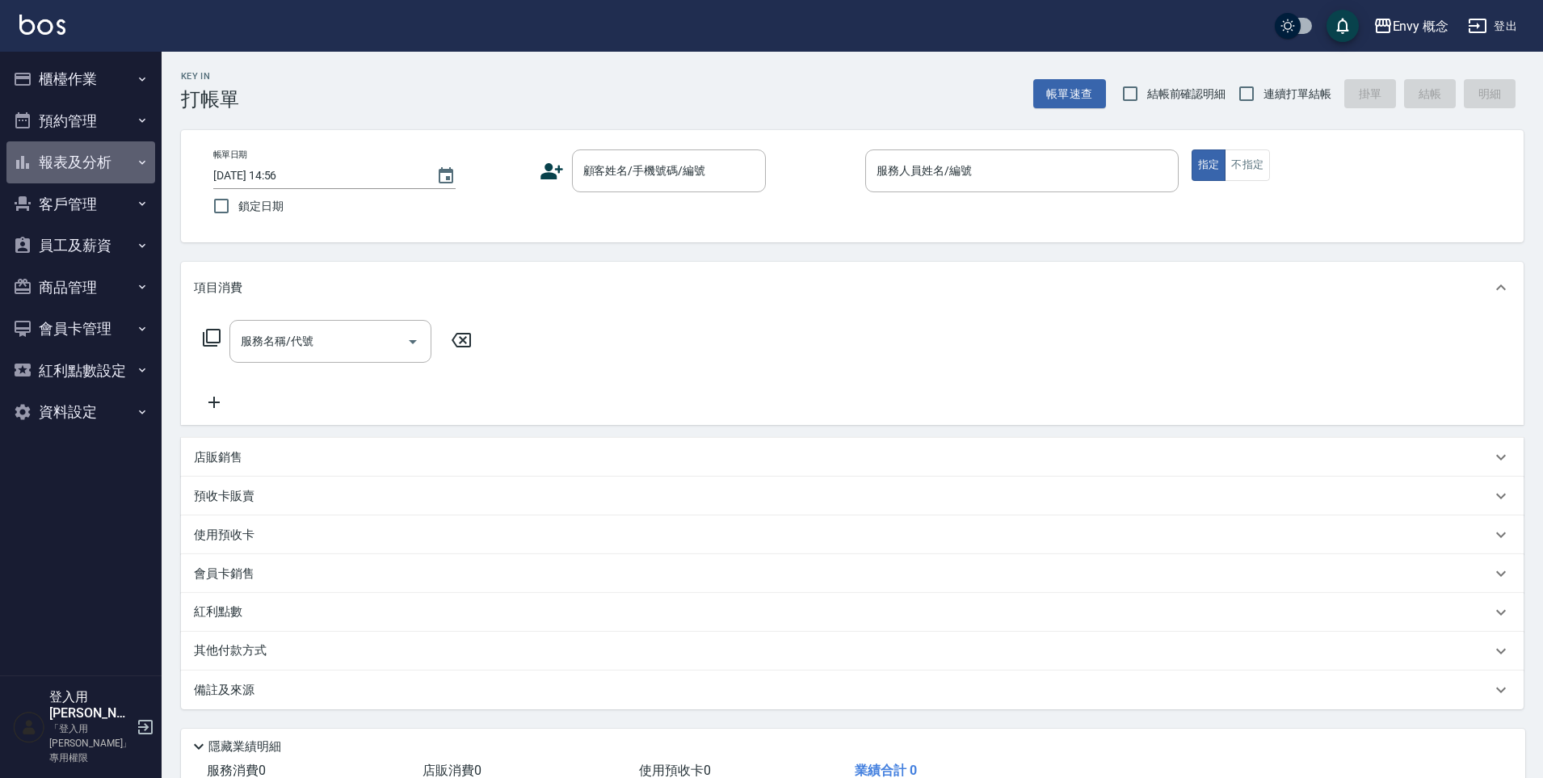
click at [111, 164] on button "報表及分析" at bounding box center [80, 162] width 149 height 42
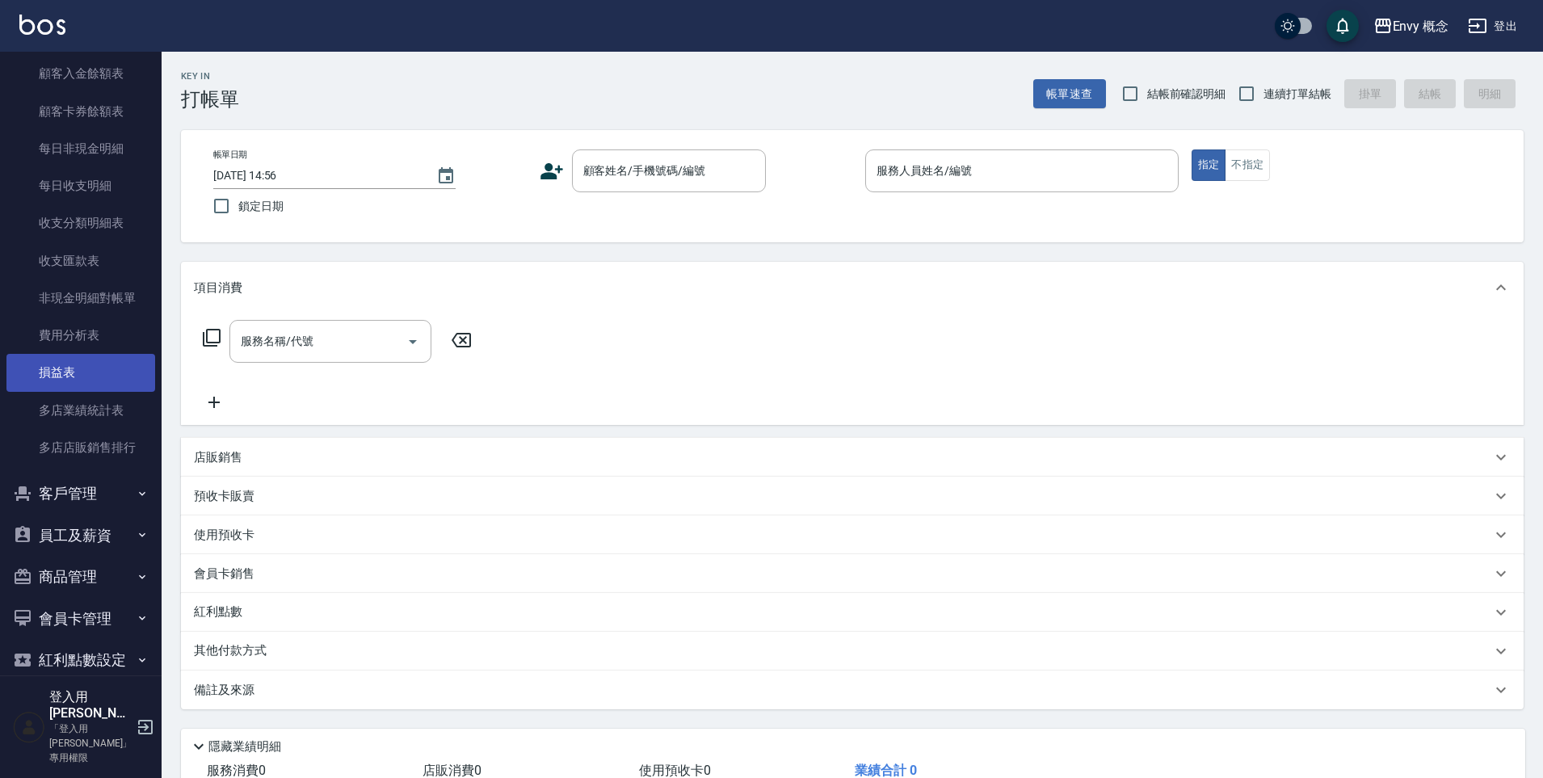
scroll to position [1168, 0]
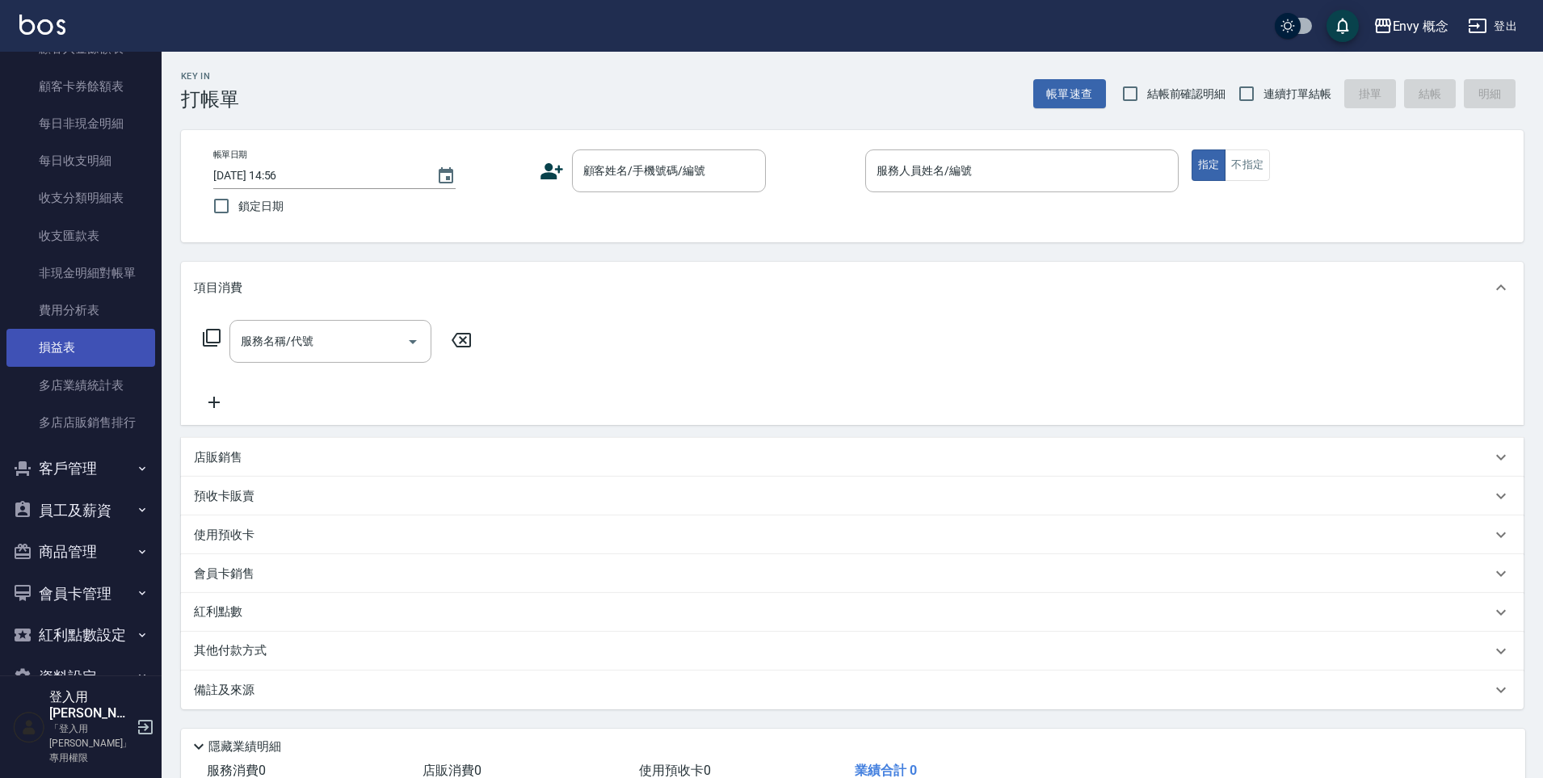
click at [105, 358] on link "損益表" at bounding box center [80, 347] width 149 height 37
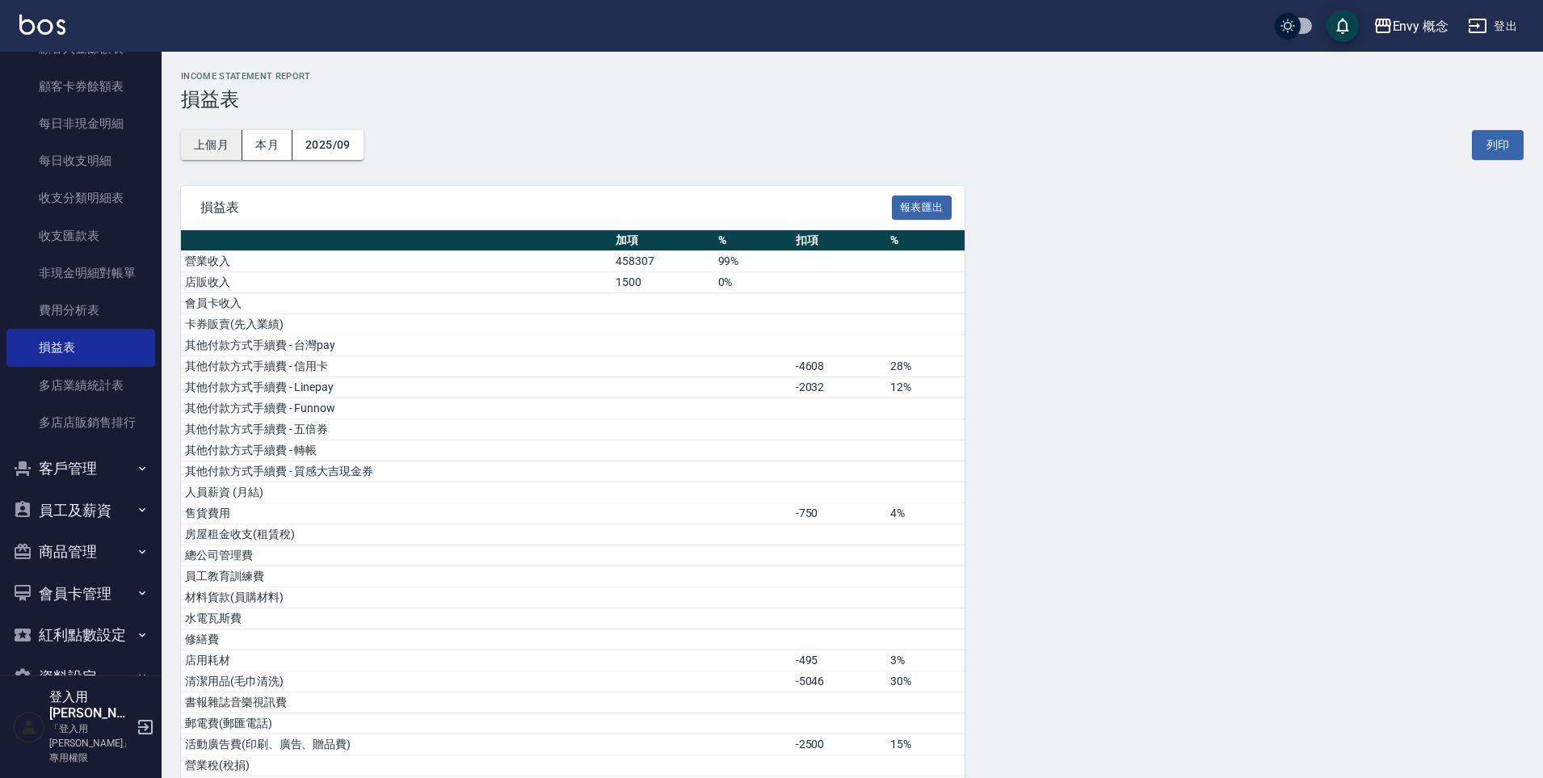
click at [221, 141] on button "上個月" at bounding box center [211, 145] width 61 height 30
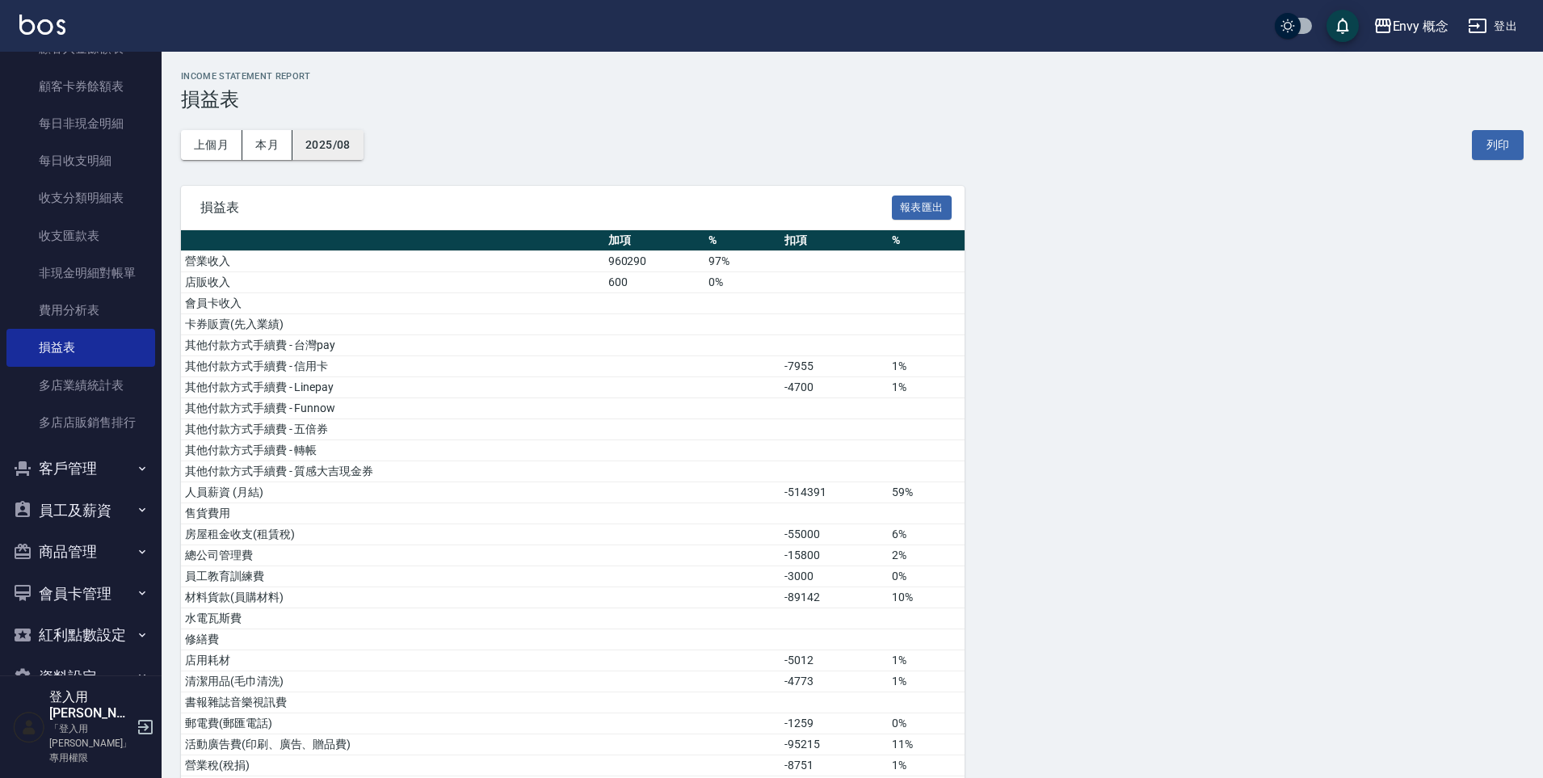
click at [335, 155] on button "2025/08" at bounding box center [327, 145] width 71 height 30
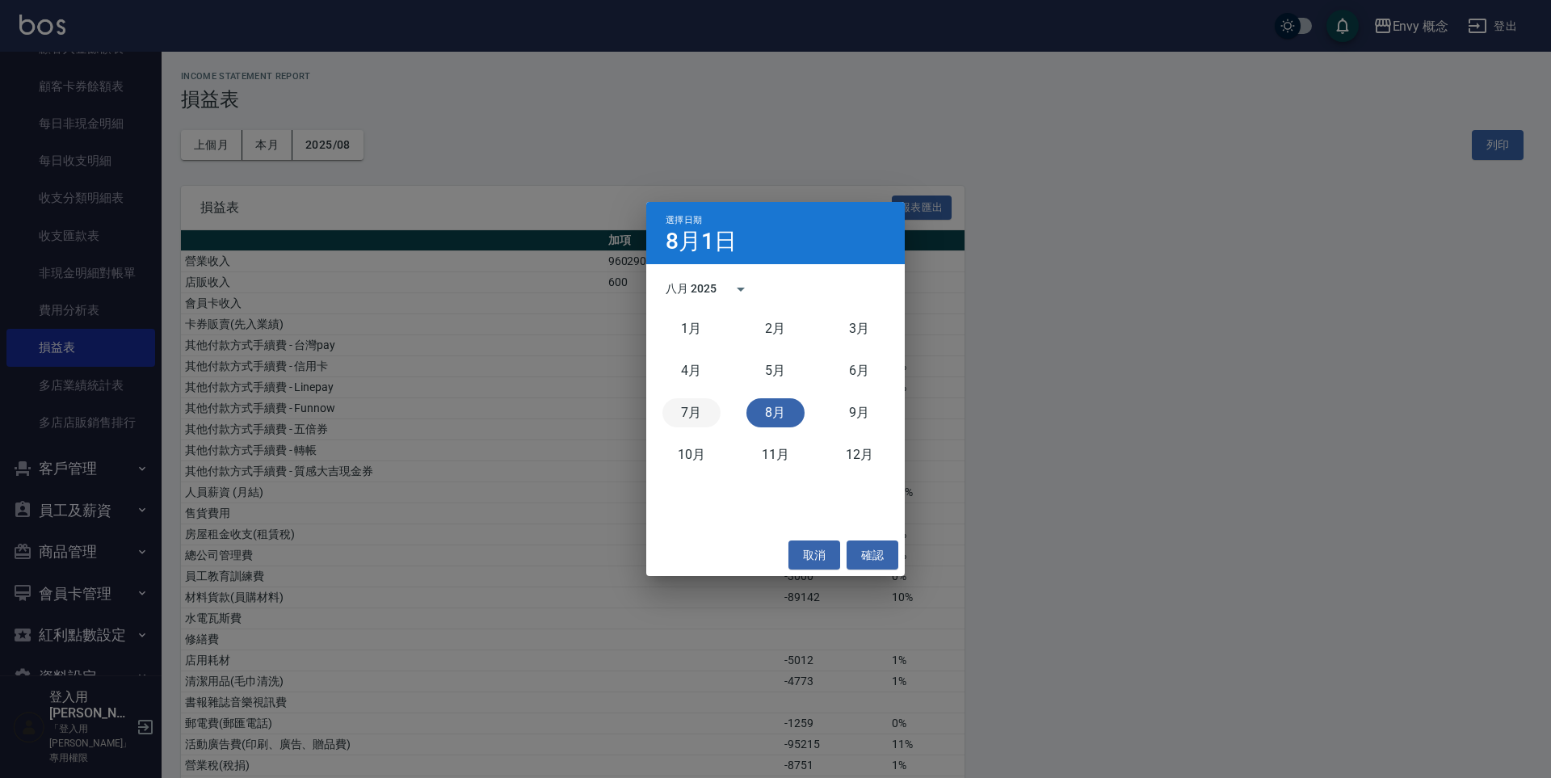
click at [683, 405] on button "7月" at bounding box center [691, 412] width 58 height 29
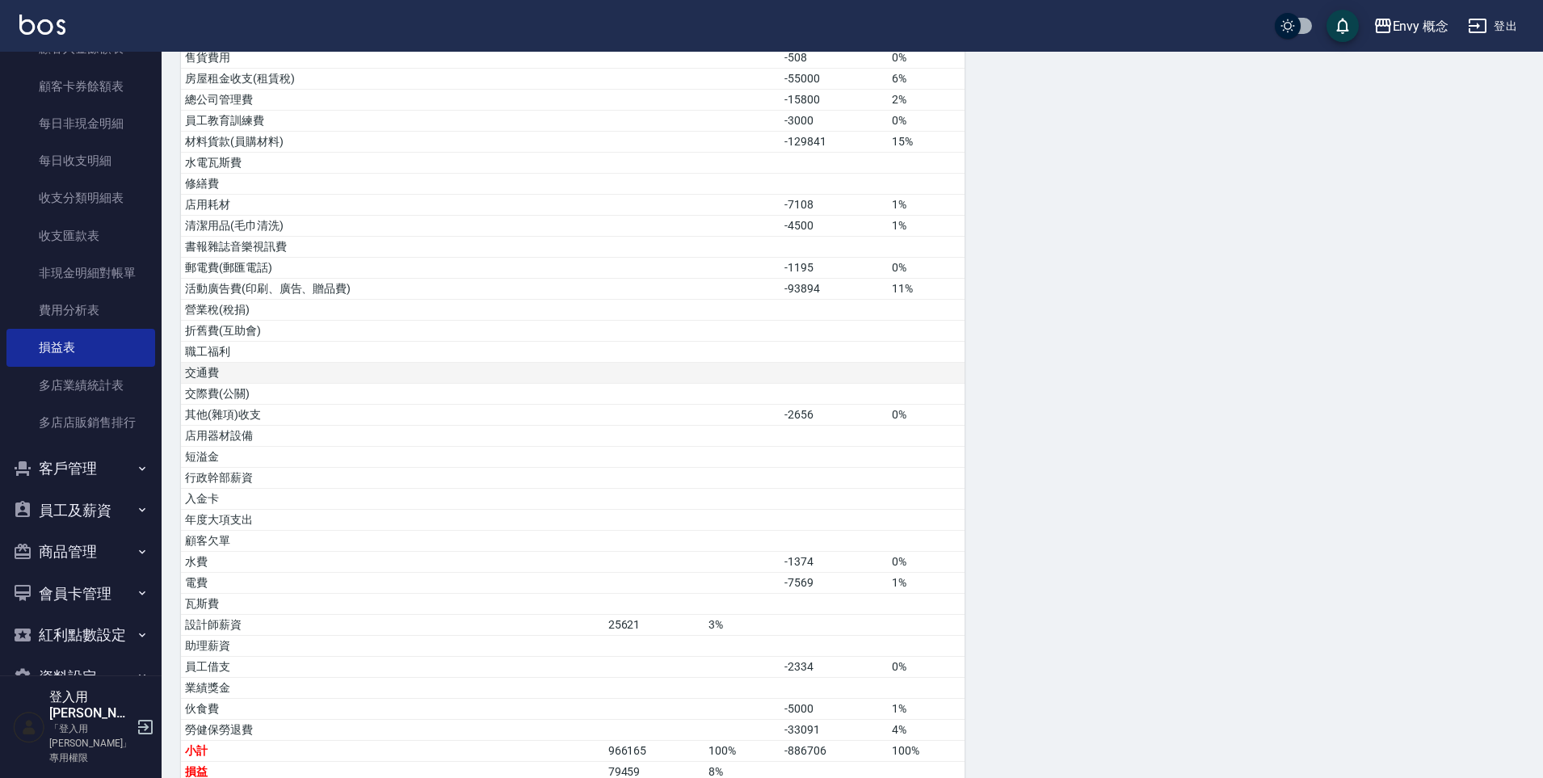
scroll to position [583, 0]
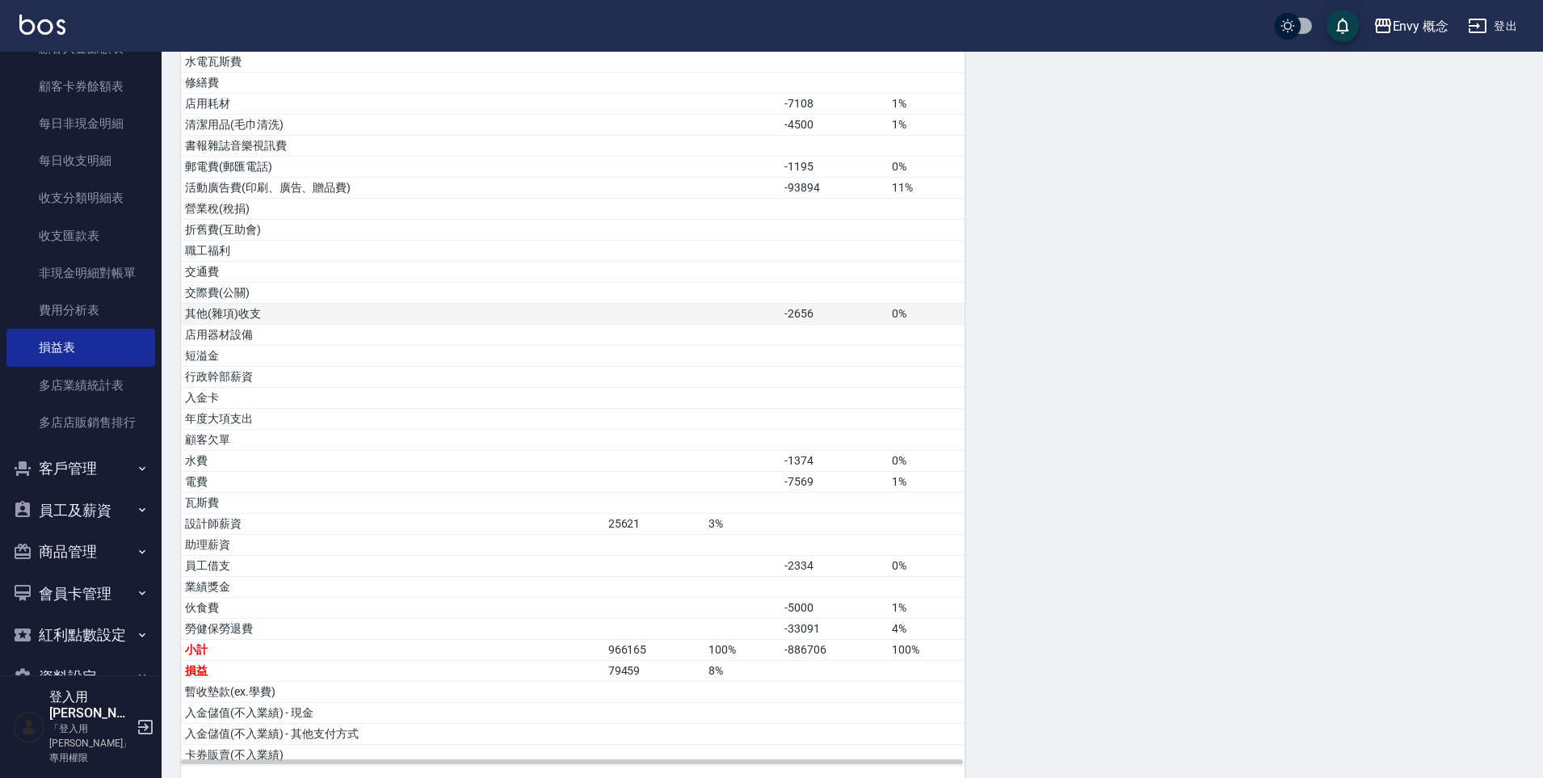
scroll to position [583, 0]
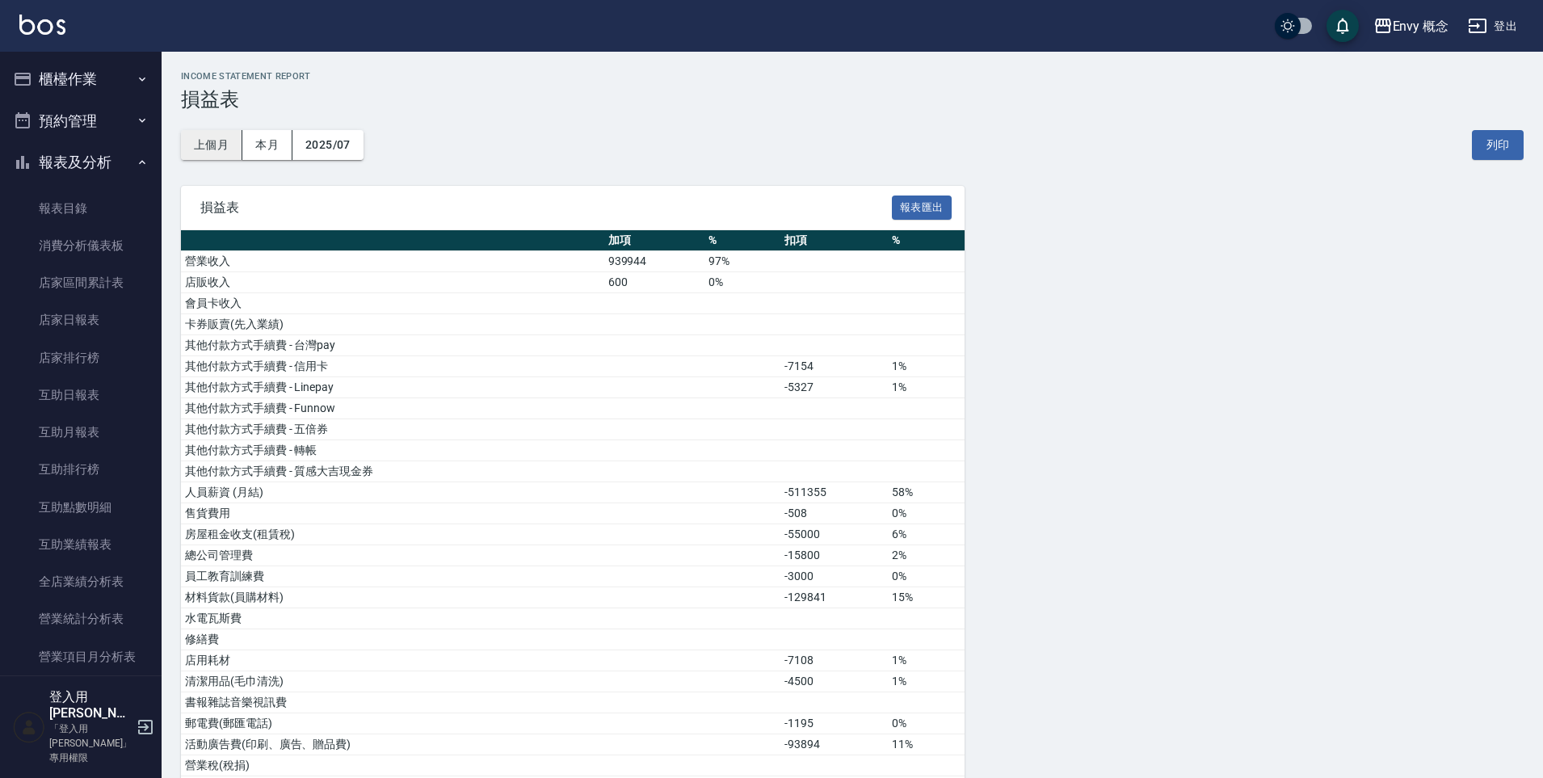
click at [212, 151] on button "上個月" at bounding box center [211, 145] width 61 height 30
click at [1416, 33] on div "Envy 概念" at bounding box center [1421, 26] width 57 height 20
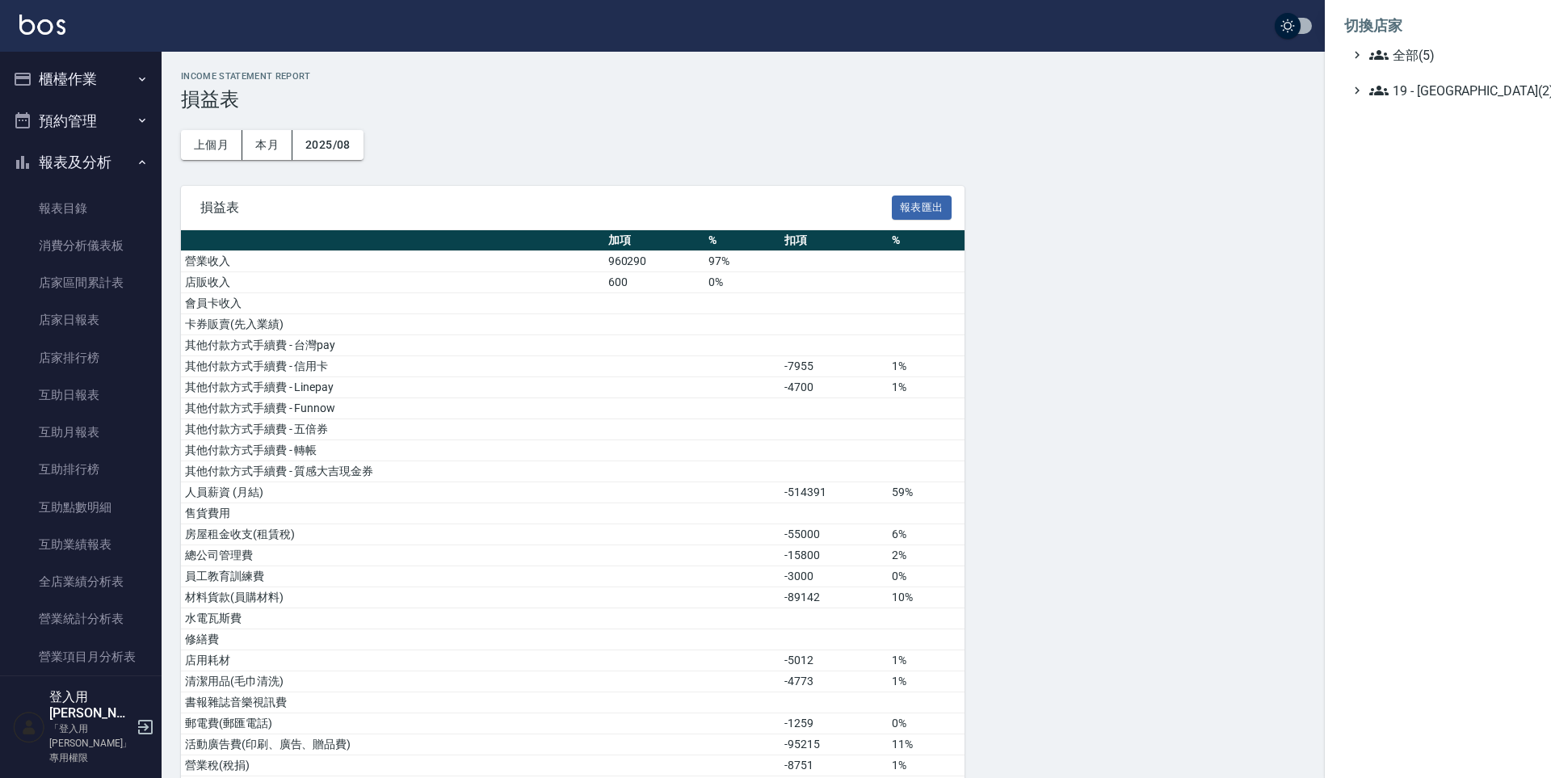
click at [1261, 96] on div at bounding box center [775, 389] width 1551 height 778
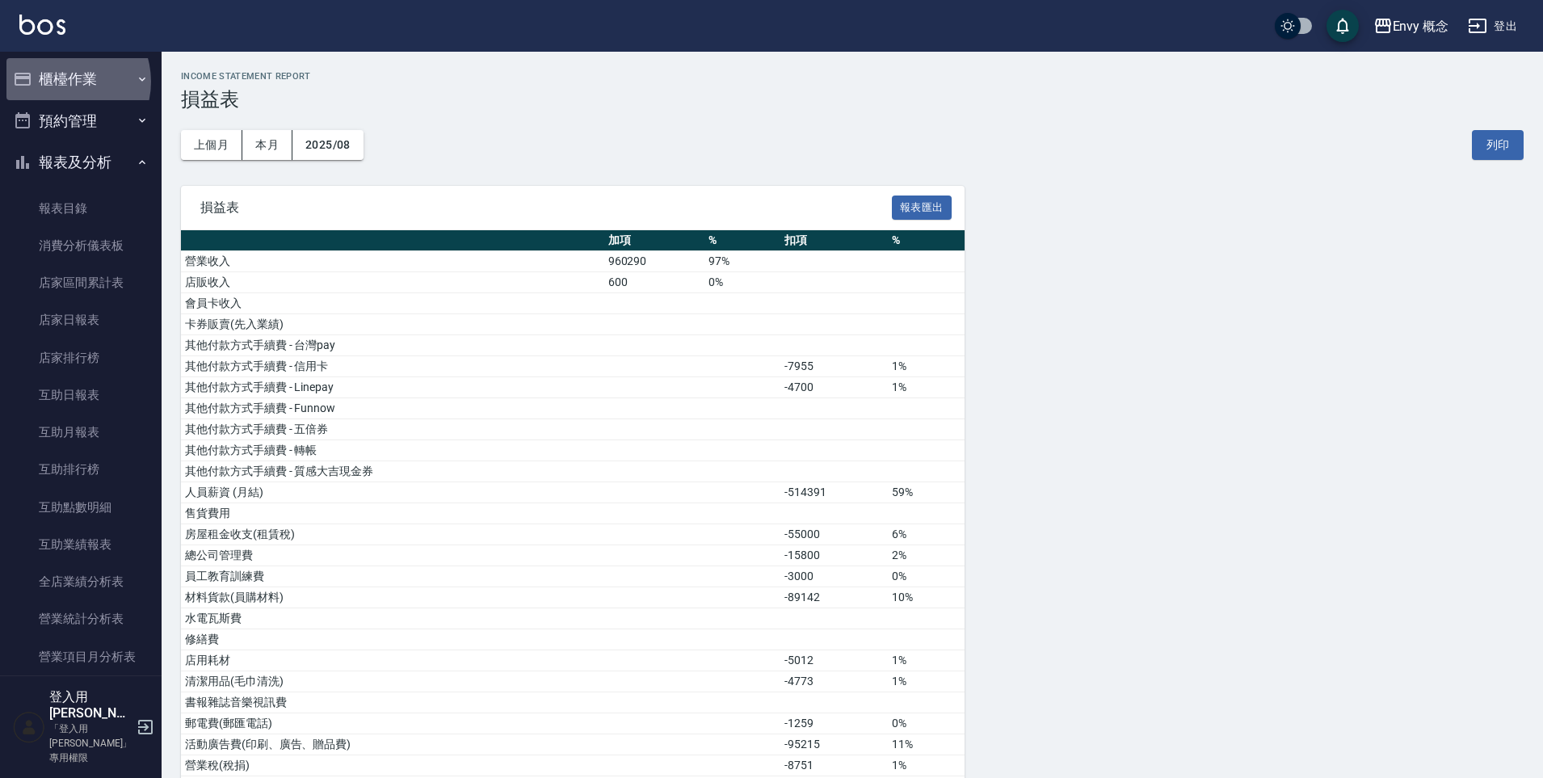
click at [64, 82] on button "櫃檯作業" at bounding box center [80, 79] width 149 height 42
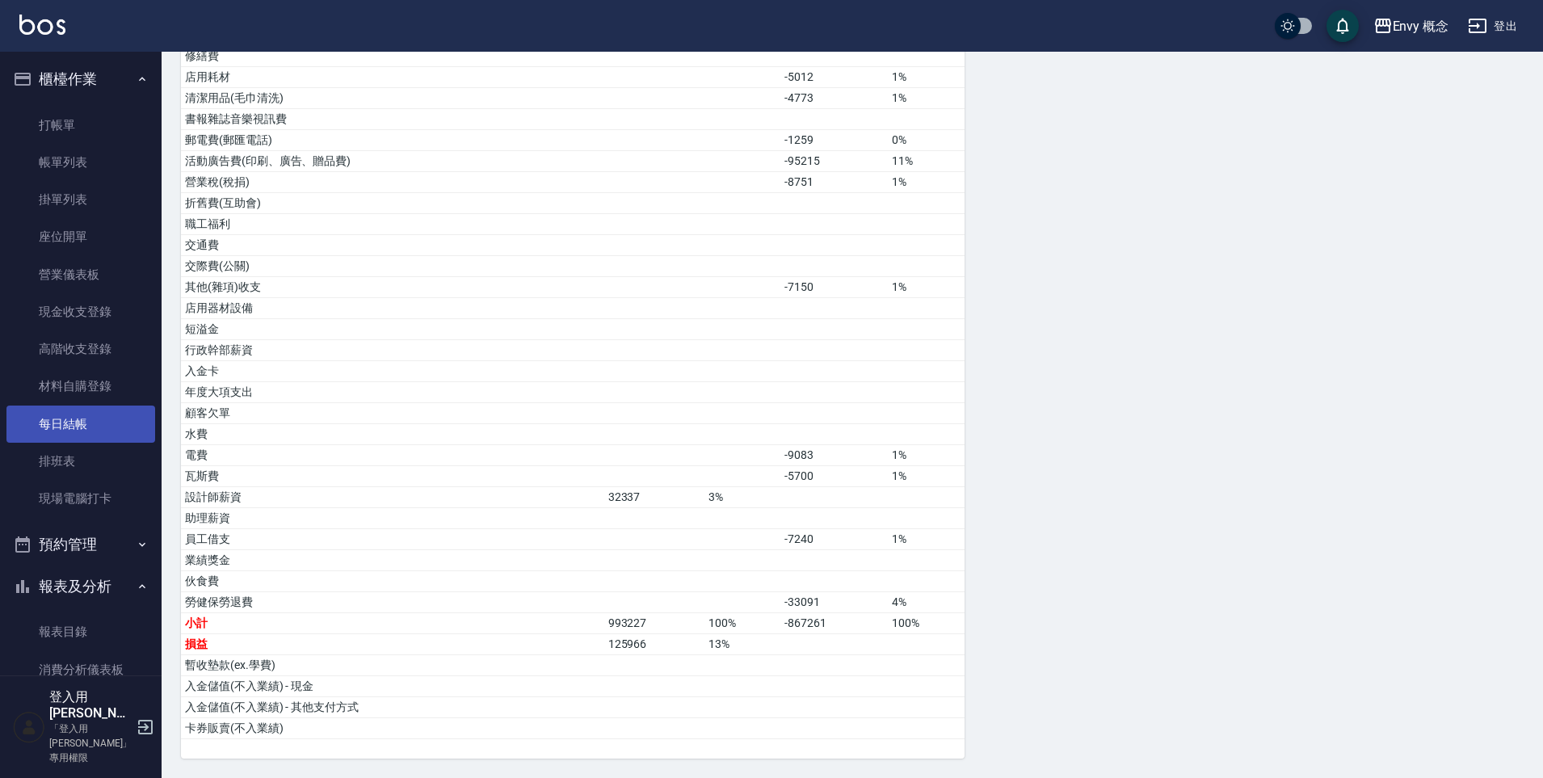
click at [82, 431] on link "每日結帳" at bounding box center [80, 423] width 149 height 37
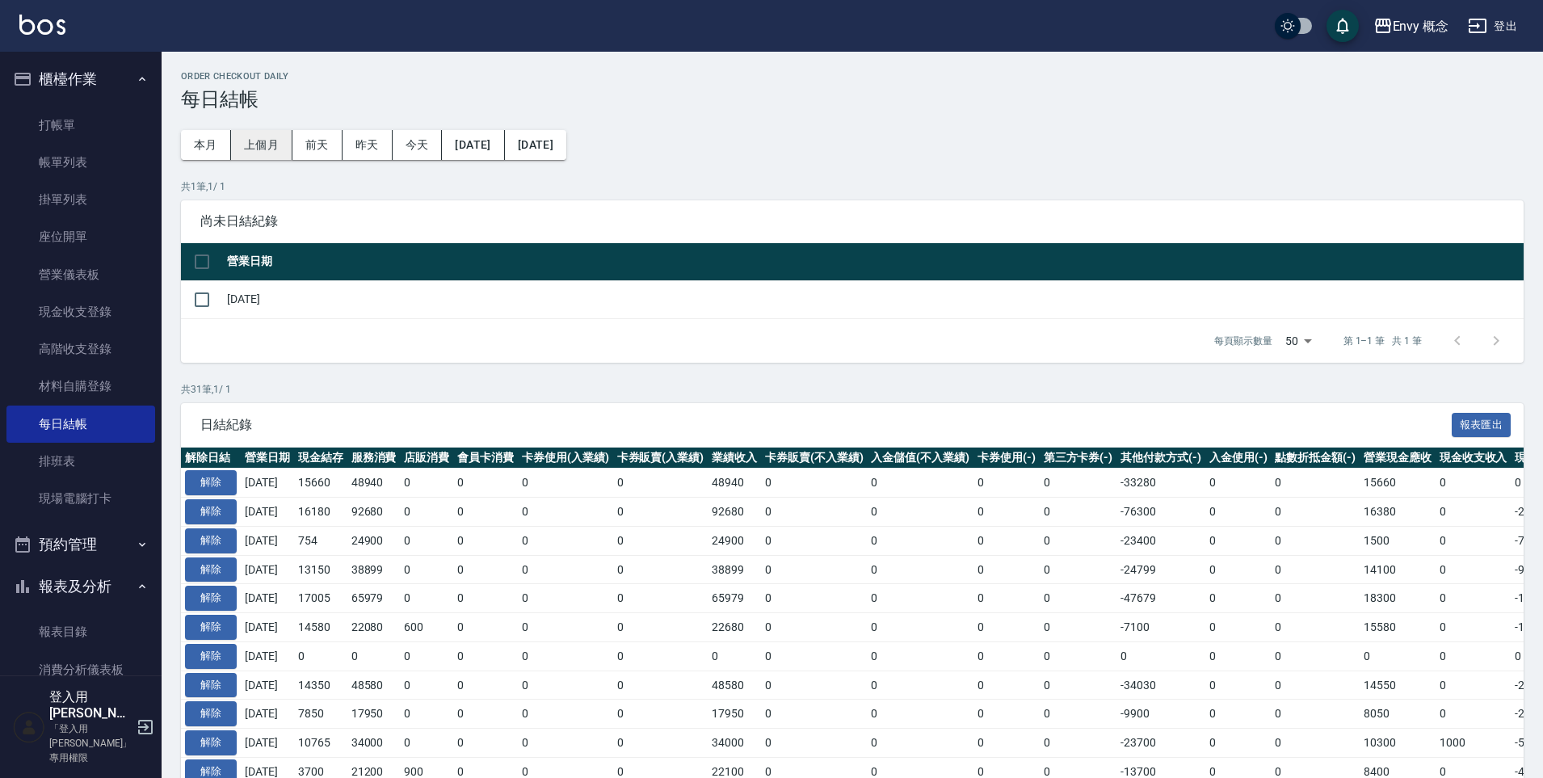
click at [266, 149] on button "上個月" at bounding box center [261, 145] width 61 height 30
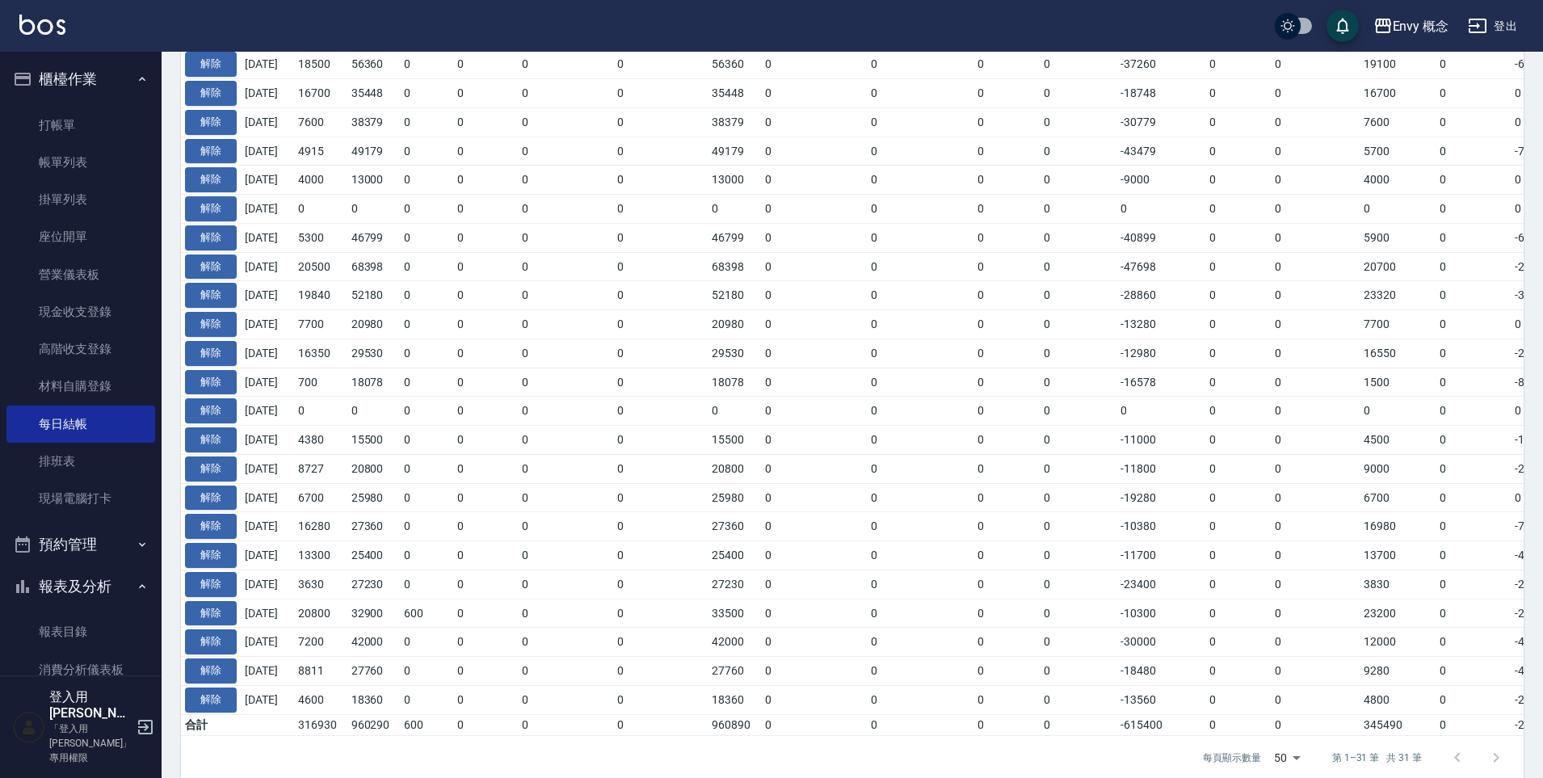
scroll to position [645, 0]
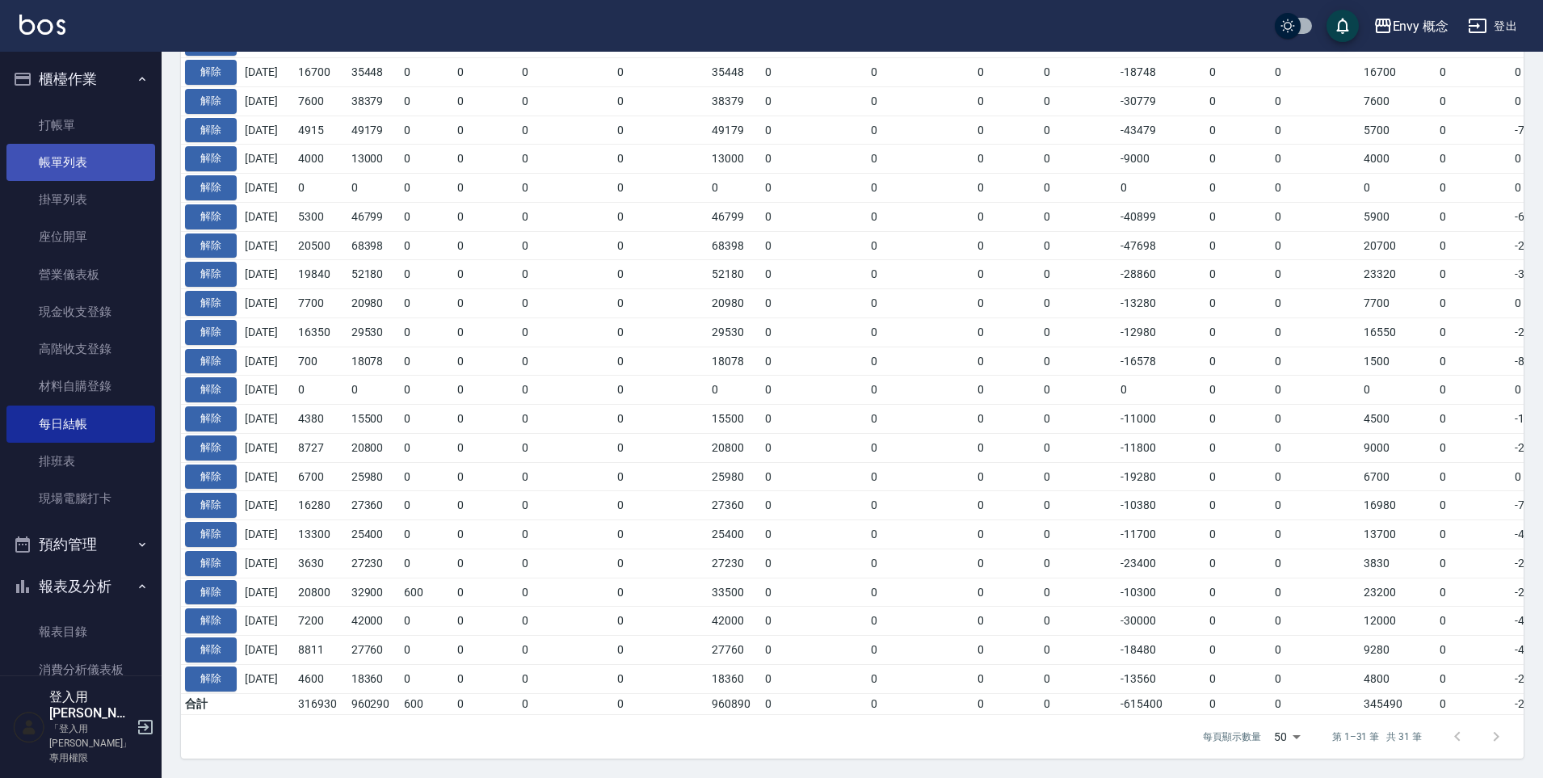
click at [85, 158] on link "帳單列表" at bounding box center [80, 162] width 149 height 37
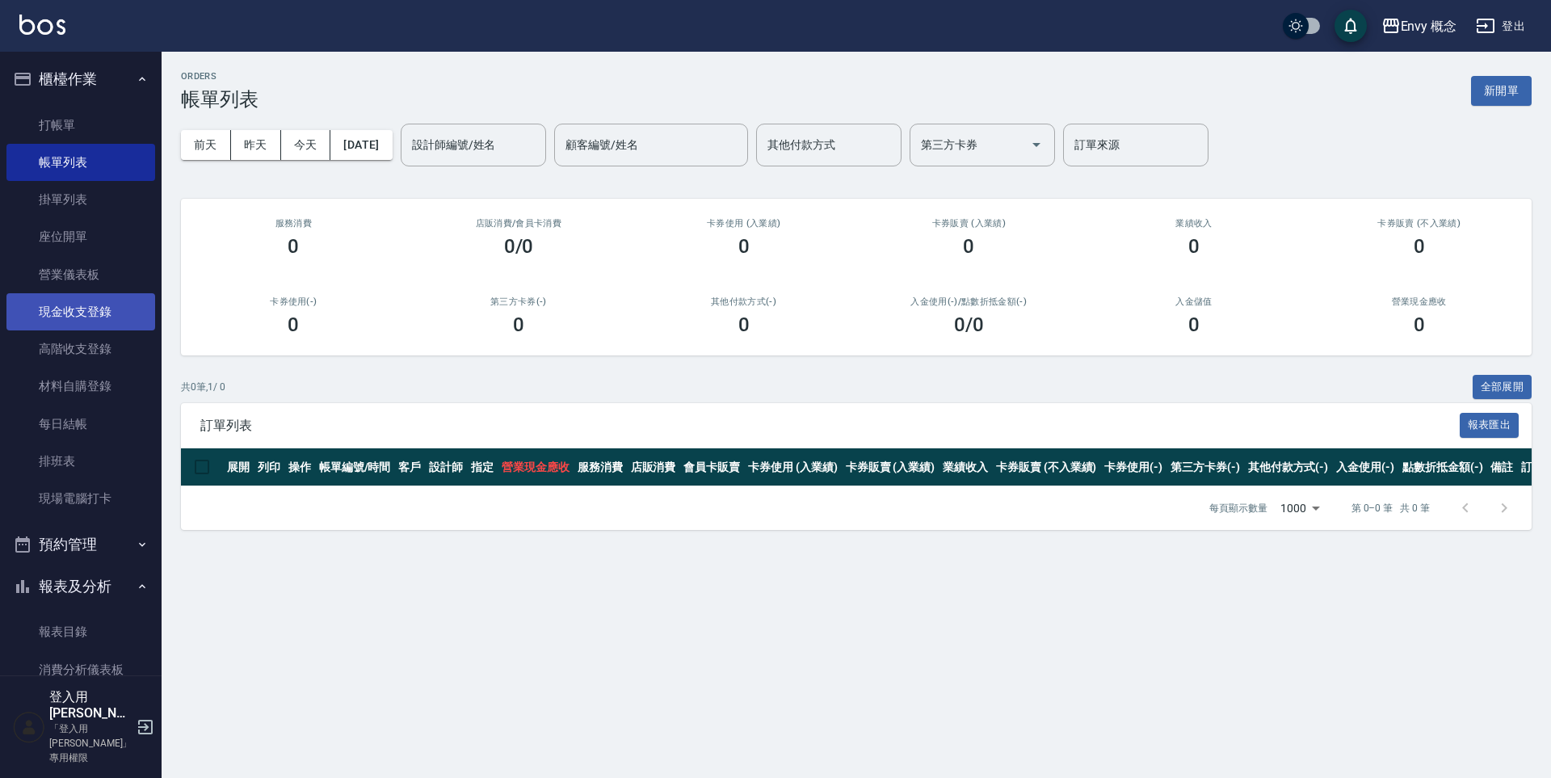
click at [113, 309] on link "現金收支登錄" at bounding box center [80, 311] width 149 height 37
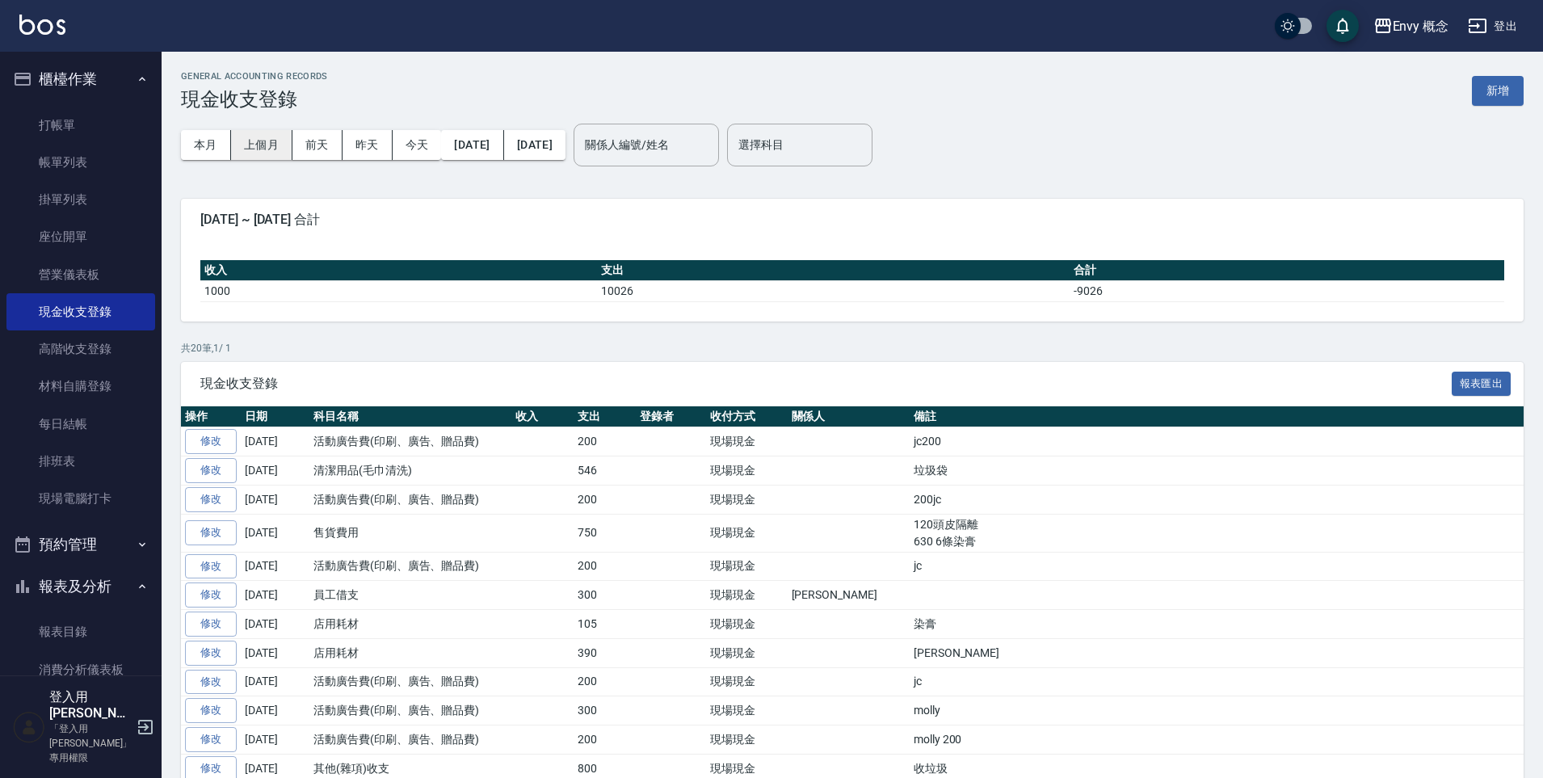
click at [262, 146] on button "上個月" at bounding box center [261, 145] width 61 height 30
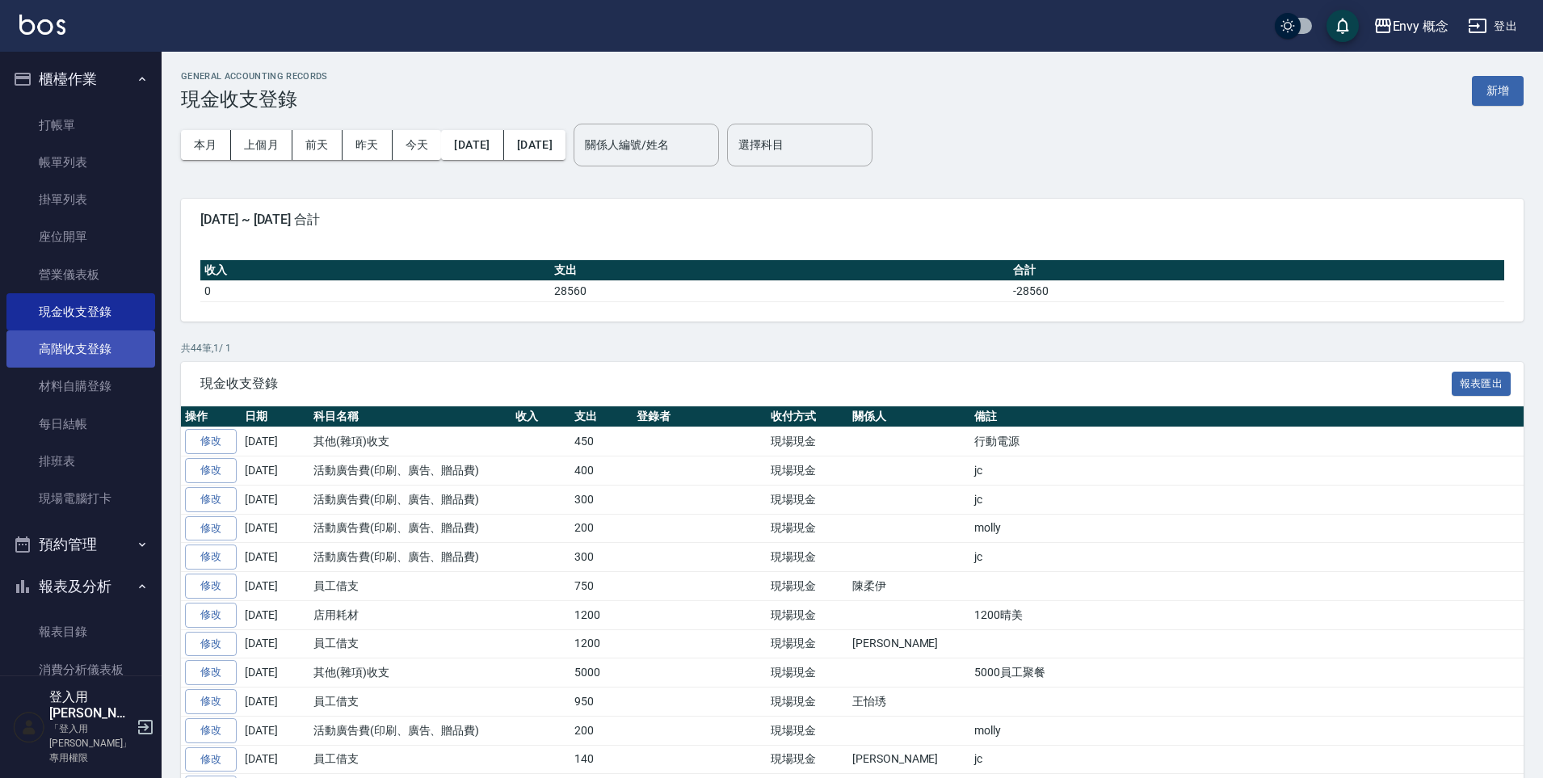
click at [103, 342] on link "高階收支登錄" at bounding box center [80, 348] width 149 height 37
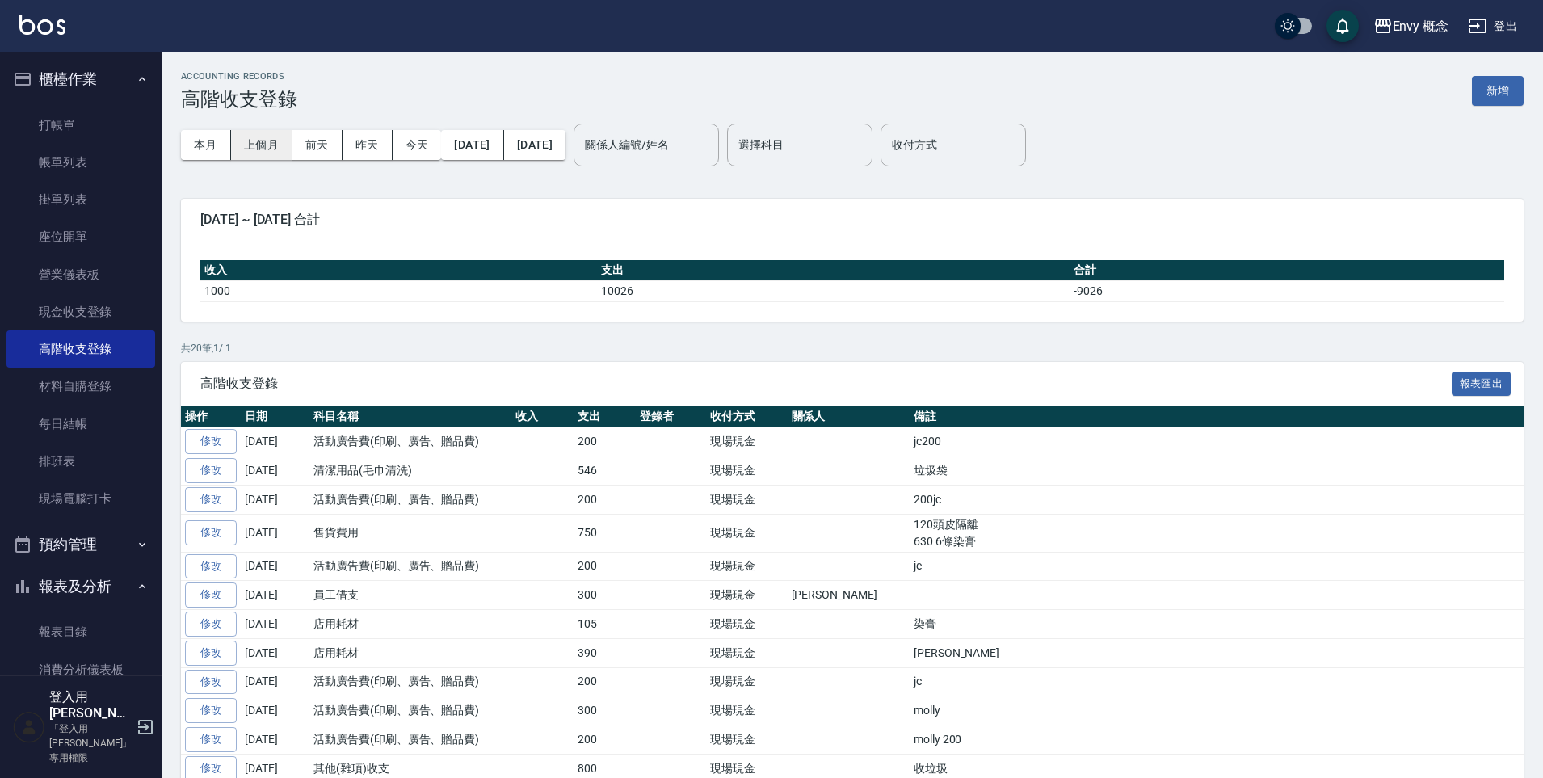
click at [264, 158] on button "上個月" at bounding box center [261, 145] width 61 height 30
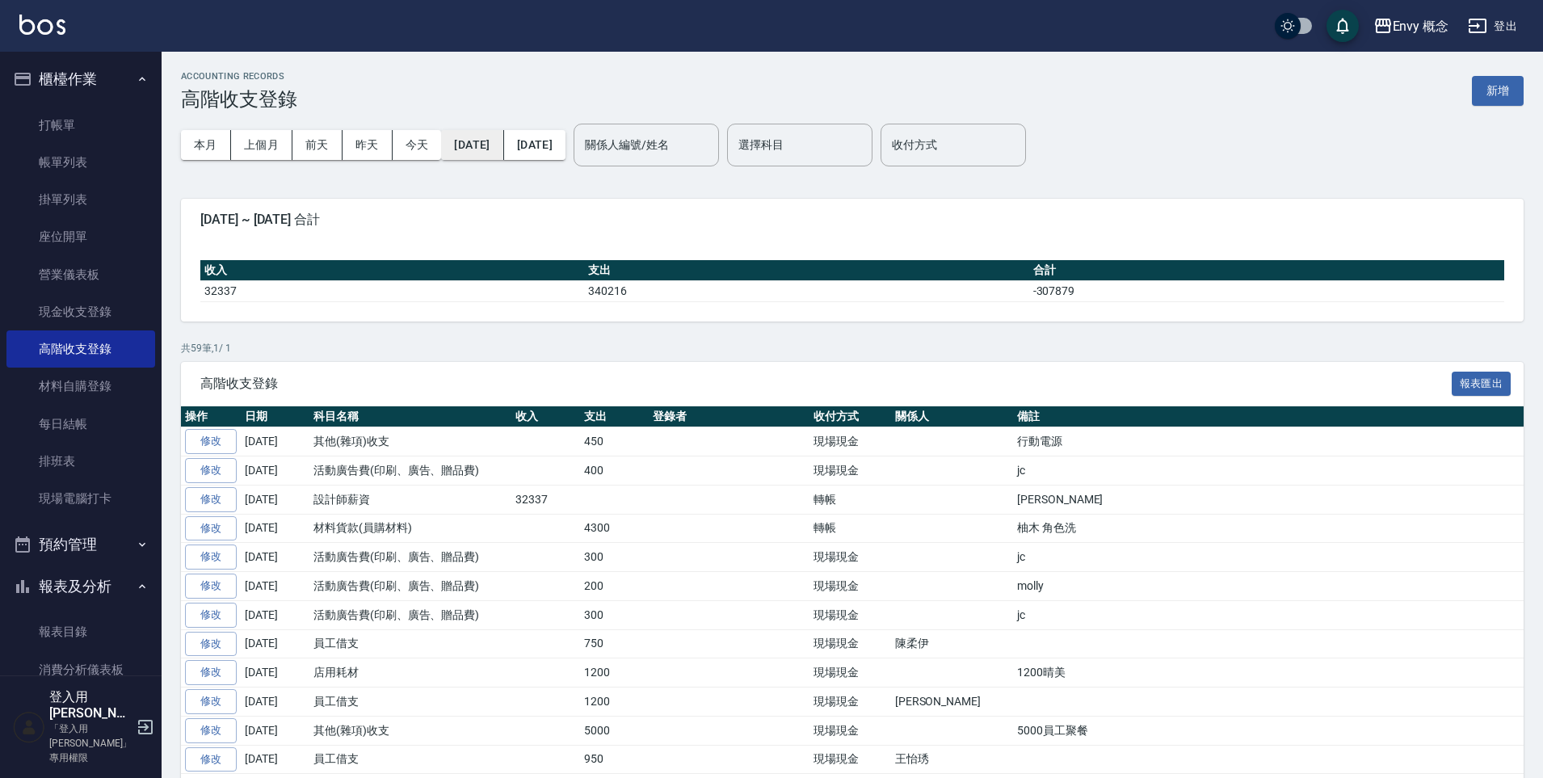
click at [502, 149] on button "[DATE]" at bounding box center [472, 145] width 62 height 30
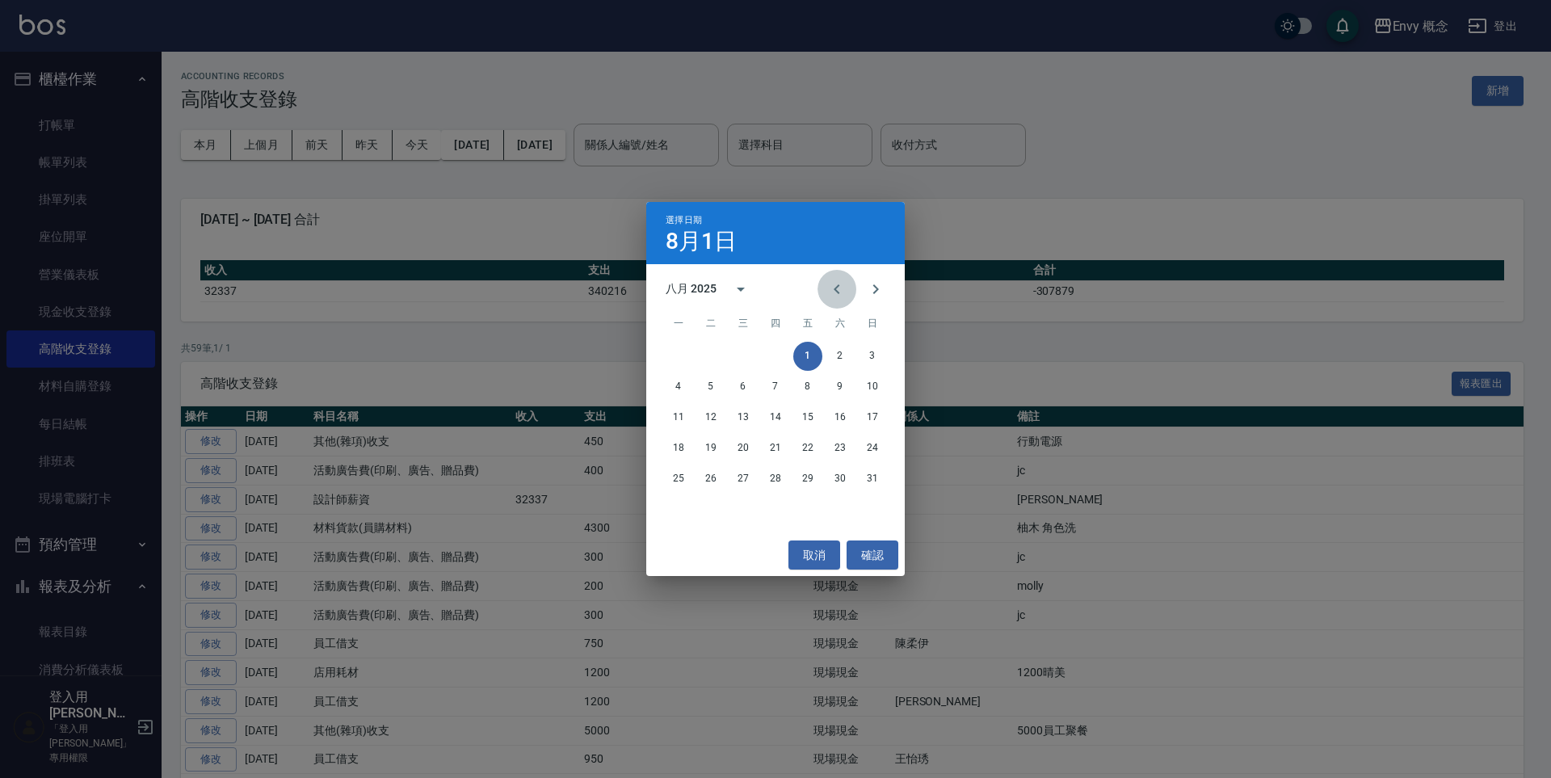
click at [835, 287] on icon "Previous month" at bounding box center [837, 289] width 6 height 10
click at [714, 355] on button "1" at bounding box center [710, 356] width 29 height 29
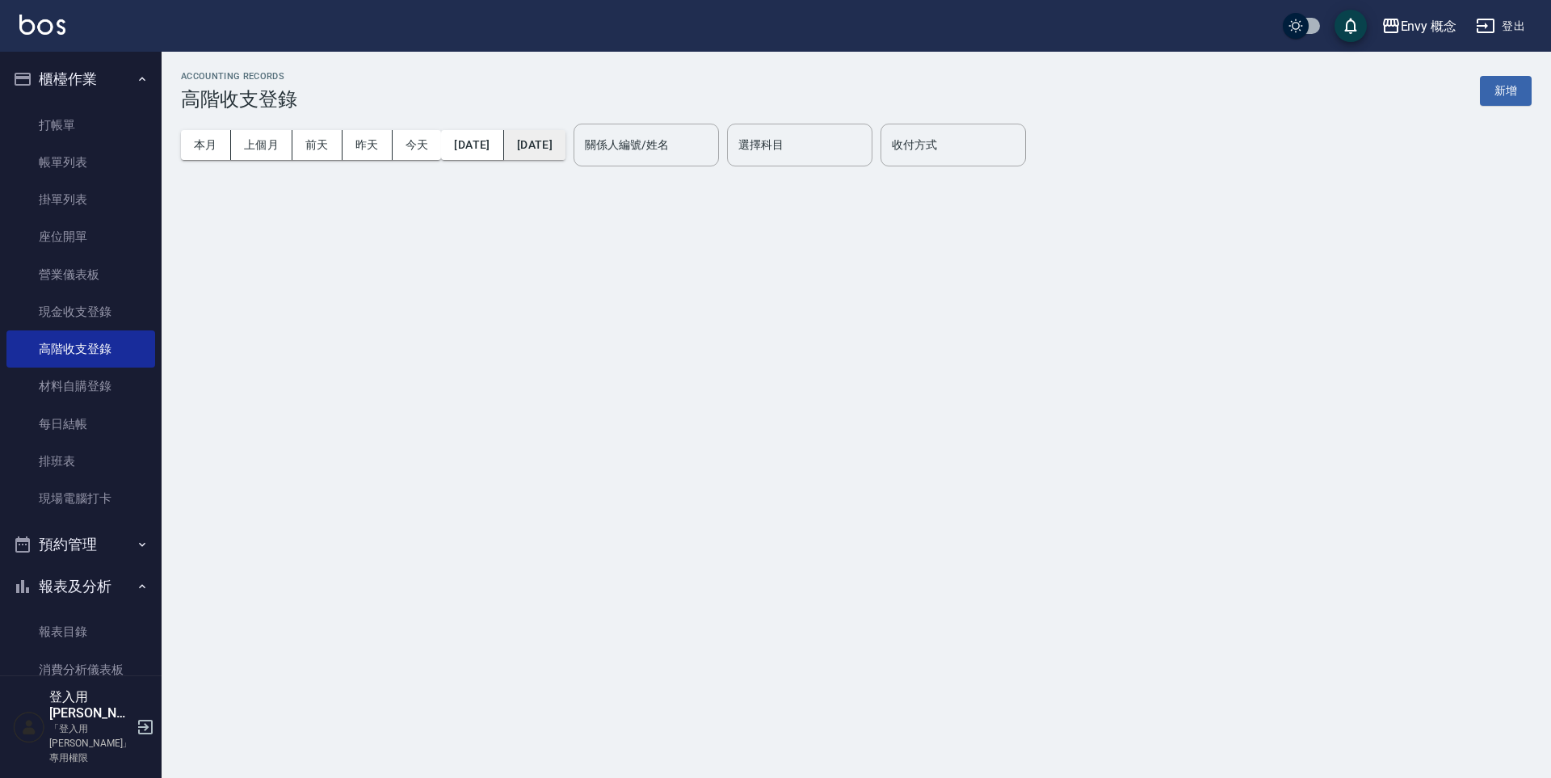
click at [565, 145] on button "[DATE]" at bounding box center [534, 145] width 61 height 30
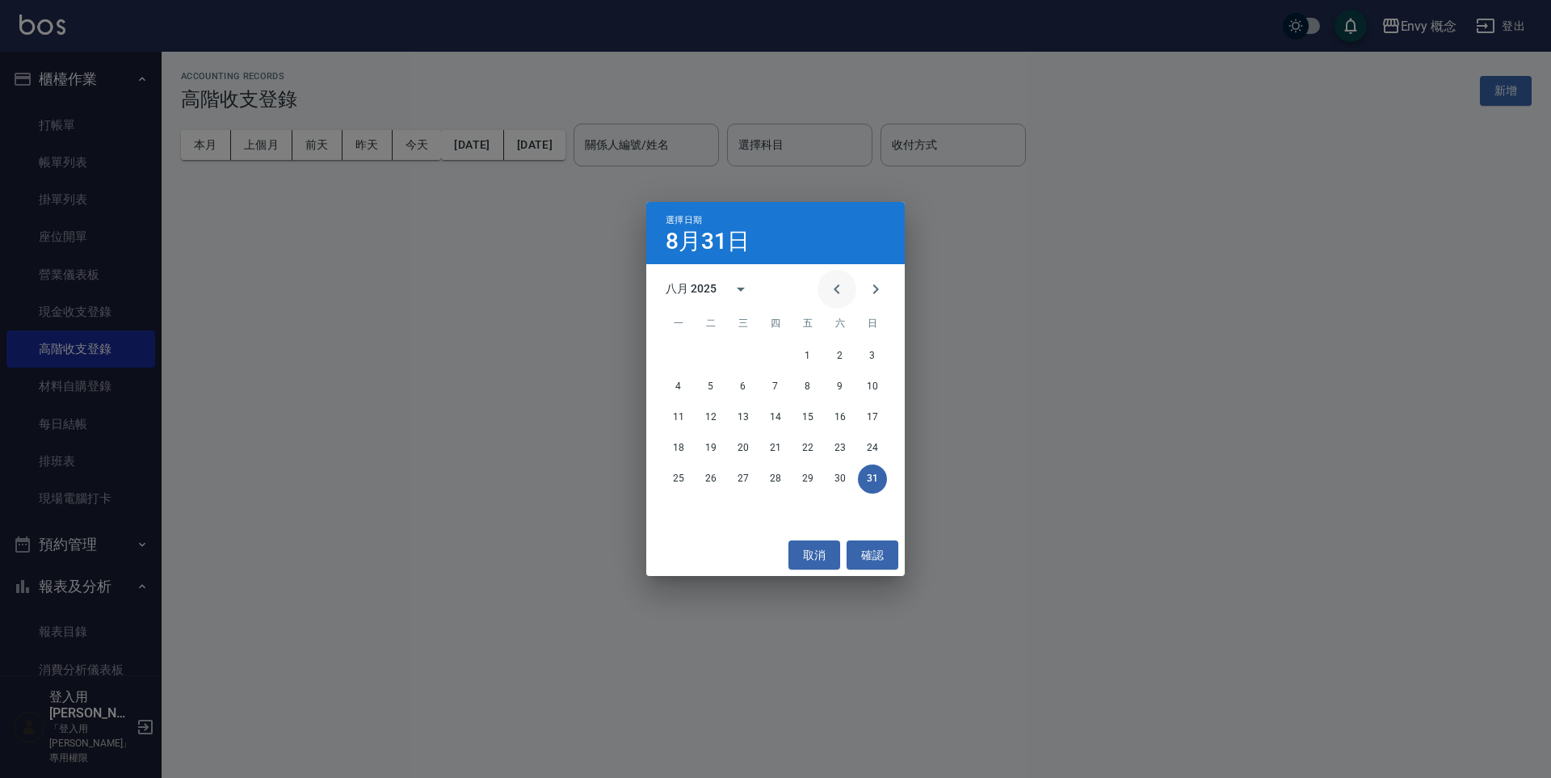
click at [842, 290] on icon "Previous month" at bounding box center [836, 288] width 19 height 19
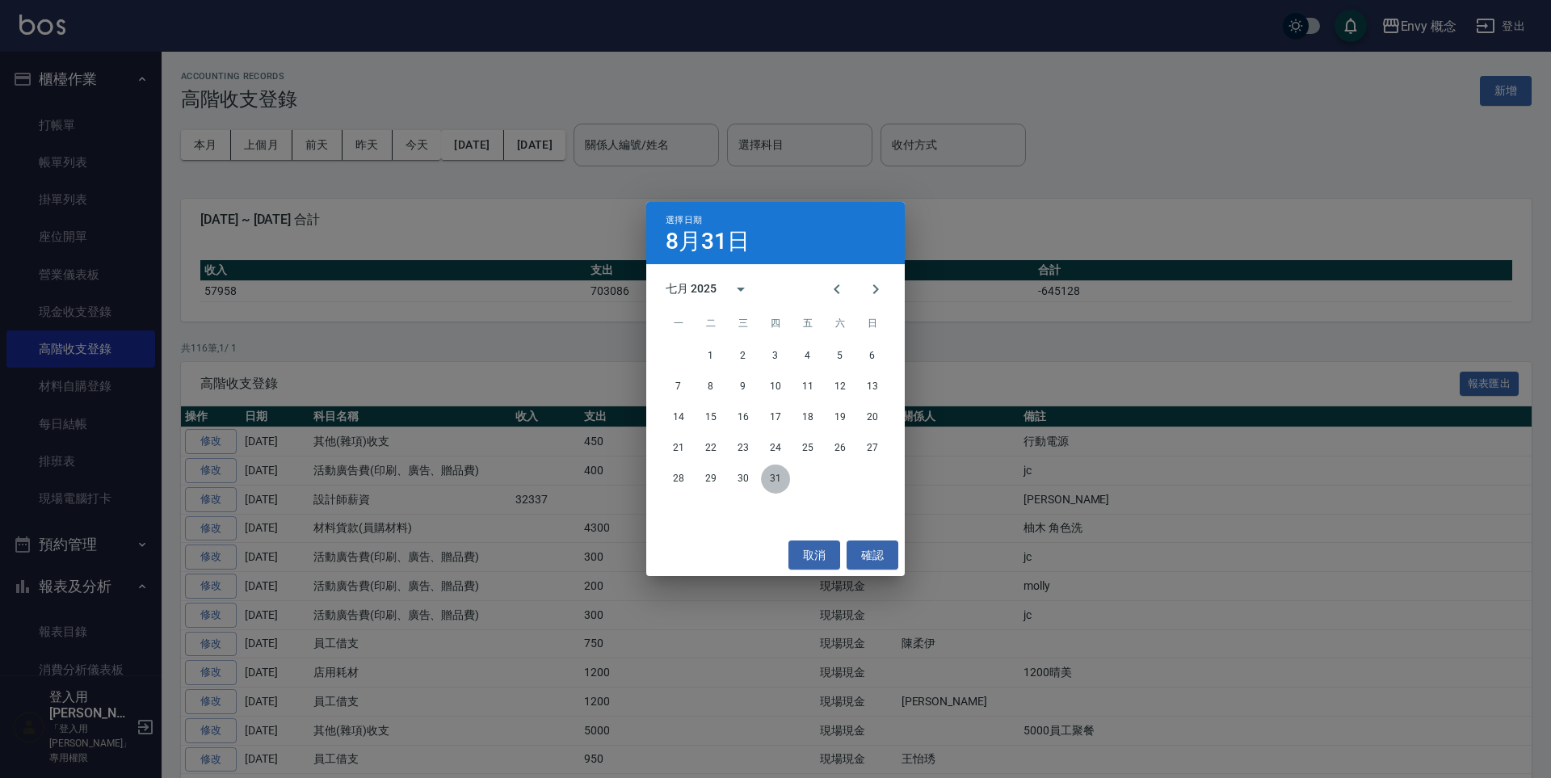
click at [778, 474] on button "31" at bounding box center [775, 478] width 29 height 29
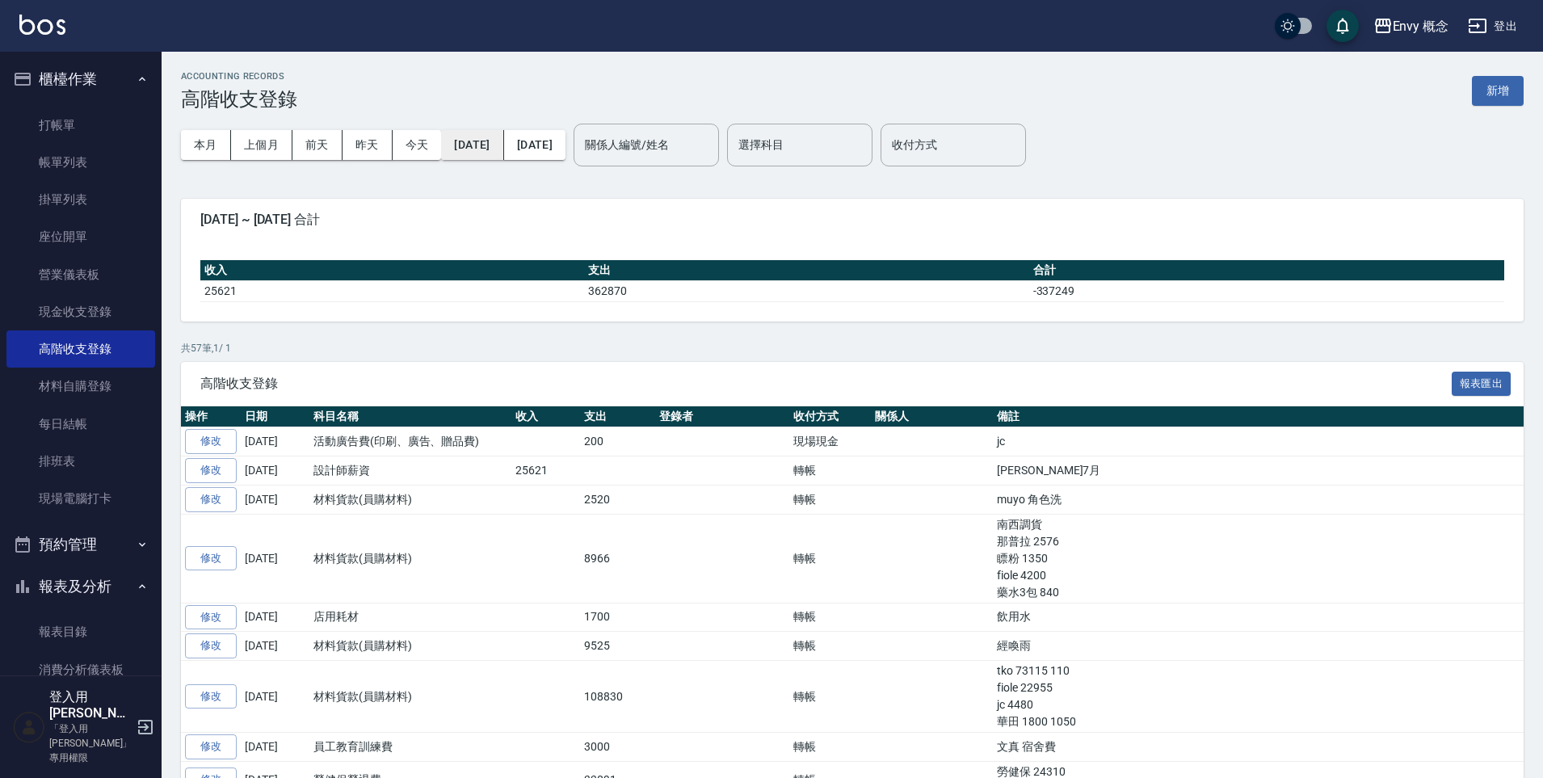
click at [489, 142] on button "[DATE]" at bounding box center [472, 145] width 62 height 30
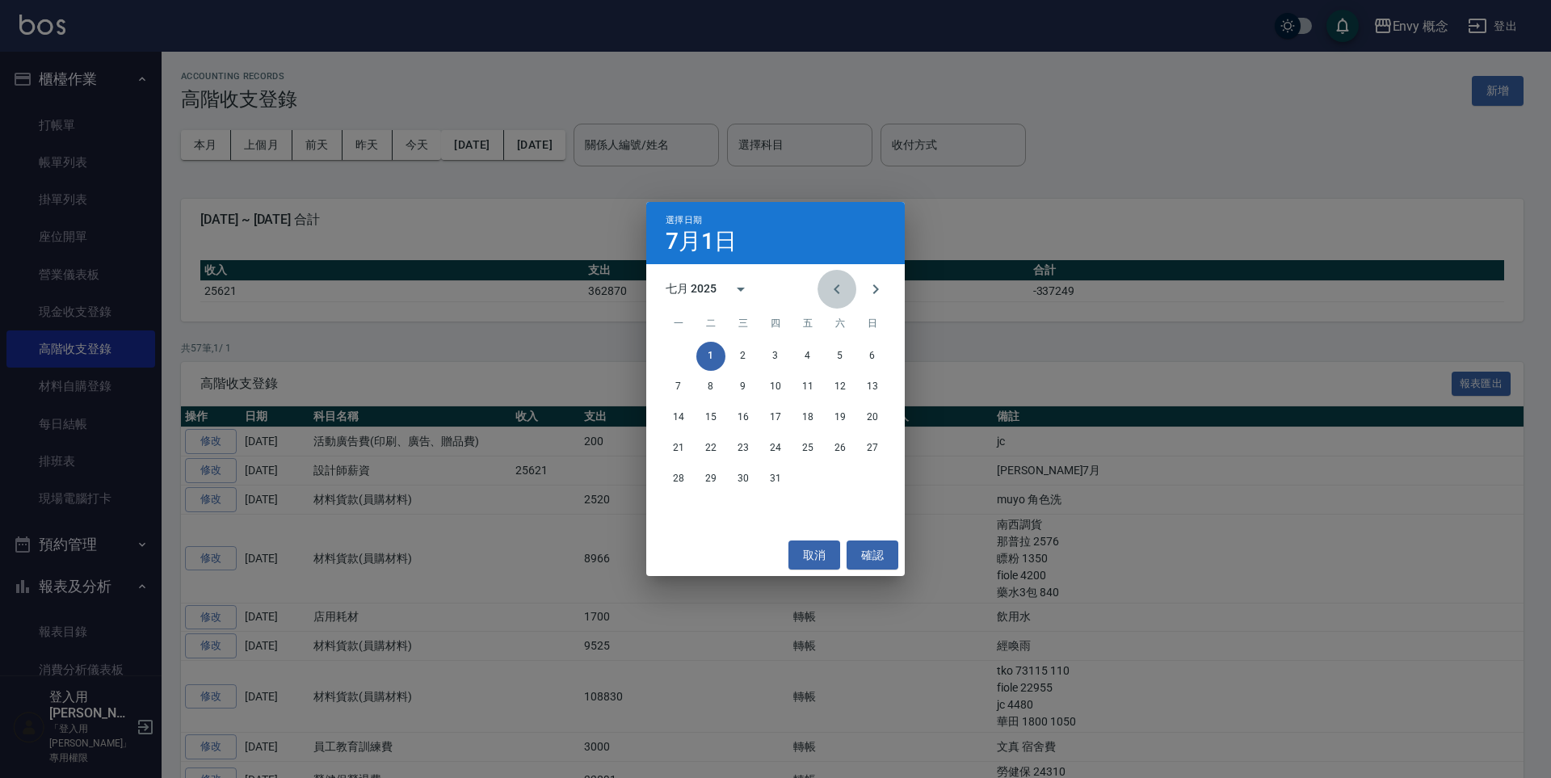
click at [834, 291] on icon "Previous month" at bounding box center [836, 288] width 19 height 19
click at [873, 293] on icon "Next month" at bounding box center [876, 289] width 6 height 10
click at [875, 290] on icon "Next month" at bounding box center [876, 289] width 6 height 10
click at [516, 222] on div "選擇日期 7月1日 八月 2025 一 二 三 四 五 六 日 1 2 3 4 5 6 7 8 9 10 11 12 13 14 15 16 17 18 19…" at bounding box center [775, 389] width 1551 height 778
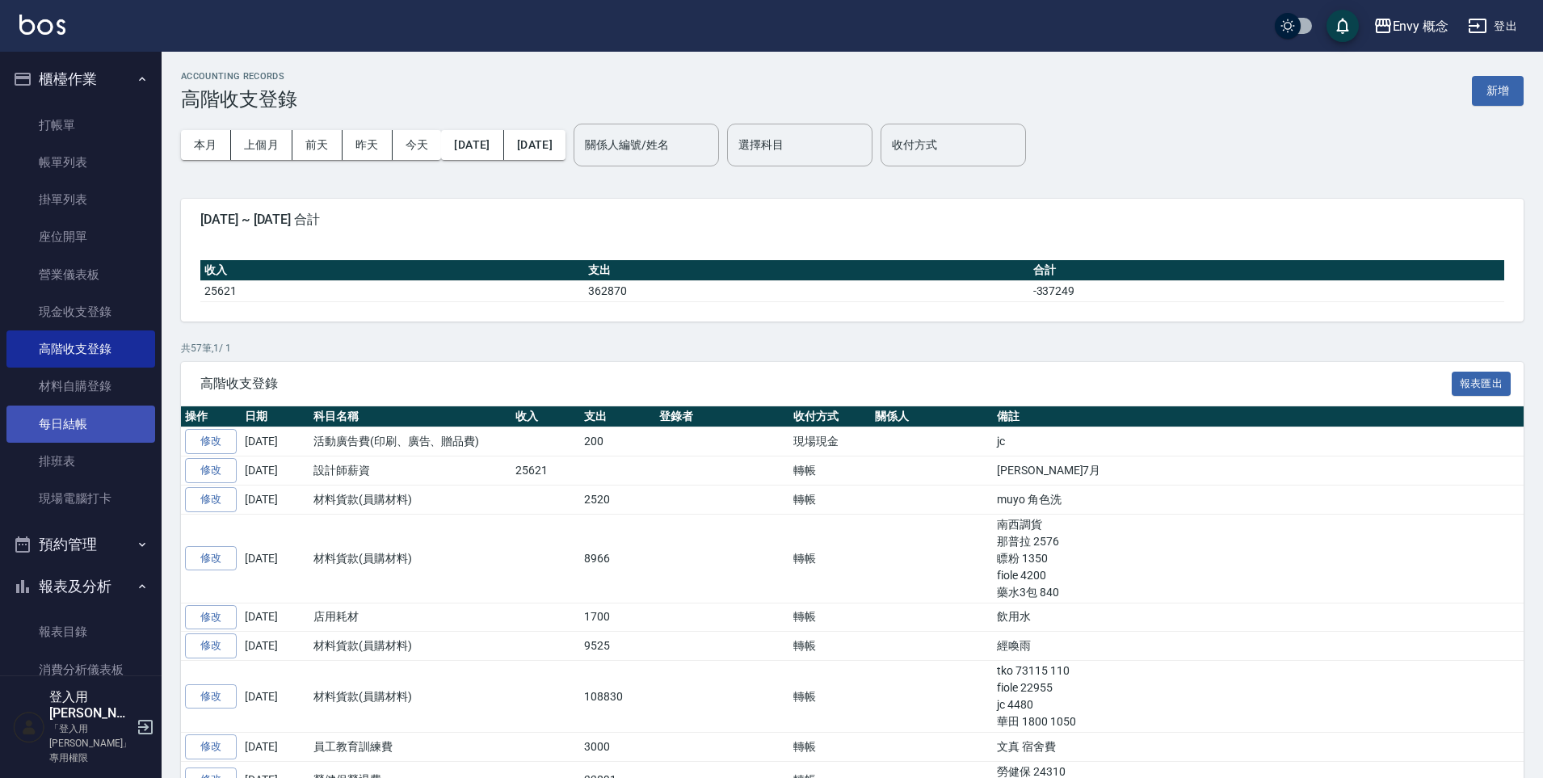
click at [83, 434] on link "每日結帳" at bounding box center [80, 423] width 149 height 37
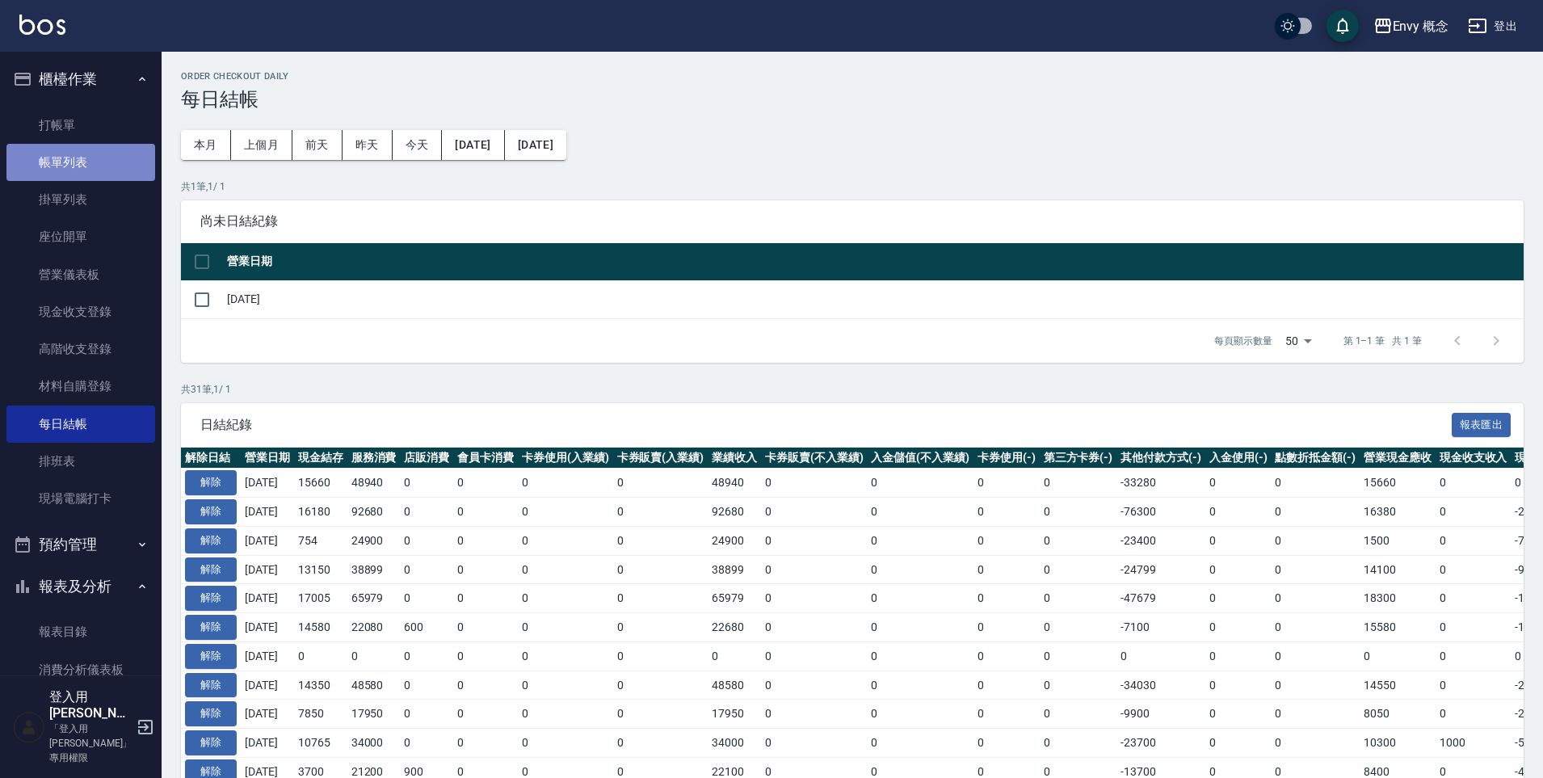
click at [106, 160] on link "帳單列表" at bounding box center [80, 162] width 149 height 37
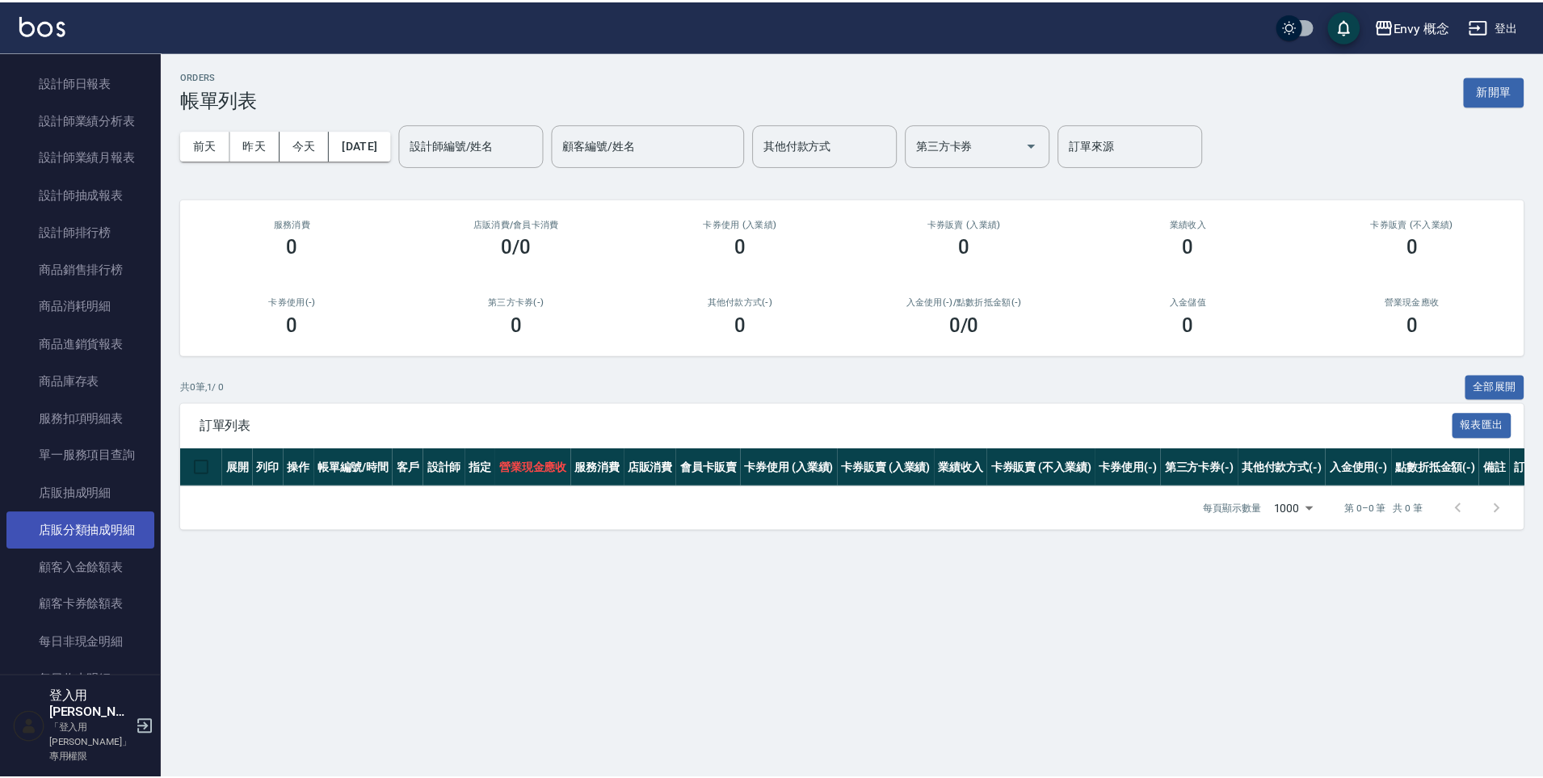
scroll to position [1588, 0]
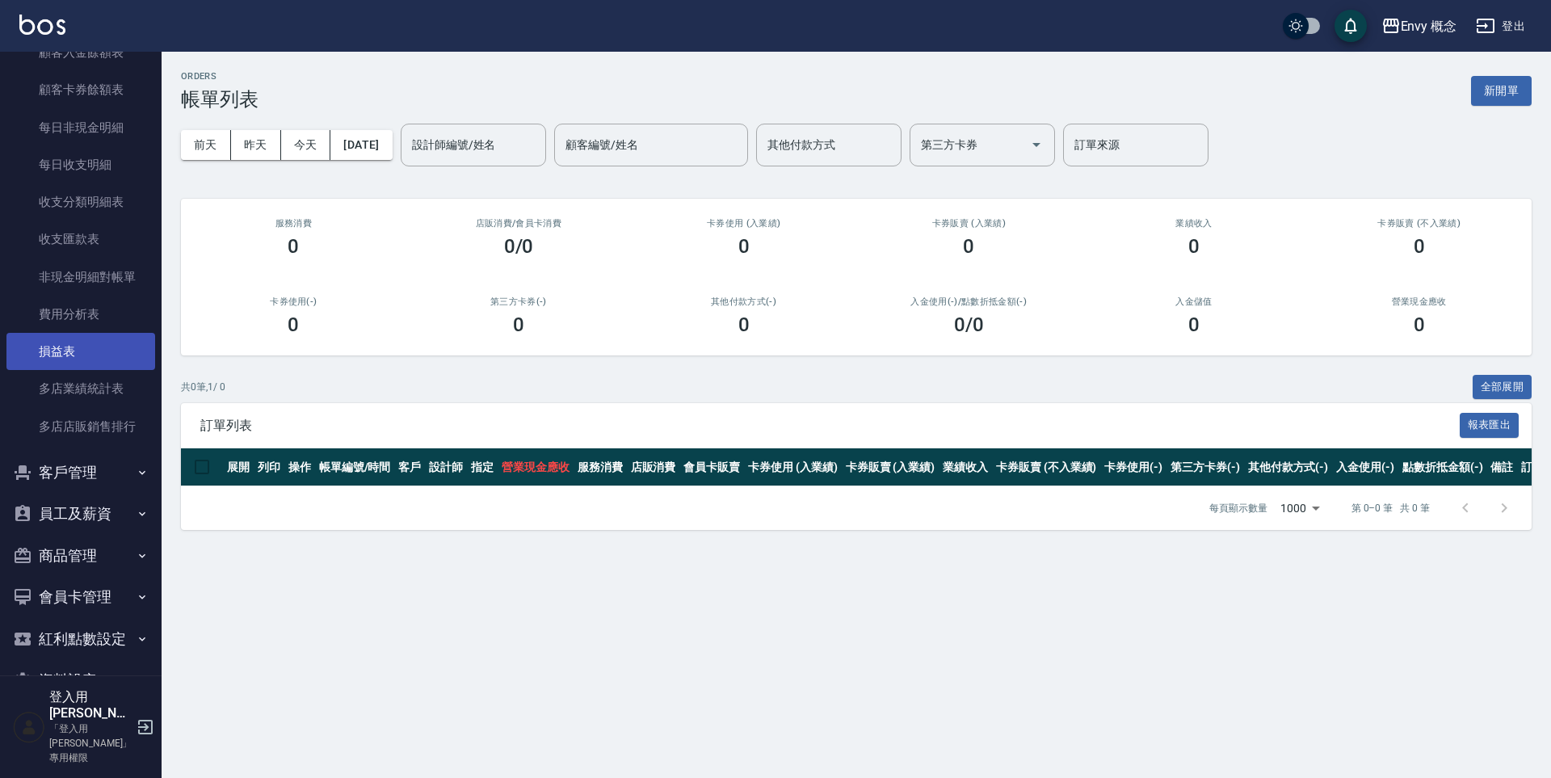
click at [78, 342] on link "損益表" at bounding box center [80, 351] width 149 height 37
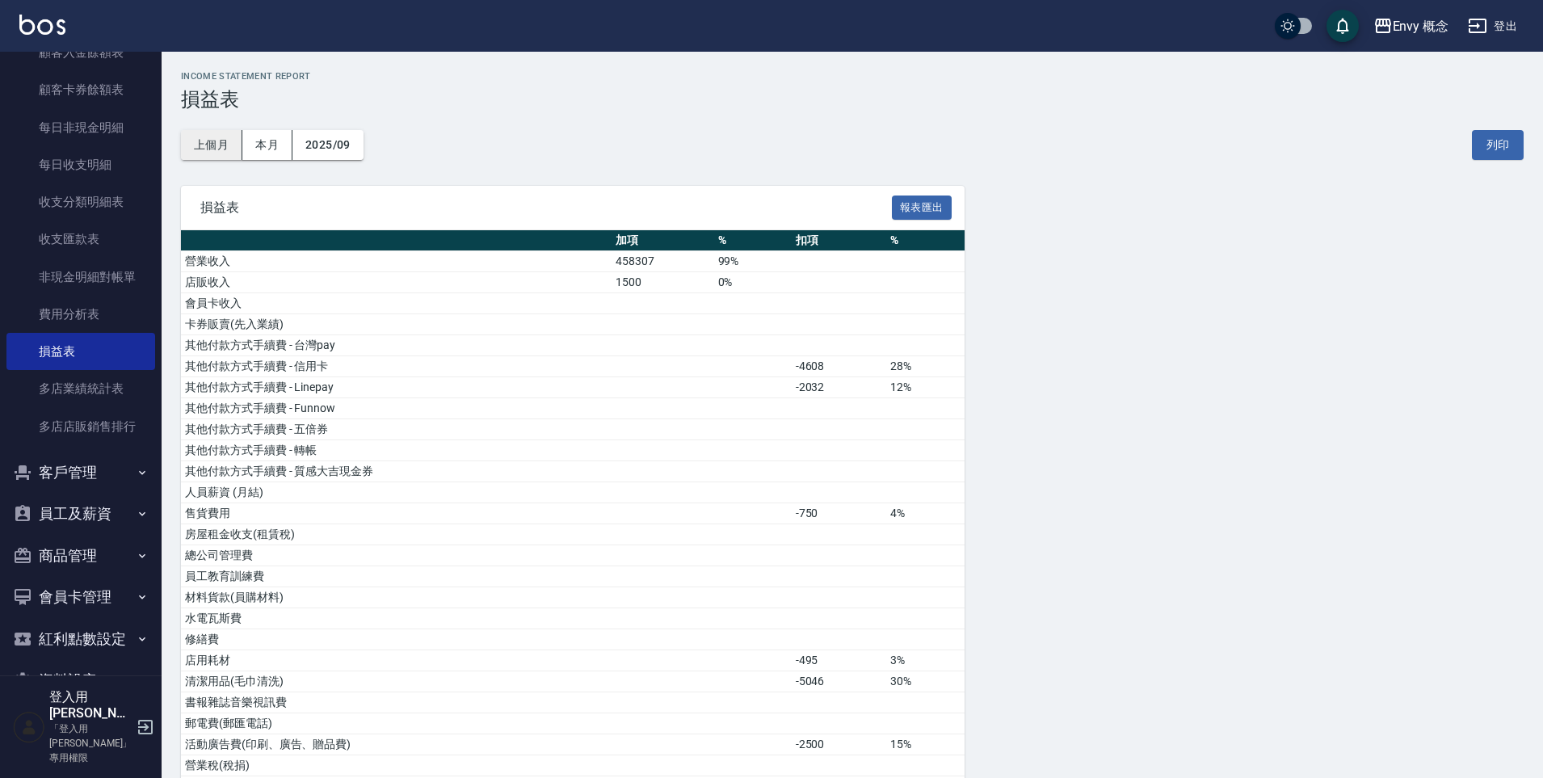
click at [210, 149] on button "上個月" at bounding box center [211, 145] width 61 height 30
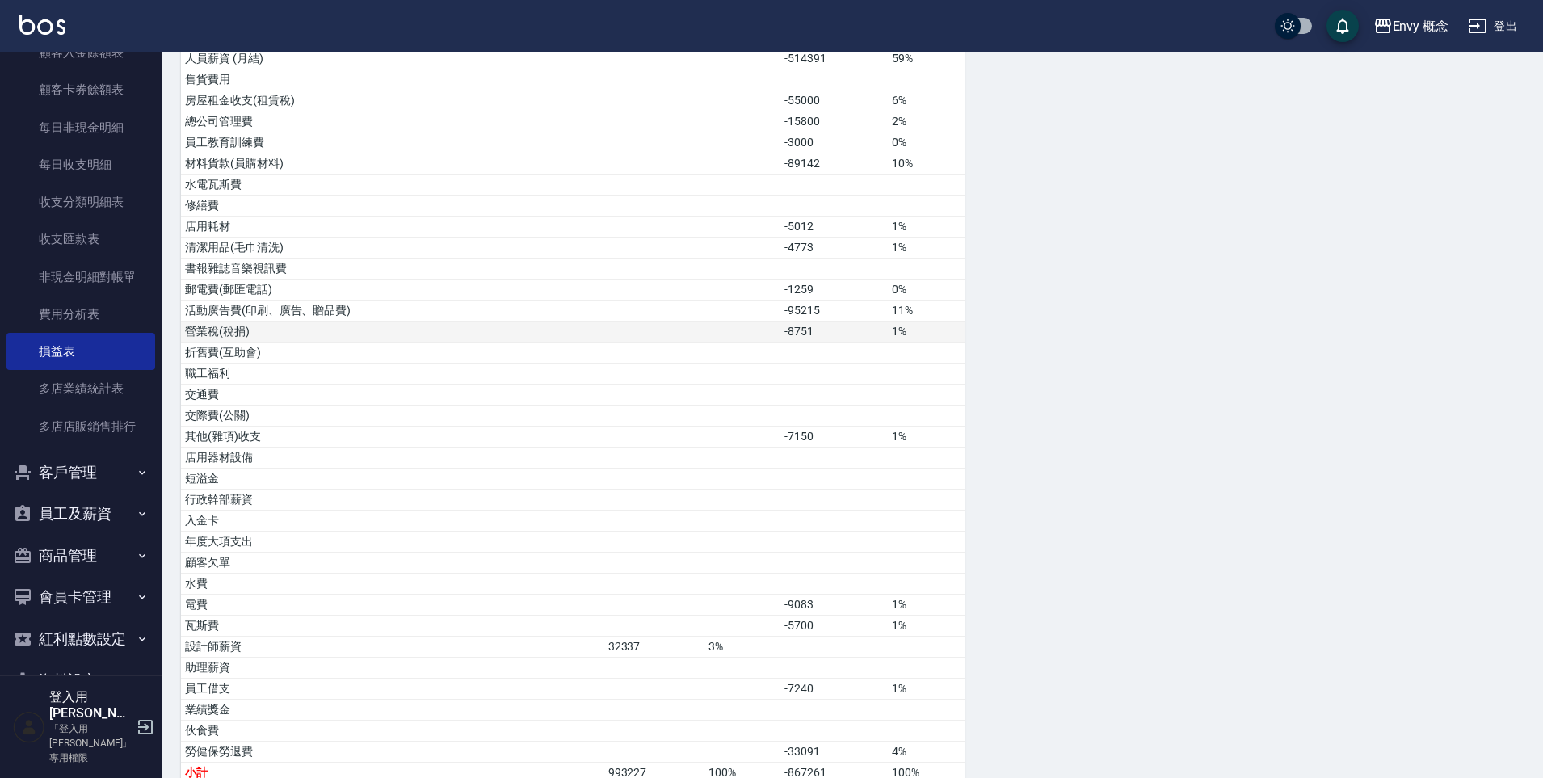
scroll to position [583, 0]
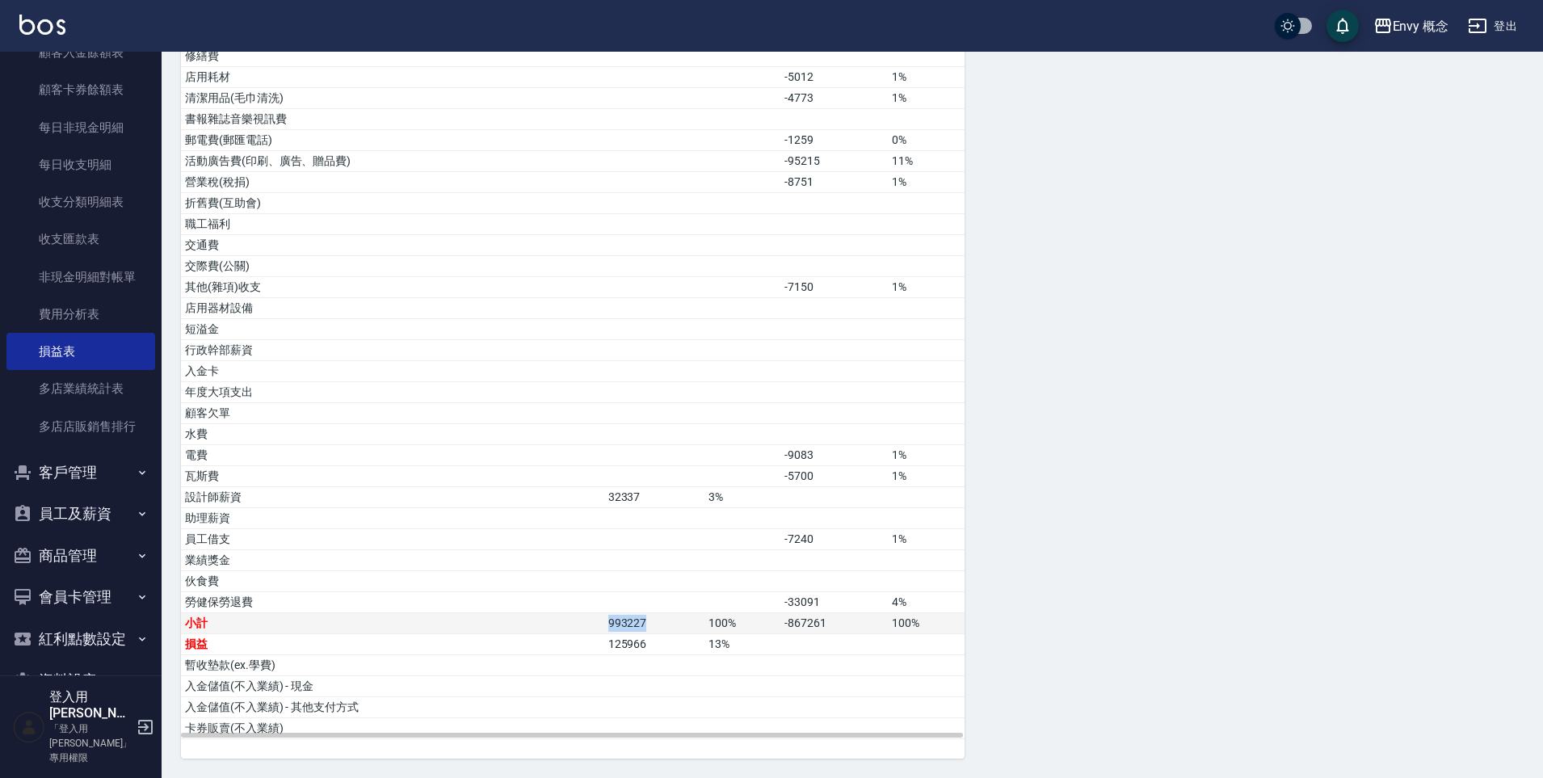
drag, startPoint x: 625, startPoint y: 624, endPoint x: 670, endPoint y: 632, distance: 45.0
click at [670, 632] on tr "小計 993227 100% -867261 100%" at bounding box center [573, 623] width 784 height 21
click at [674, 639] on td "125966" at bounding box center [654, 644] width 100 height 21
drag, startPoint x: 611, startPoint y: 621, endPoint x: 664, endPoint y: 638, distance: 55.9
click at [664, 638] on tbody "營業收入 960290 97% 店販收入 600 0% 會員卡收入 卡券販賣(先入業績) 其他付款方式手續費 - 台灣pay 其他付款方式手續費 - 信用卡 …" at bounding box center [573, 203] width 784 height 1071
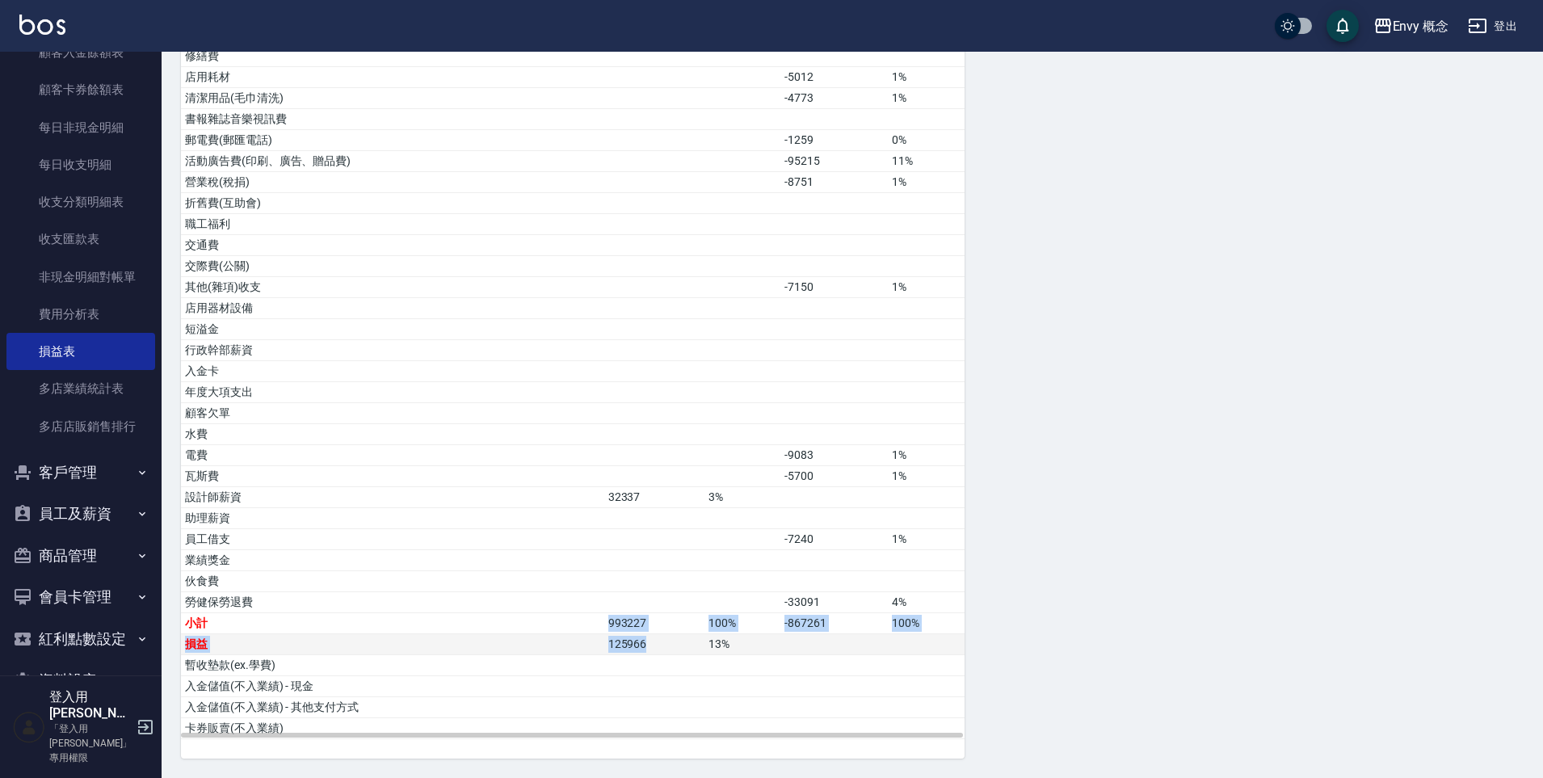
click at [664, 639] on td "125966" at bounding box center [654, 644] width 100 height 21
drag, startPoint x: 606, startPoint y: 623, endPoint x: 684, endPoint y: 647, distance: 82.0
click at [684, 647] on tbody "營業收入 960290 97% 店販收入 600 0% 會員卡收入 卡券販賣(先入業績) 其他付款方式手續費 - 台灣pay 其他付款方式手續費 - 信用卡 …" at bounding box center [573, 203] width 784 height 1071
click at [684, 647] on td "125966" at bounding box center [654, 644] width 100 height 21
drag, startPoint x: 613, startPoint y: 624, endPoint x: 714, endPoint y: 656, distance: 106.0
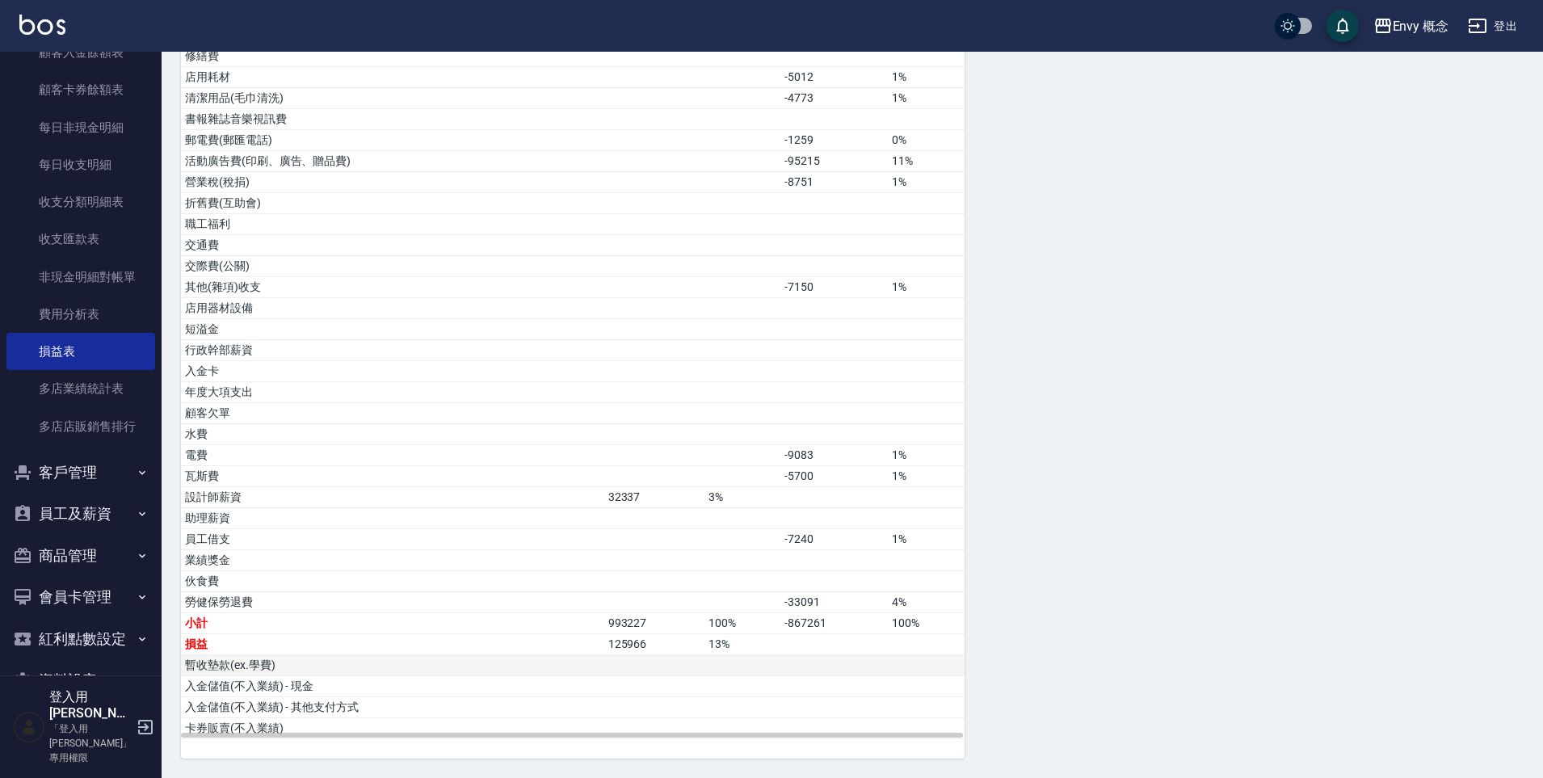
click at [714, 656] on tbody "營業收入 960290 97% 店販收入 600 0% 會員卡收入 卡券販賣(先入業績) 其他付款方式手續費 - 台灣pay 其他付款方式手續費 - 信用卡 …" at bounding box center [573, 203] width 784 height 1071
click at [714, 656] on td at bounding box center [742, 665] width 76 height 21
drag, startPoint x: 606, startPoint y: 617, endPoint x: 658, endPoint y: 629, distance: 53.9
click at [658, 629] on td "993227" at bounding box center [654, 623] width 100 height 21
click at [662, 631] on td "993227" at bounding box center [654, 623] width 100 height 21
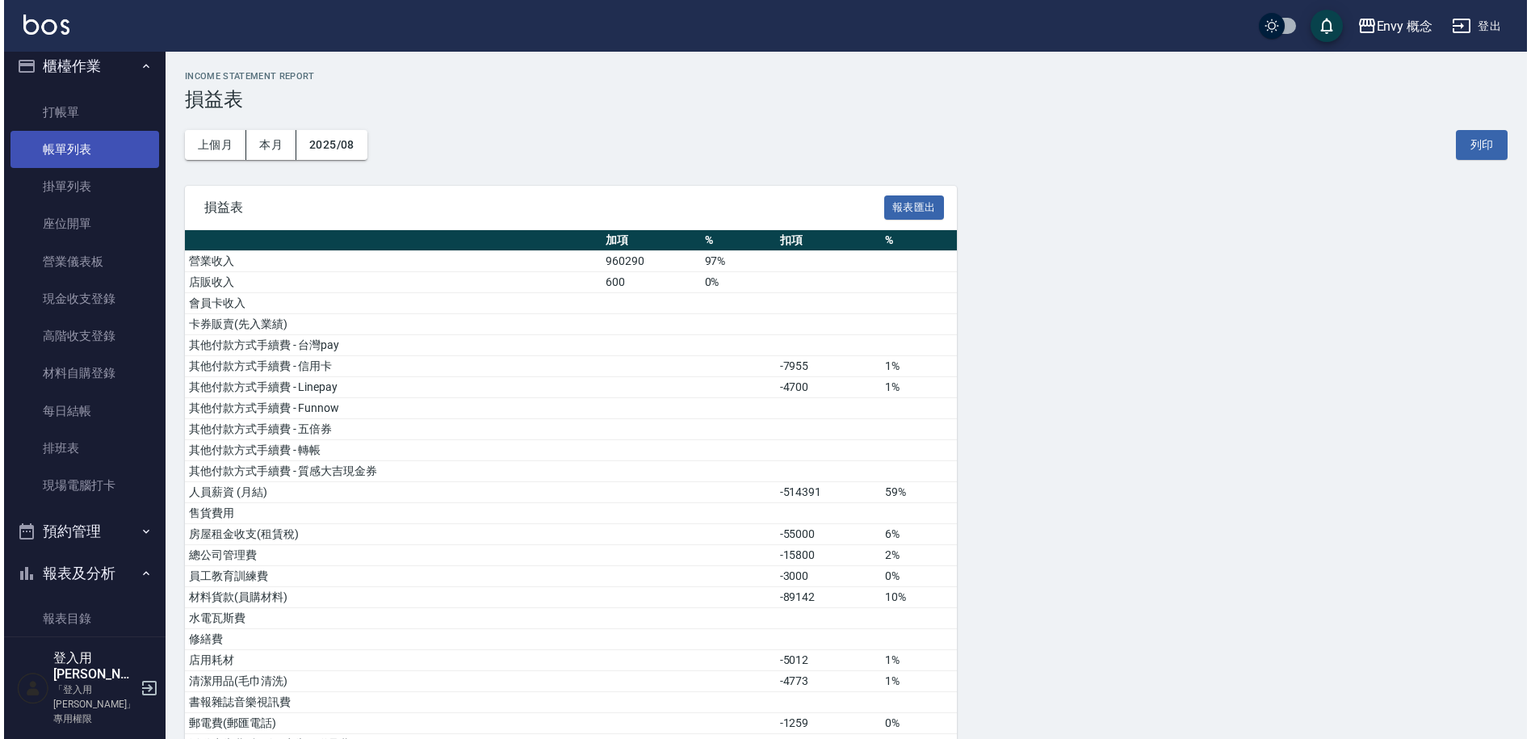
scroll to position [0, 0]
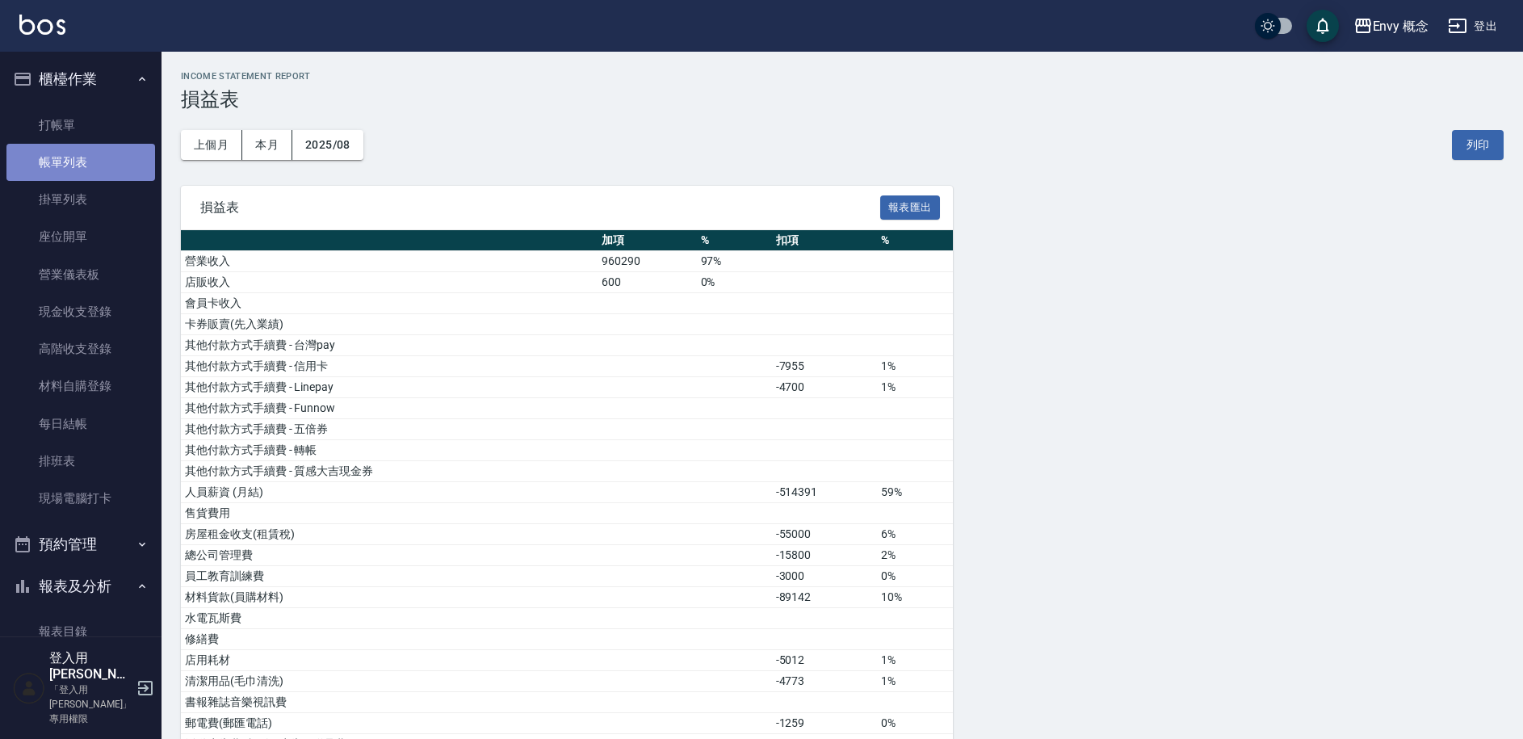
click at [95, 162] on link "帳單列表" at bounding box center [80, 162] width 149 height 37
